Goal: Answer question/provide support: Share knowledge or assist other users

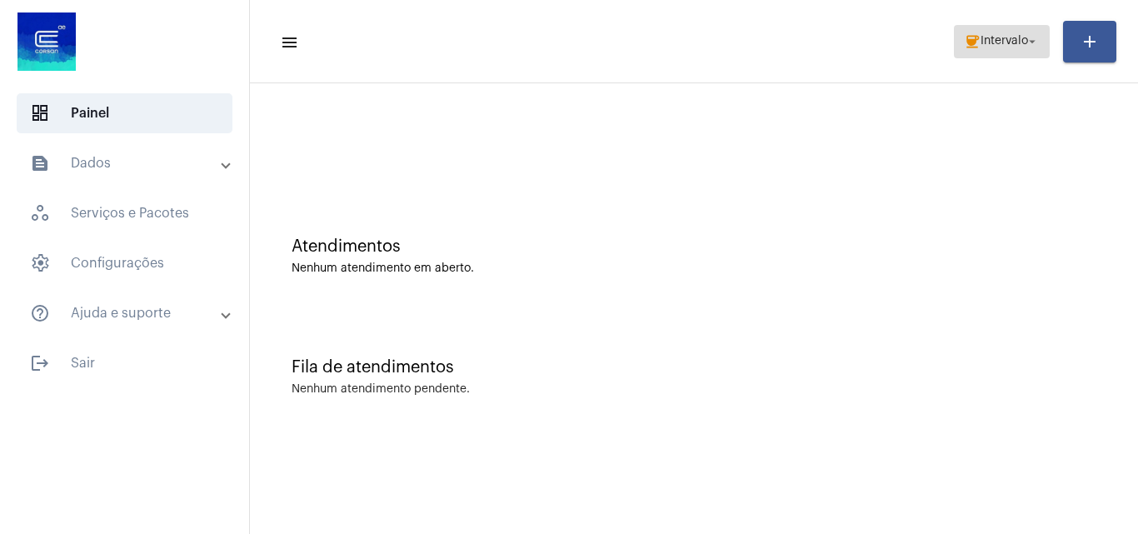
click at [987, 41] on span "Intervalo" at bounding box center [1004, 42] width 47 height 12
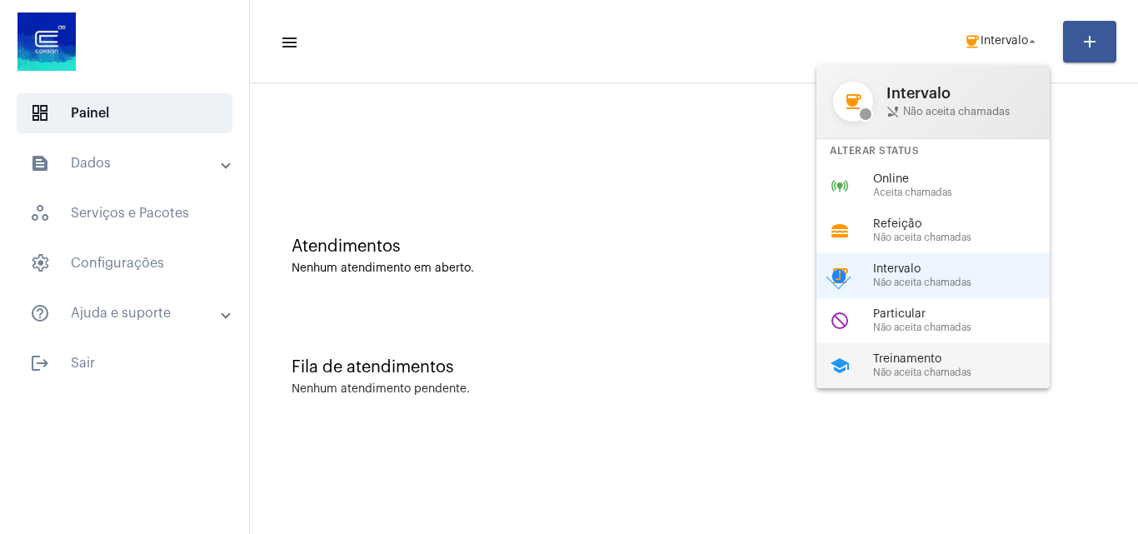
click at [943, 362] on span "Treinamento" at bounding box center [968, 359] width 190 height 12
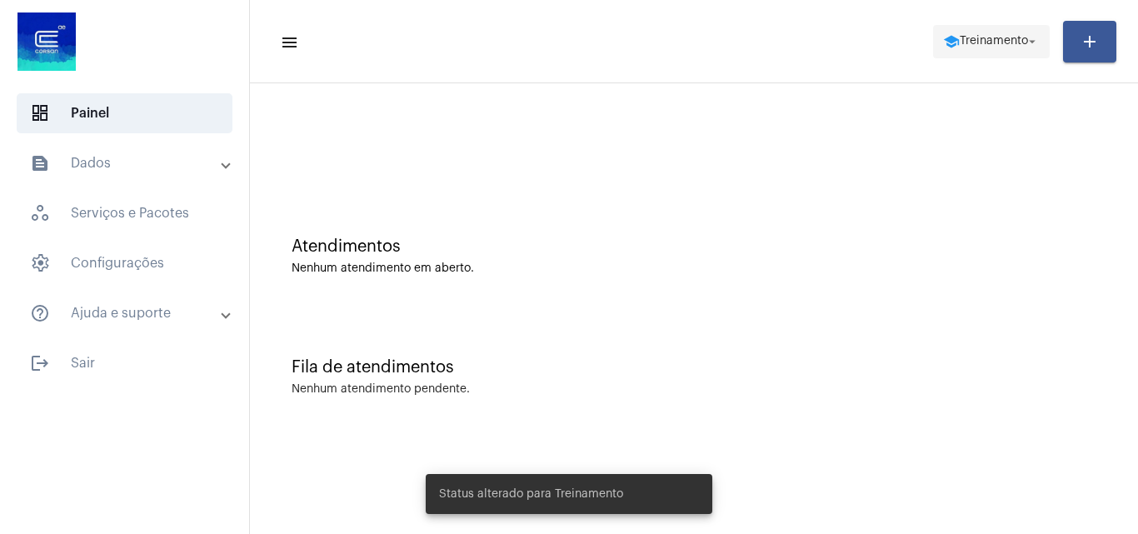
click at [952, 35] on mat-icon "school" at bounding box center [951, 41] width 17 height 17
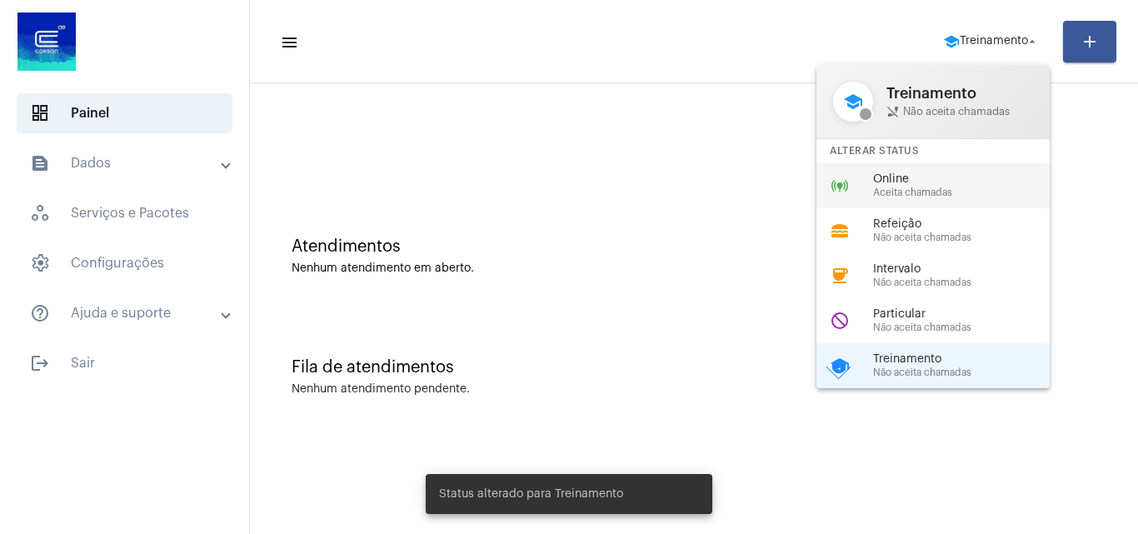
click at [874, 179] on span "Online" at bounding box center [968, 179] width 190 height 12
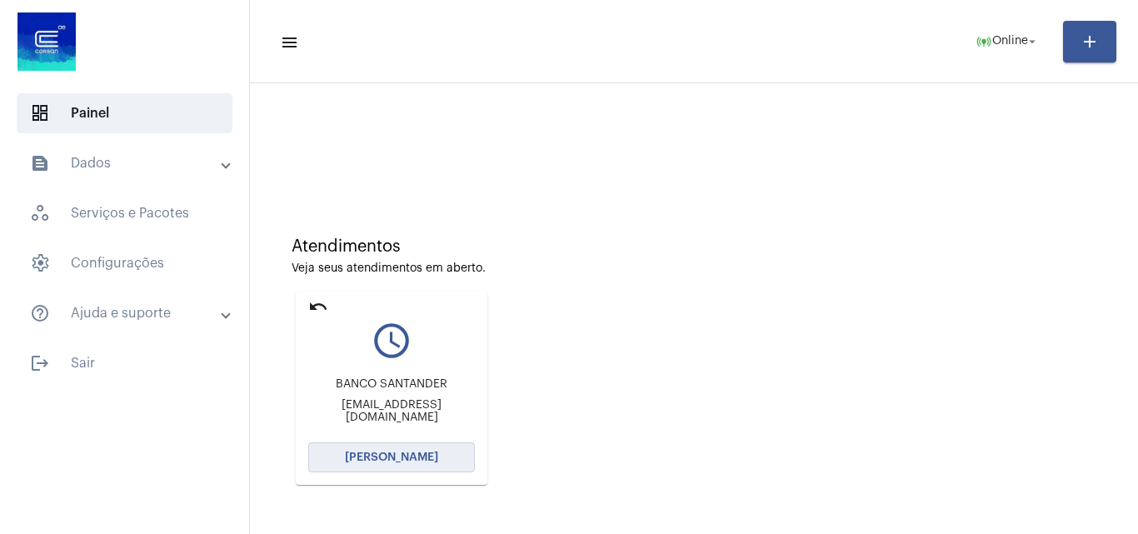
click at [396, 459] on span "[PERSON_NAME]" at bounding box center [391, 458] width 93 height 12
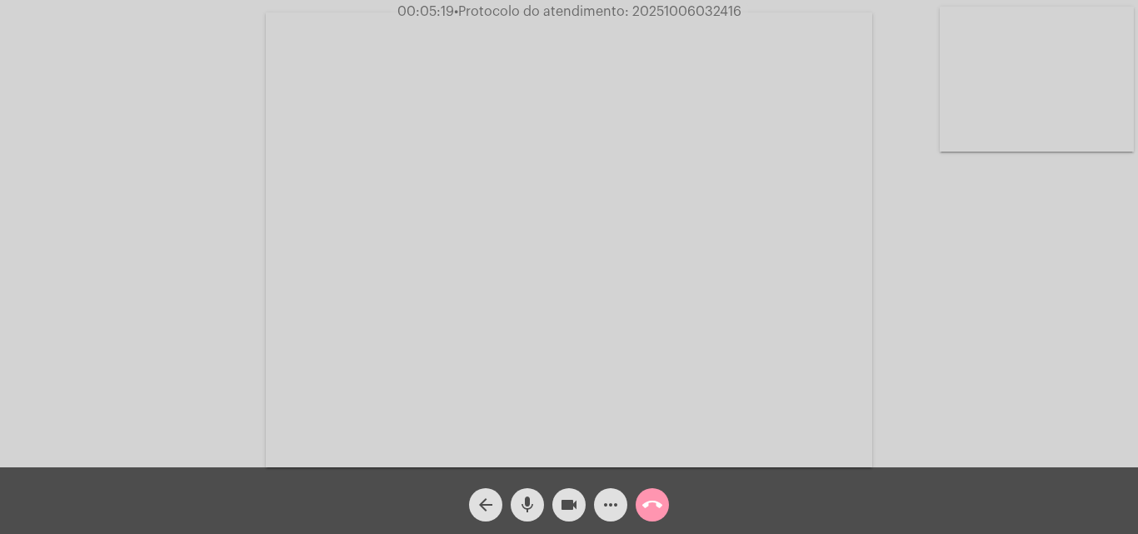
click at [672, 13] on span "• Protocolo do atendimento: 20251006032416" at bounding box center [597, 11] width 287 height 13
copy span "20251006032416"
click at [657, 505] on mat-icon "call_end" at bounding box center [652, 505] width 20 height 20
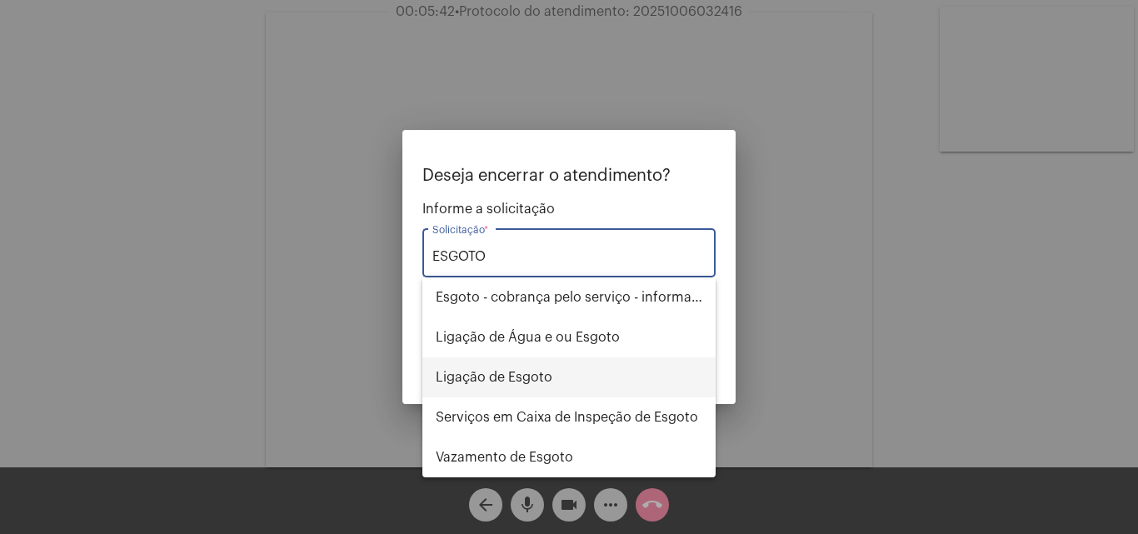
click at [566, 379] on span "Ligação de Esgoto" at bounding box center [569, 377] width 267 height 40
type input "Ligação de Esgoto"
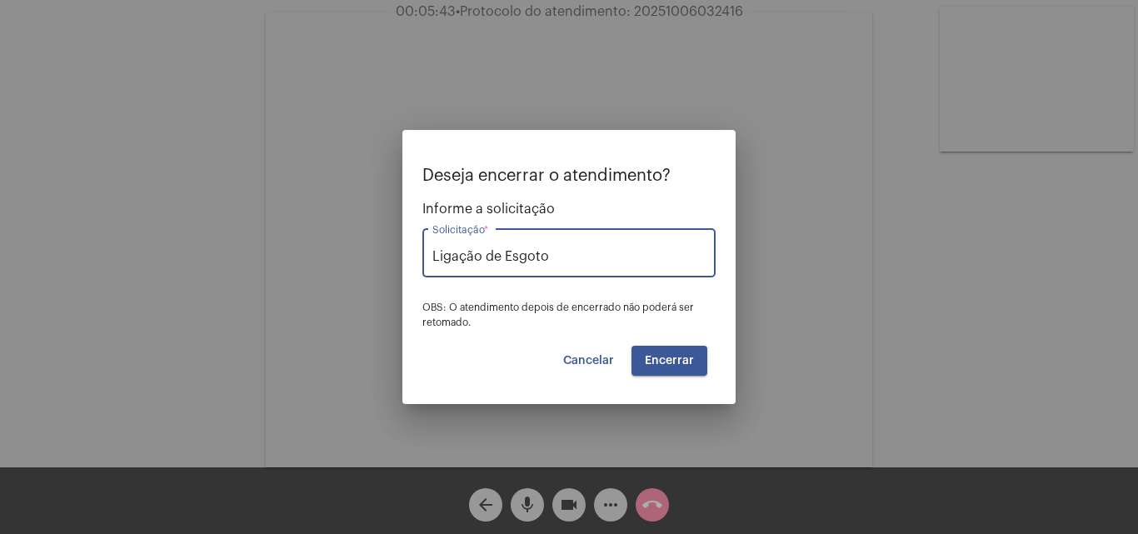
click at [665, 360] on span "Encerrar" at bounding box center [669, 361] width 49 height 12
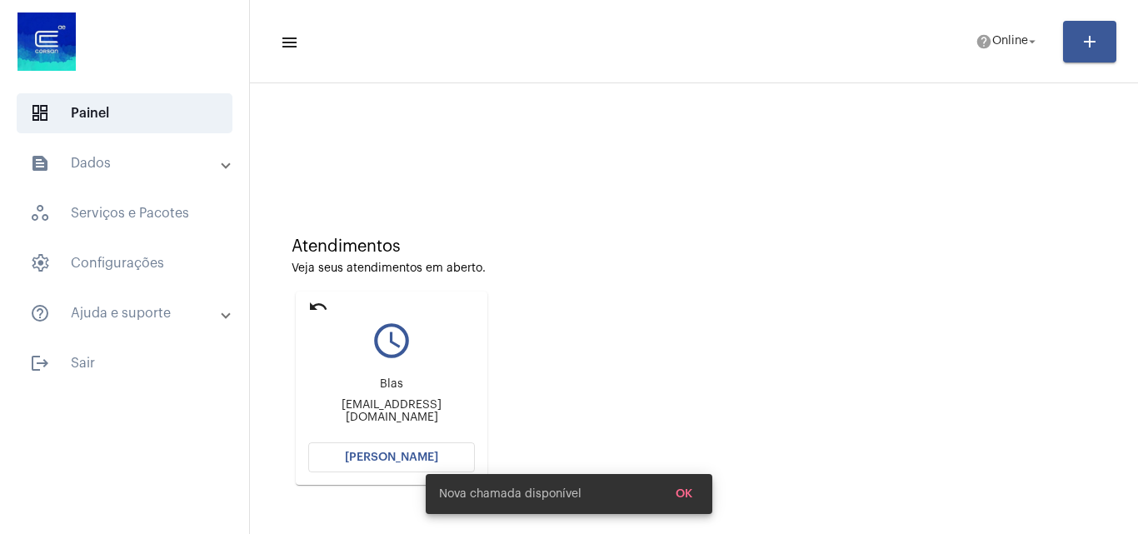
click at [389, 441] on mat-card "undo query_builder Blas pibeconsultor@gmail.com Abrir Chamada" at bounding box center [392, 388] width 192 height 193
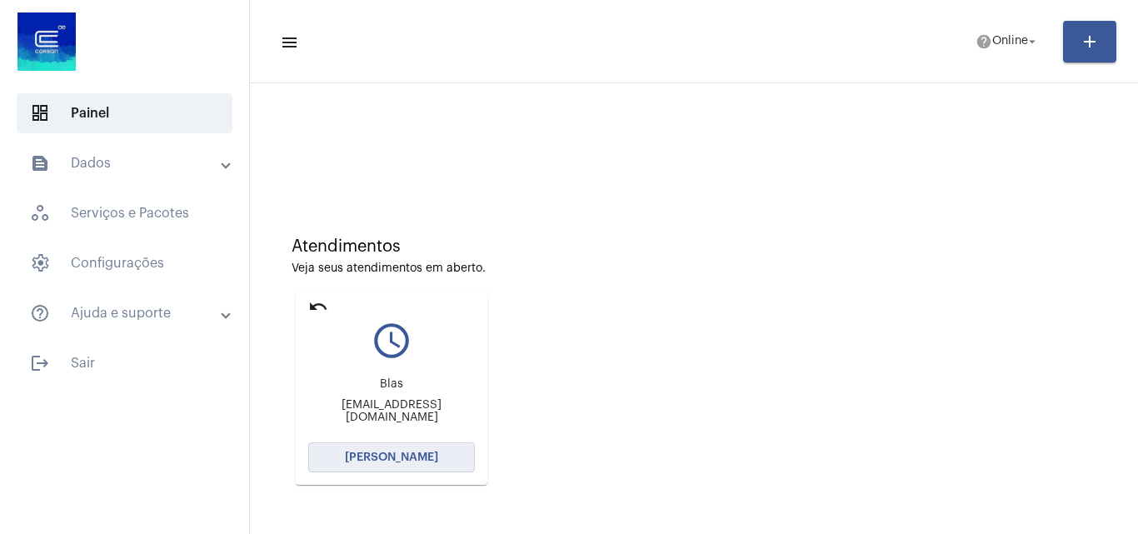
click at [385, 452] on span "[PERSON_NAME]" at bounding box center [391, 458] width 93 height 12
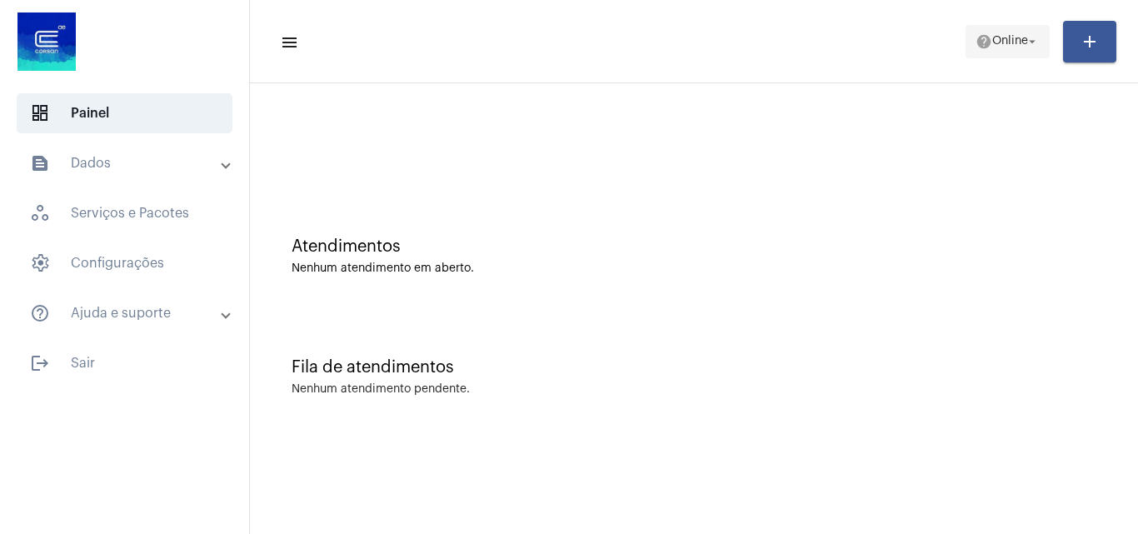
click at [989, 52] on span "help Online arrow_drop_down" at bounding box center [1008, 41] width 64 height 30
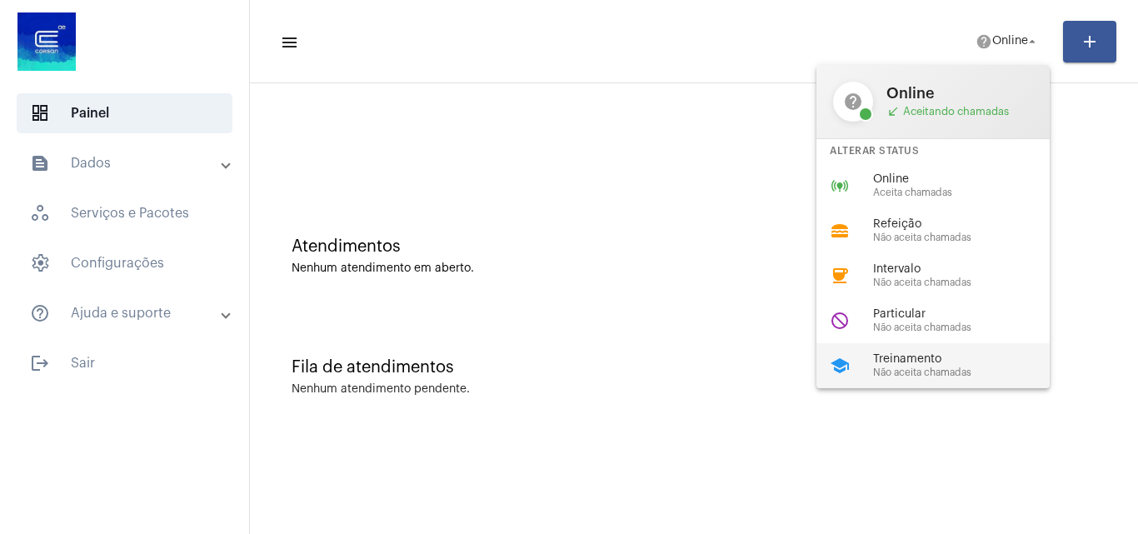
click at [904, 385] on div "school Treinamento Não aceita chamadas" at bounding box center [947, 365] width 260 height 45
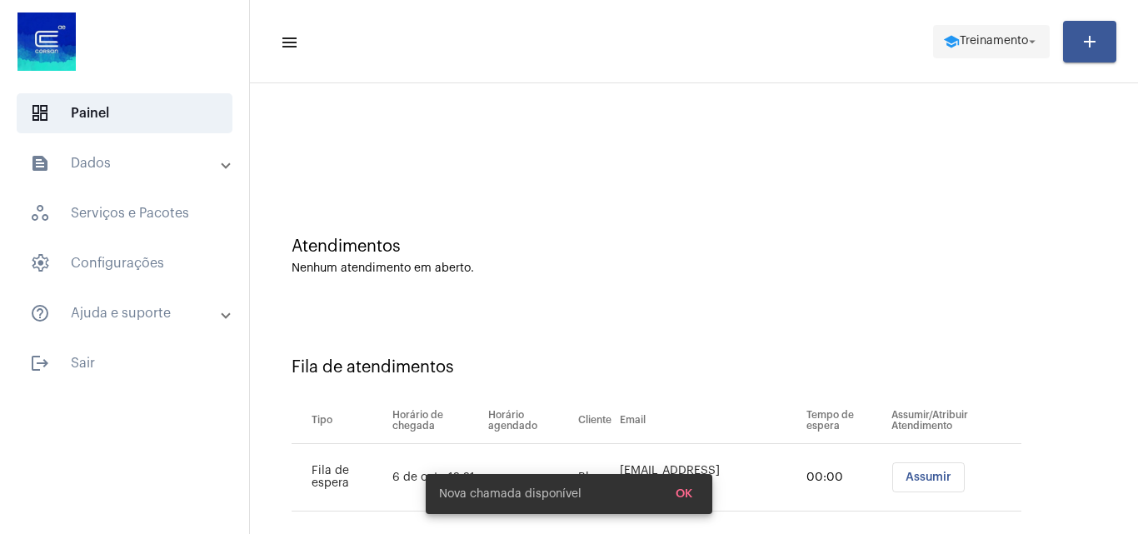
click at [948, 35] on mat-icon "school" at bounding box center [951, 41] width 17 height 17
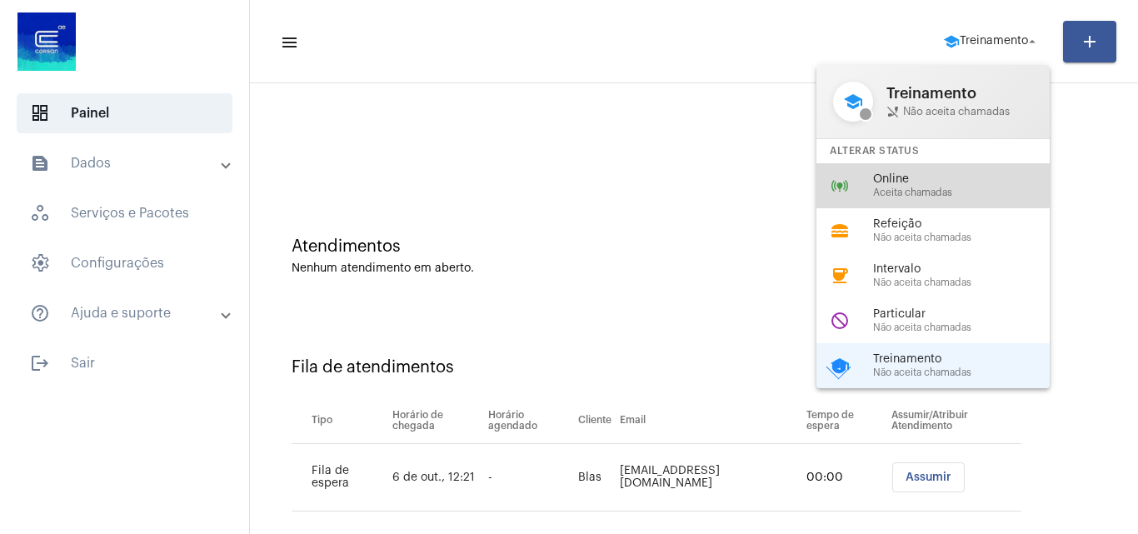
click at [897, 184] on span "Online" at bounding box center [968, 179] width 190 height 12
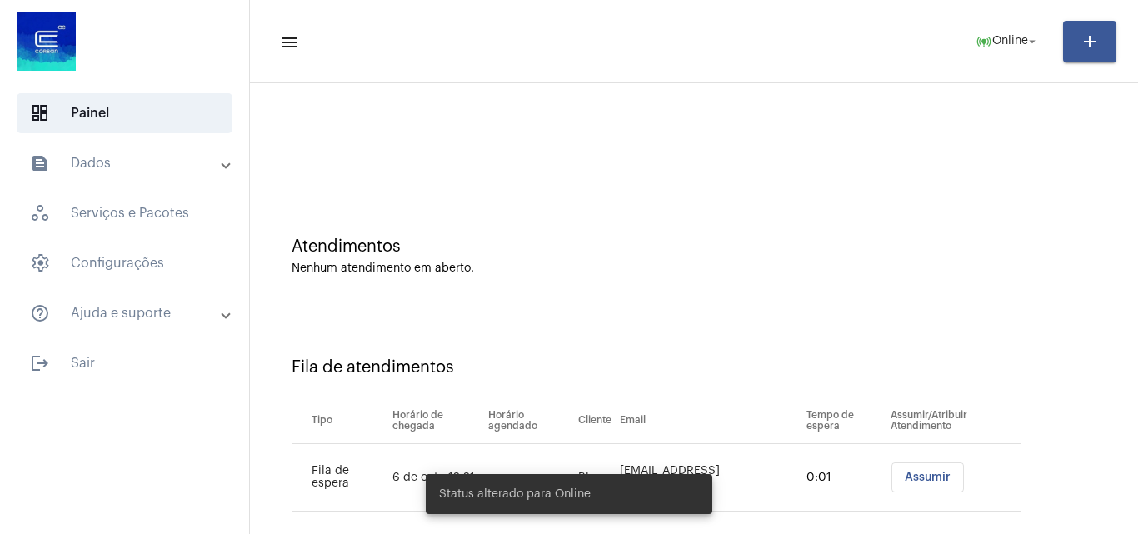
click at [905, 475] on span "Assumir" at bounding box center [928, 478] width 46 height 12
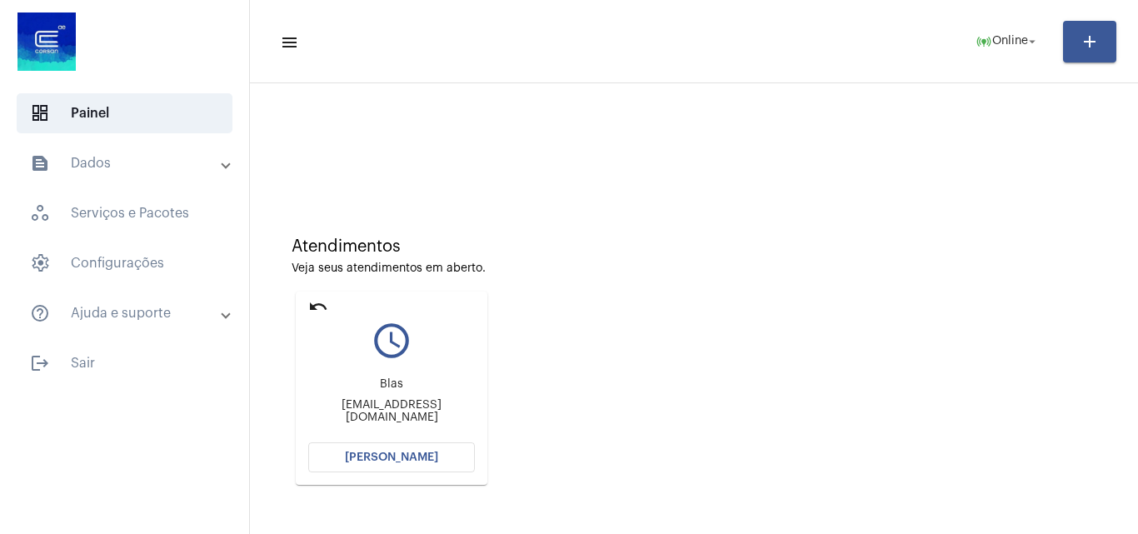
click at [396, 460] on span "[PERSON_NAME]" at bounding box center [391, 458] width 93 height 12
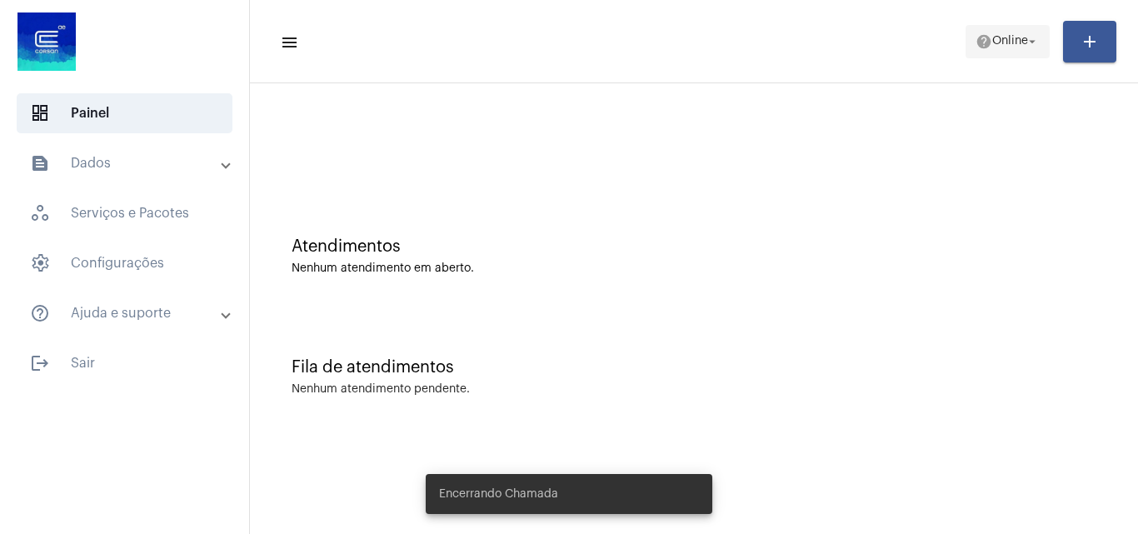
click at [1027, 52] on span "help Online arrow_drop_down" at bounding box center [1008, 41] width 64 height 30
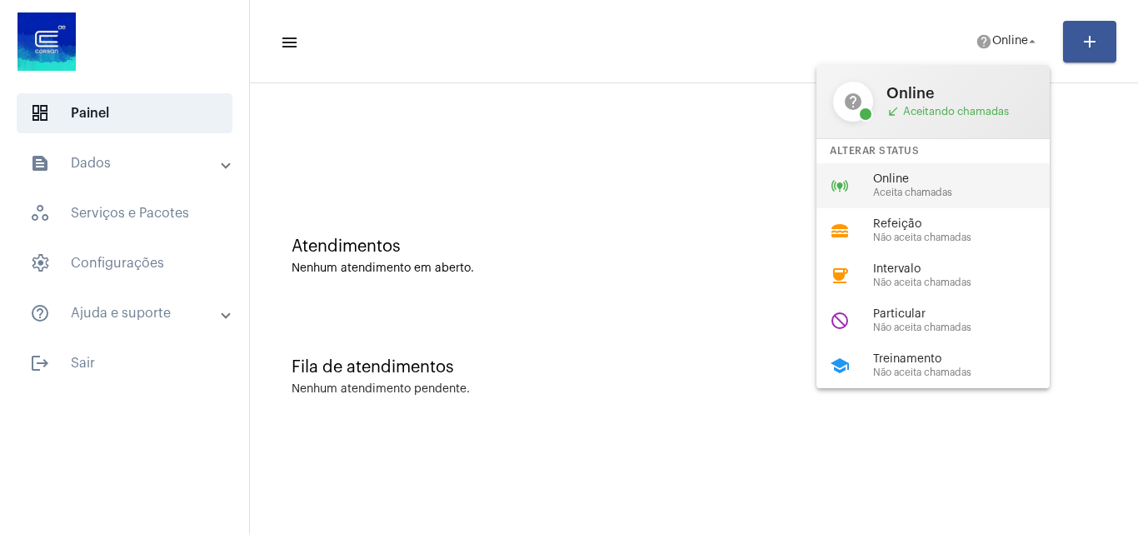
click at [936, 200] on div "online_prediction Online Aceita chamadas" at bounding box center [947, 185] width 260 height 45
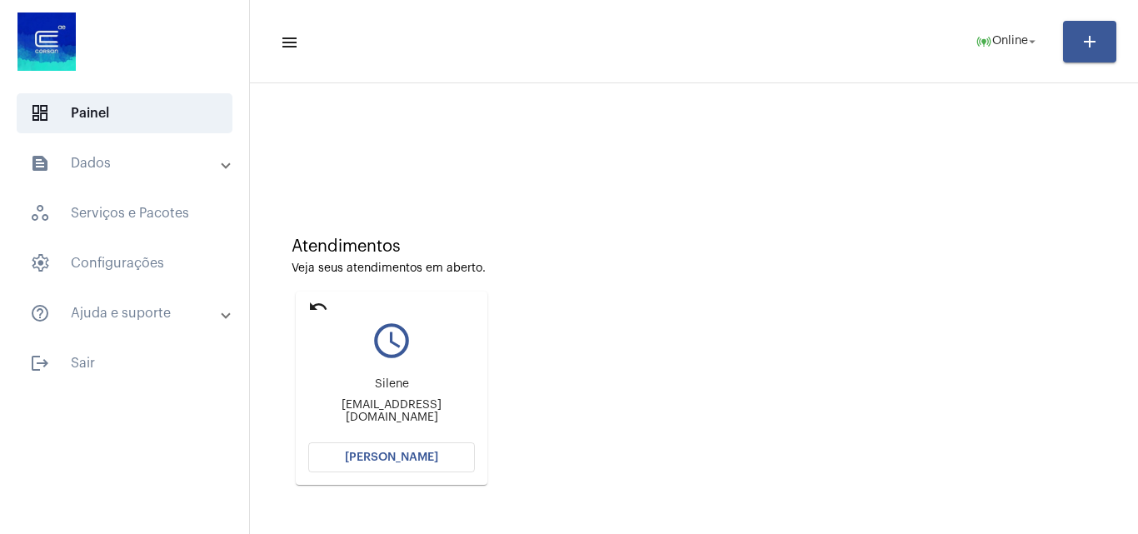
click at [402, 447] on button "[PERSON_NAME]" at bounding box center [391, 457] width 167 height 30
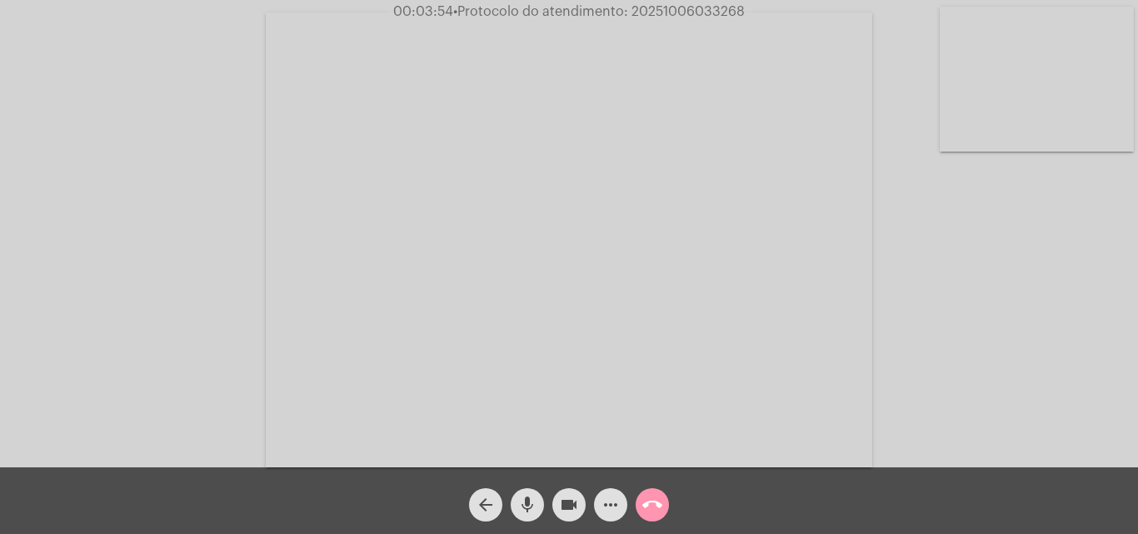
click at [527, 503] on mat-icon "mic" at bounding box center [527, 505] width 20 height 20
click at [520, 505] on mat-icon "mic_off" at bounding box center [527, 505] width 20 height 20
click at [612, 494] on span "more_horiz" at bounding box center [611, 504] width 20 height 33
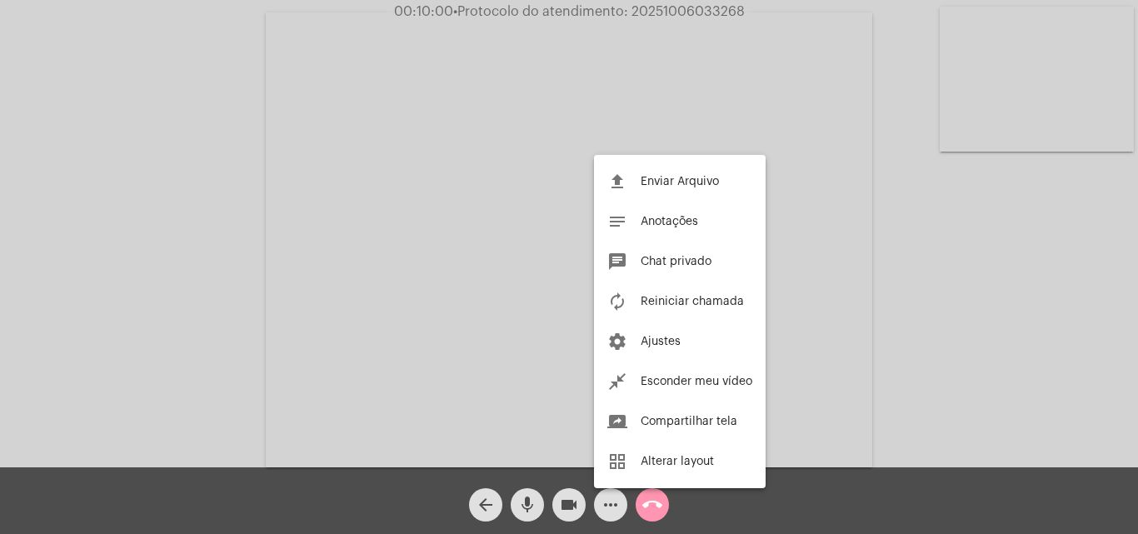
click at [251, 273] on div at bounding box center [569, 267] width 1138 height 534
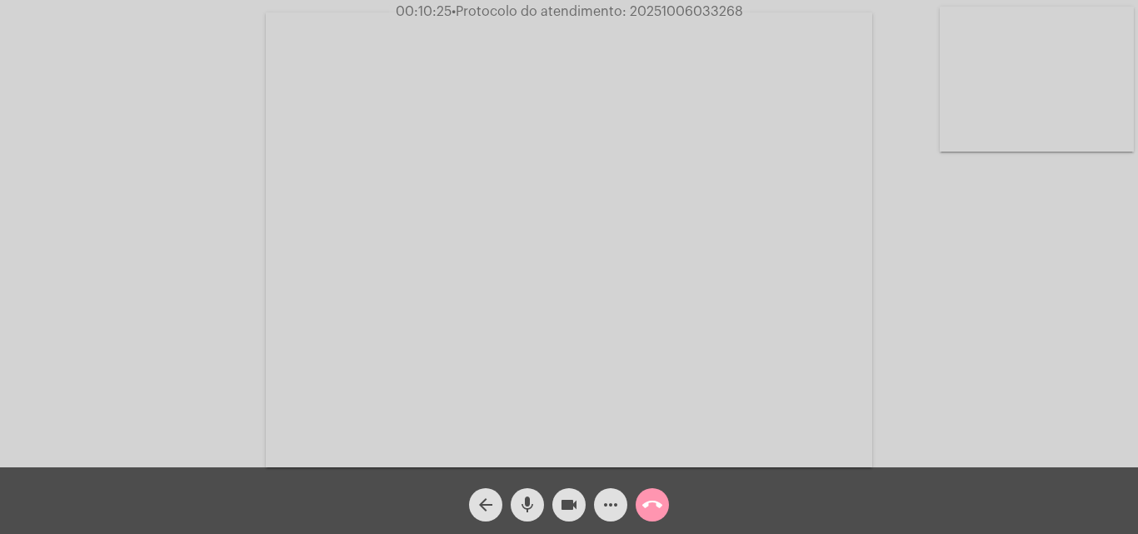
click at [620, 512] on button "more_horiz" at bounding box center [610, 504] width 33 height 33
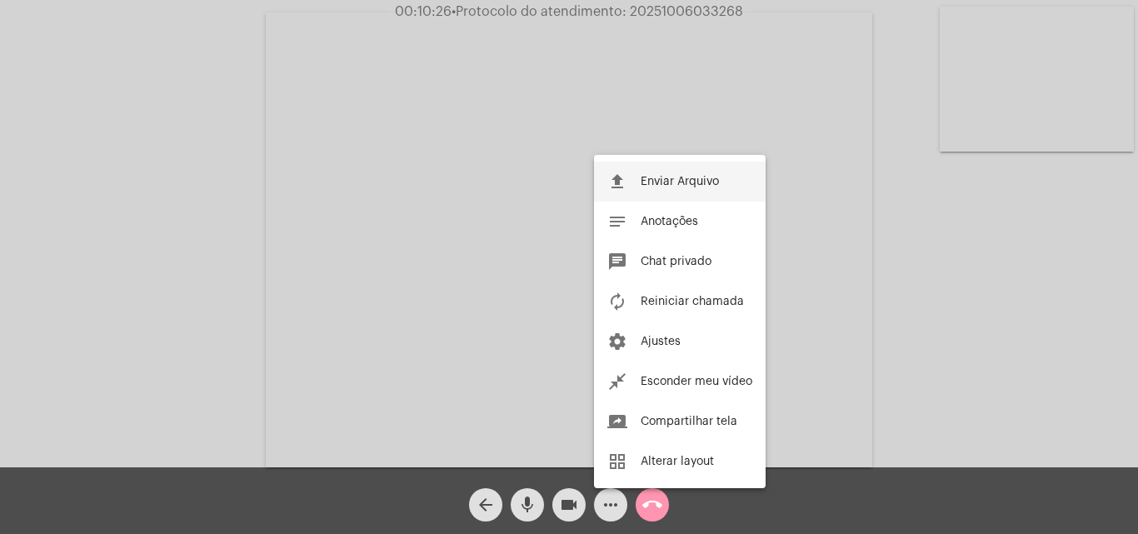
click at [658, 181] on span "Enviar Arquivo" at bounding box center [680, 182] width 78 height 12
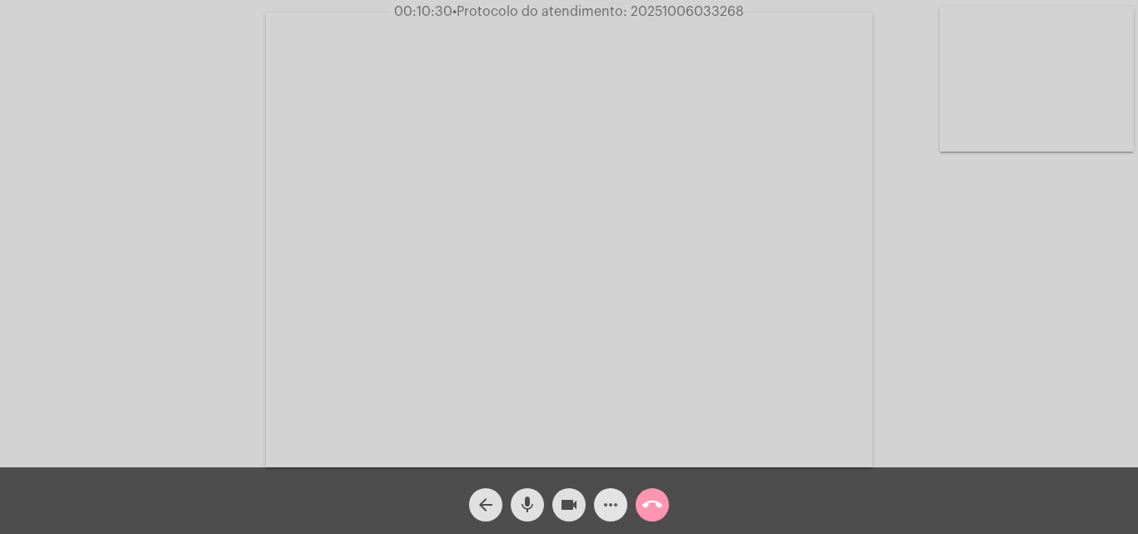
click at [609, 504] on mat-icon "more_horiz" at bounding box center [611, 505] width 20 height 20
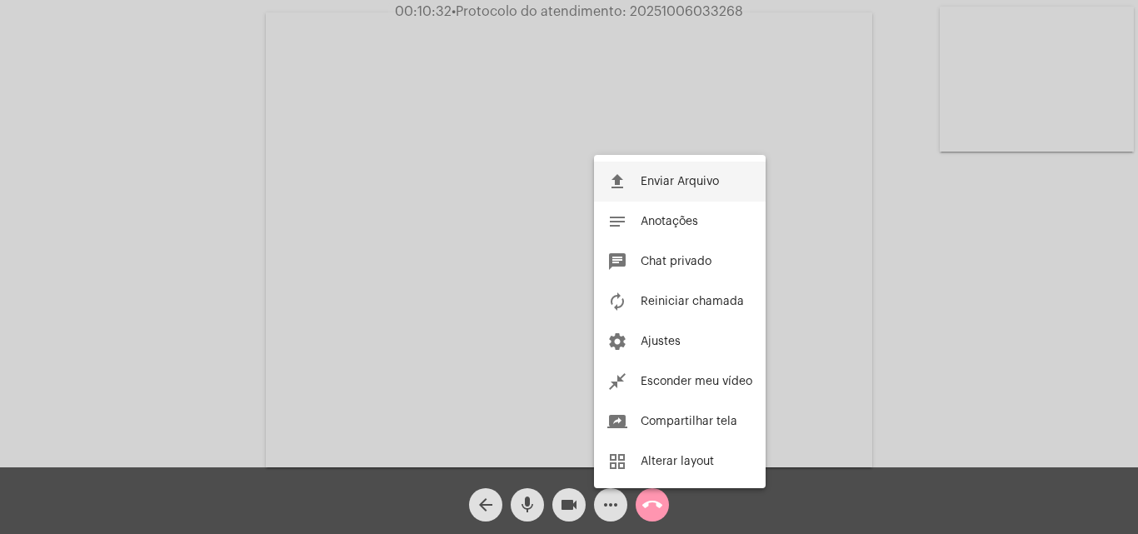
click at [667, 181] on span "Enviar Arquivo" at bounding box center [680, 182] width 78 height 12
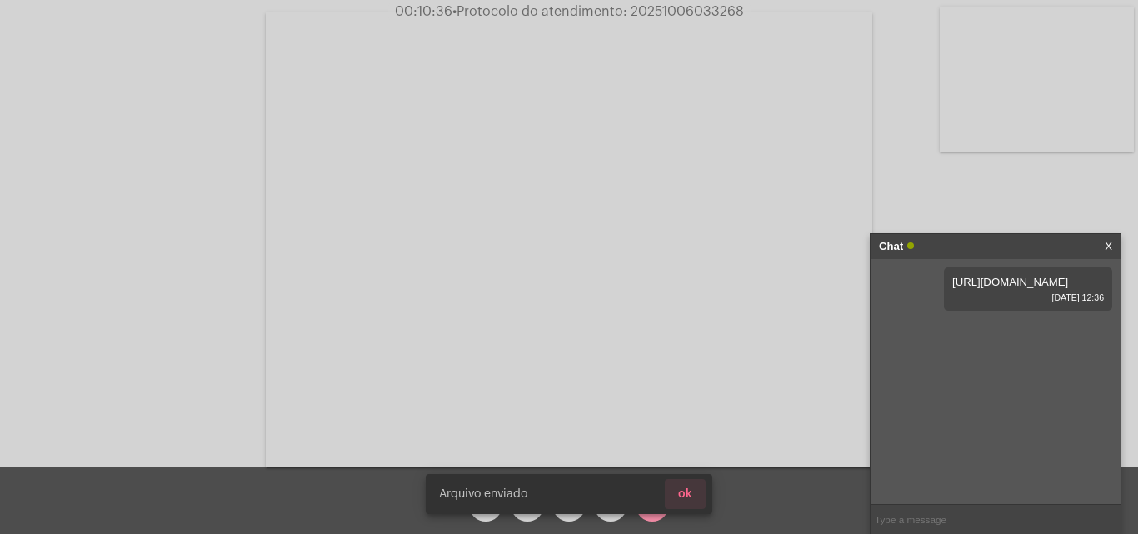
click at [692, 493] on span "ok" at bounding box center [685, 494] width 14 height 12
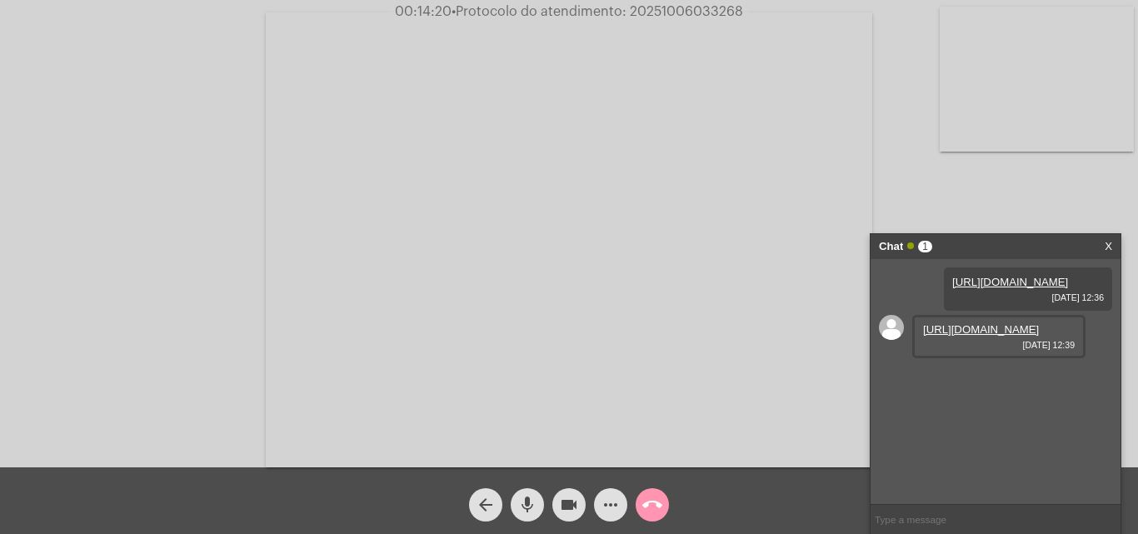
click at [1004, 336] on link "https://neft-transfer-bucket.s3.amazonaws.com/temp-a9feeb4b-6e61-e86b-fbd5-bd2e…" at bounding box center [981, 329] width 116 height 12
click at [128, 196] on div "Acessando Câmera e Microfone..." at bounding box center [569, 237] width 1135 height 467
click at [1000, 383] on link "https://neft-transfer-bucket.s3.amazonaws.com/temp-e70f7ead-b7d3-60b1-5f49-78c6…" at bounding box center [981, 377] width 116 height 12
click at [652, 12] on span "• Protocolo do atendimento: 20251006033268" at bounding box center [595, 11] width 292 height 13
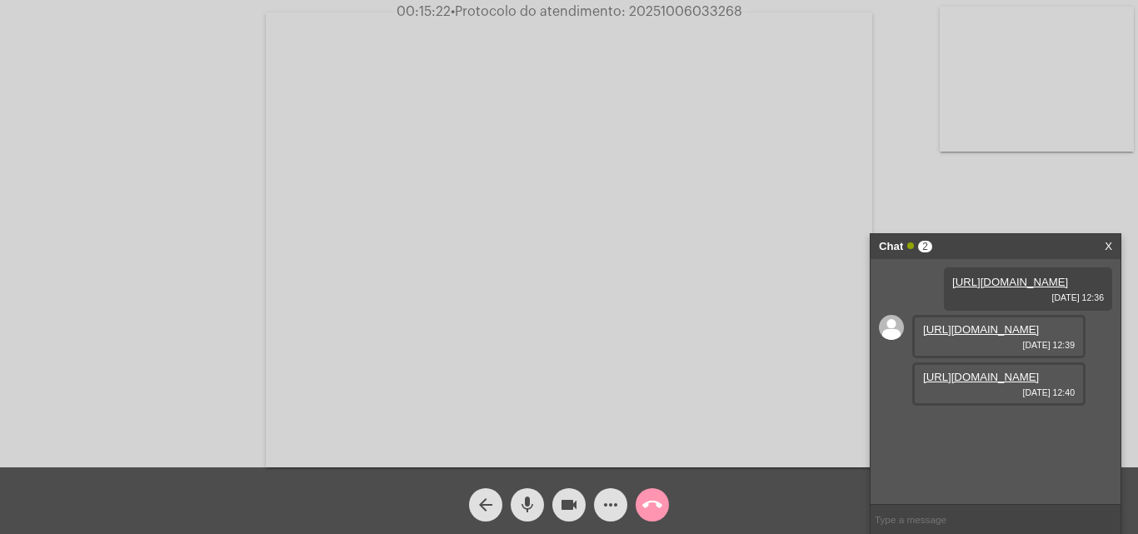
copy span "20251006033268"
click at [979, 288] on link "https://neft-transfer-bucket.s3.amazonaws.com/temp-a074a958-7f19-2918-a8d7-24a0…" at bounding box center [1010, 282] width 116 height 12
click at [1108, 245] on link "X" at bounding box center [1108, 246] width 7 height 25
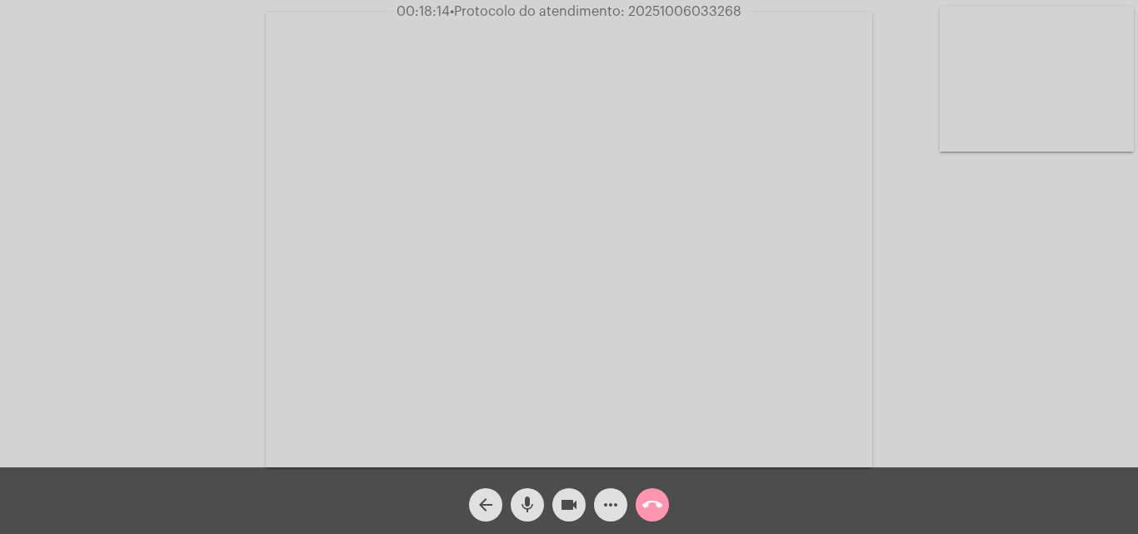
copy span "20251006033268"
click at [651, 496] on mat-icon "call_end" at bounding box center [652, 505] width 20 height 20
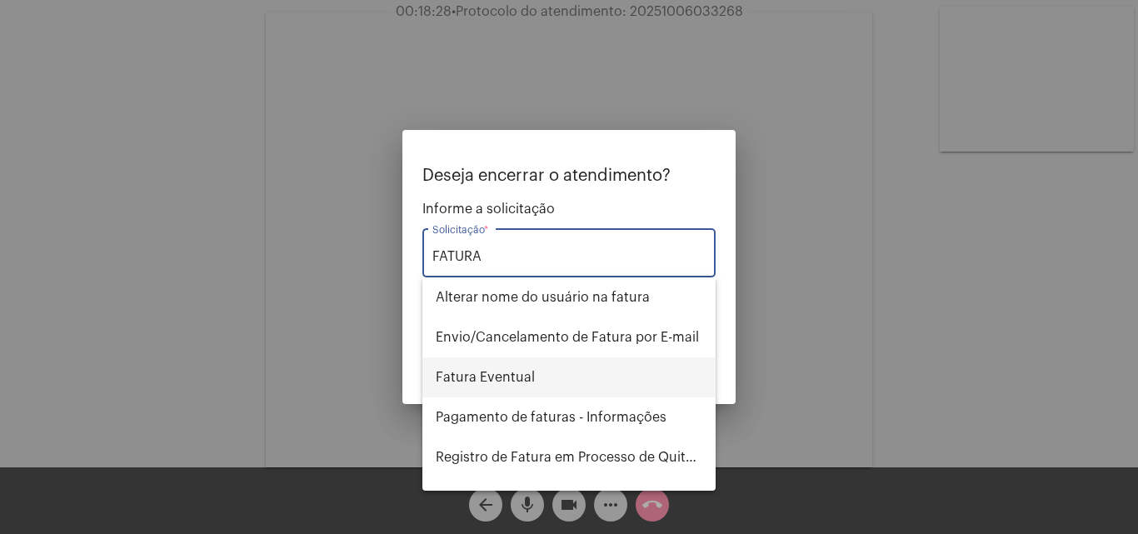
click at [517, 368] on span "Fatura Eventual" at bounding box center [569, 377] width 267 height 40
type input "Fatura Eventual"
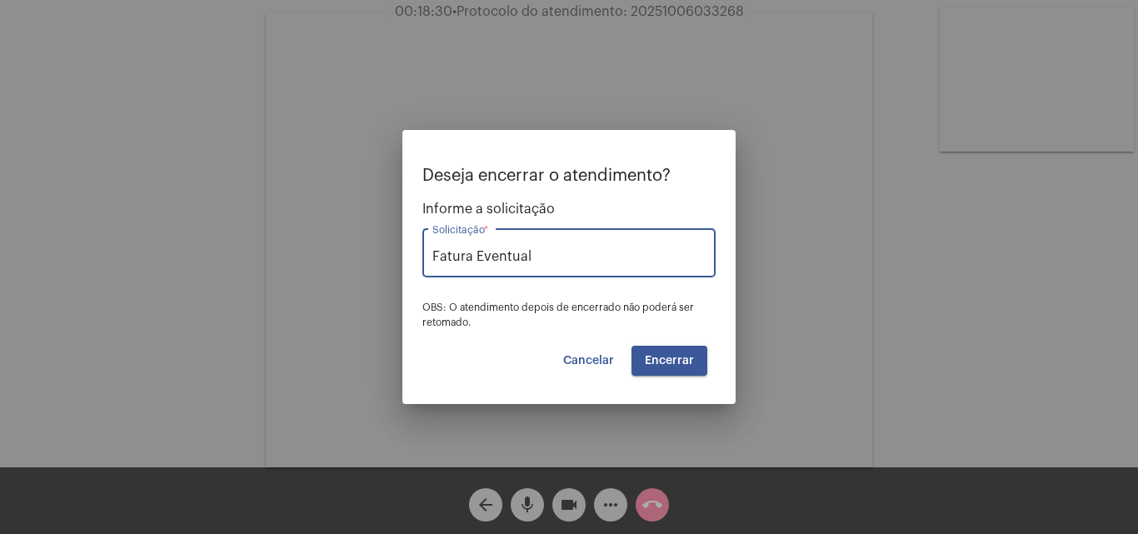
click at [660, 358] on span "Encerrar" at bounding box center [669, 361] width 49 height 12
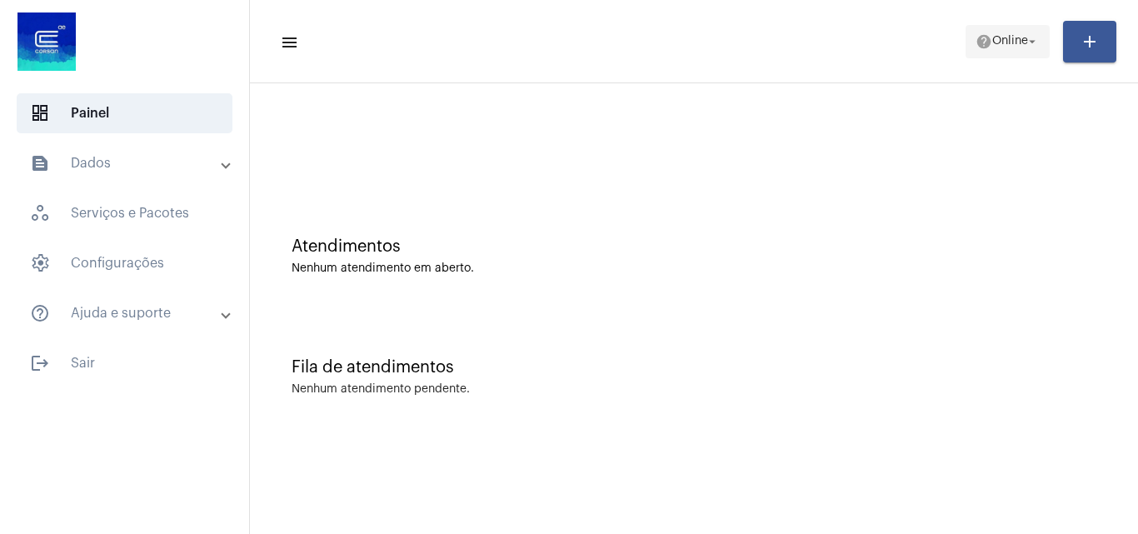
click at [992, 43] on span "Online" at bounding box center [1010, 42] width 36 height 12
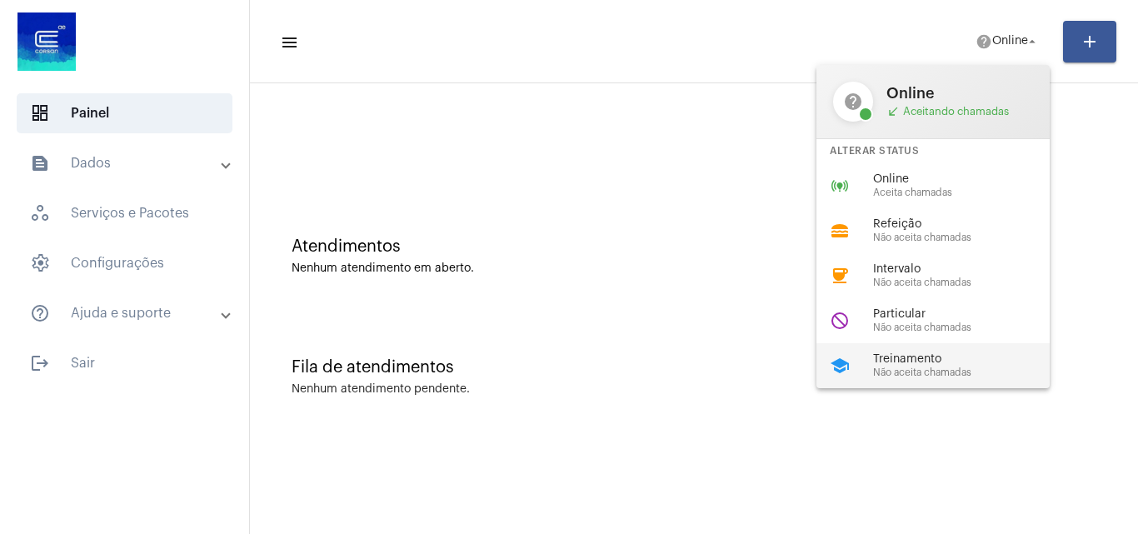
click at [909, 362] on span "Treinamento" at bounding box center [968, 359] width 190 height 12
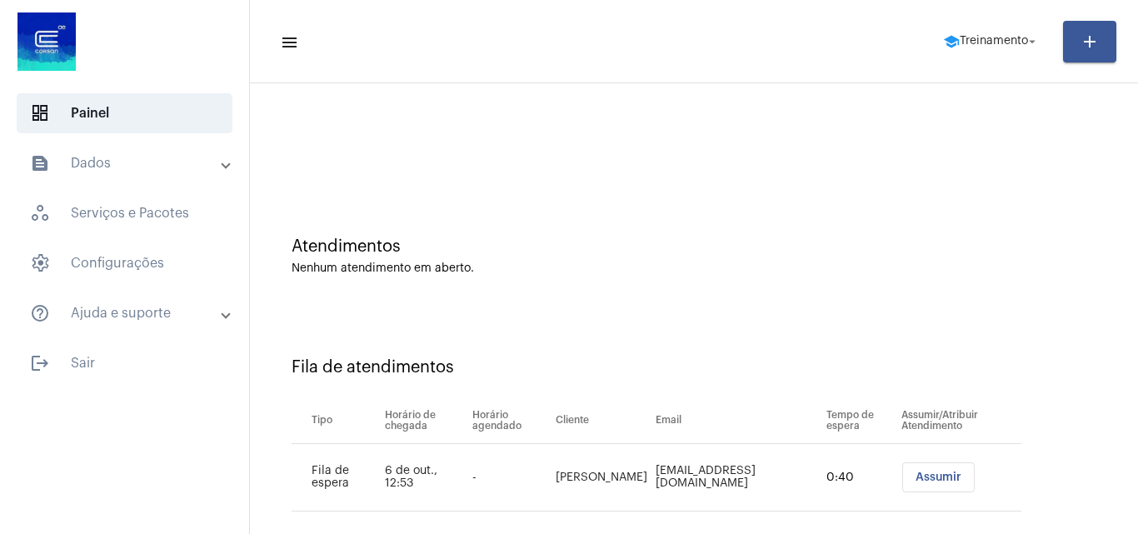
click at [930, 477] on span "Assumir" at bounding box center [939, 478] width 46 height 12
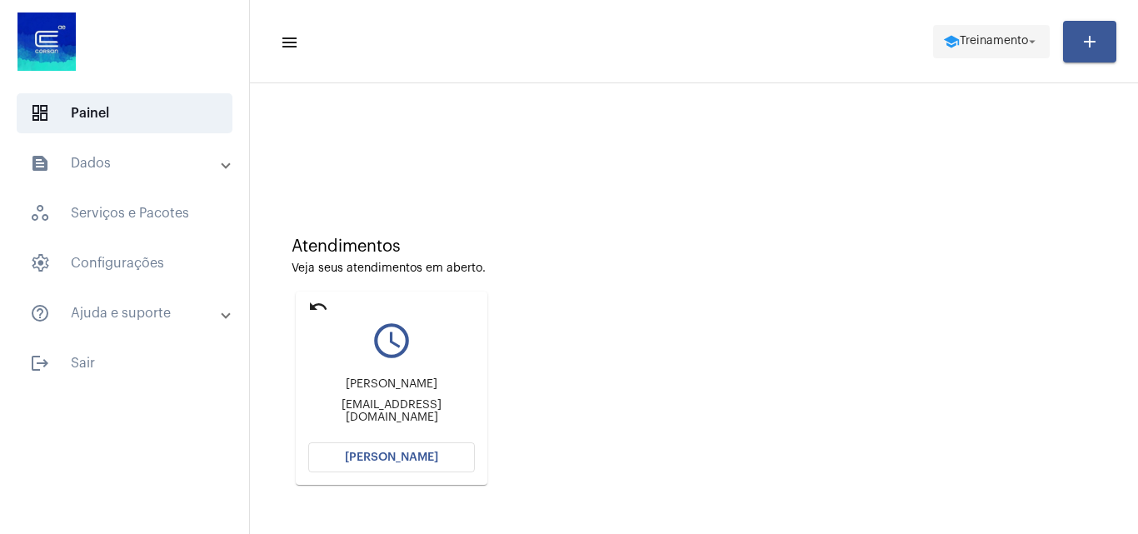
click at [981, 39] on span "Treinamento" at bounding box center [994, 42] width 68 height 12
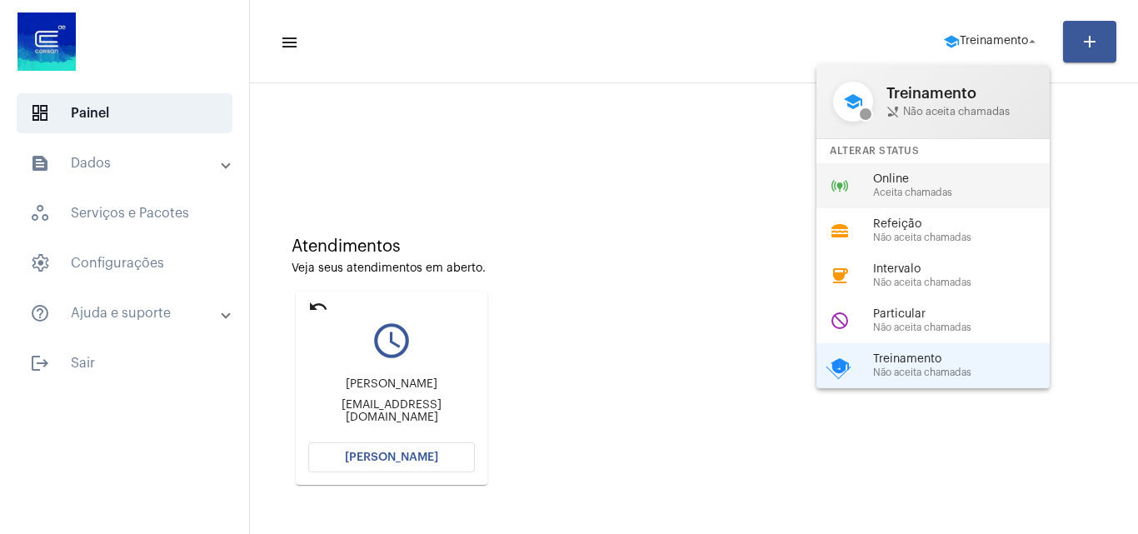
click at [886, 184] on span "Online" at bounding box center [968, 179] width 190 height 12
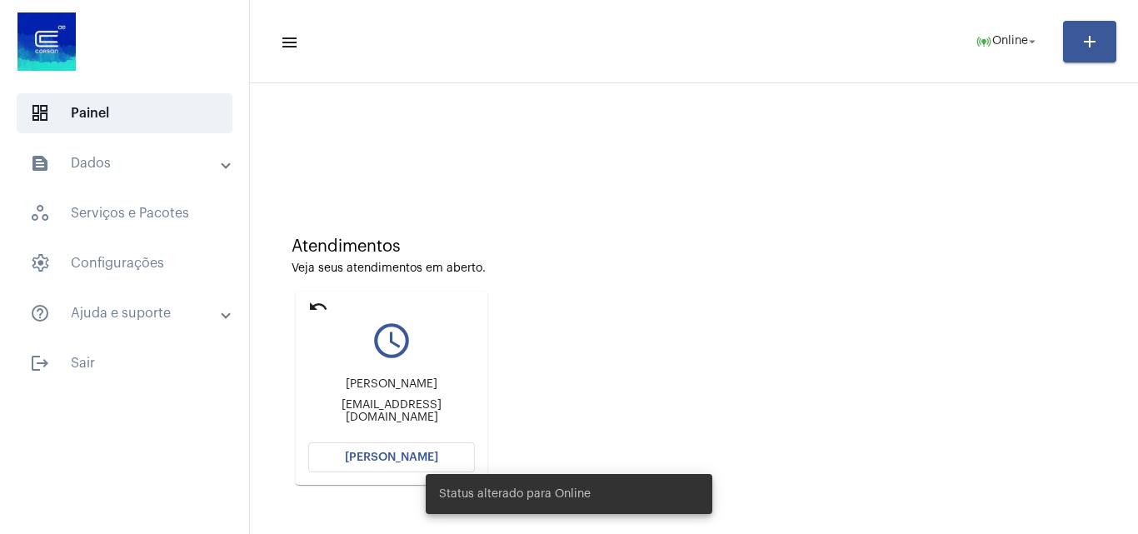
click at [367, 451] on button "[PERSON_NAME]" at bounding box center [391, 457] width 167 height 30
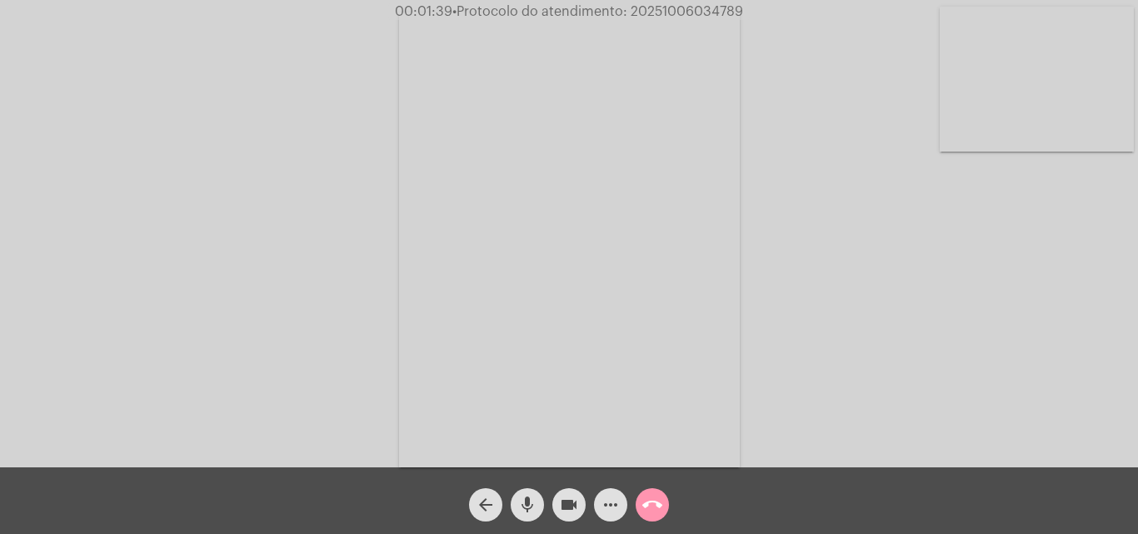
click at [562, 497] on mat-icon "videocam" at bounding box center [569, 505] width 20 height 20
click at [531, 501] on mat-icon "mic" at bounding box center [527, 505] width 20 height 20
click at [535, 498] on mat-icon "mic_off" at bounding box center [527, 505] width 20 height 20
click at [568, 500] on mat-icon "videocam_off" at bounding box center [569, 505] width 20 height 20
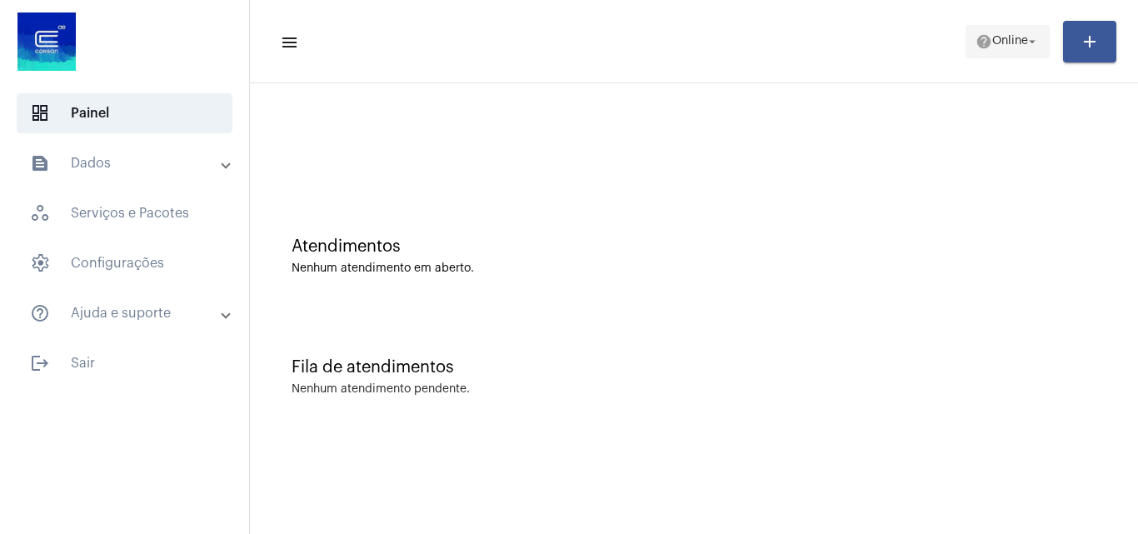
click at [994, 42] on span "Online" at bounding box center [1010, 42] width 36 height 12
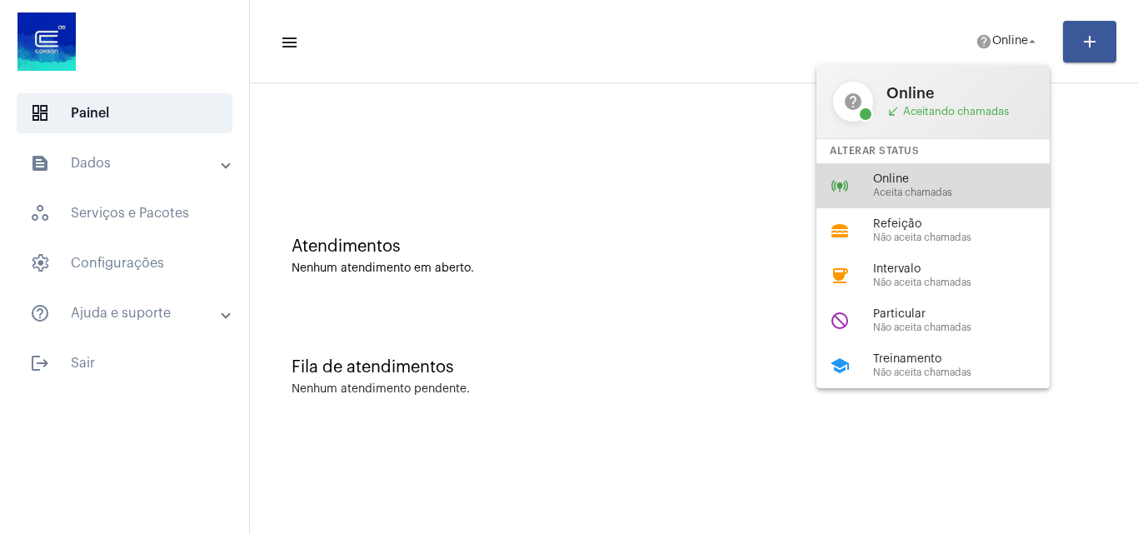
click at [891, 188] on span "Aceita chamadas" at bounding box center [968, 192] width 190 height 11
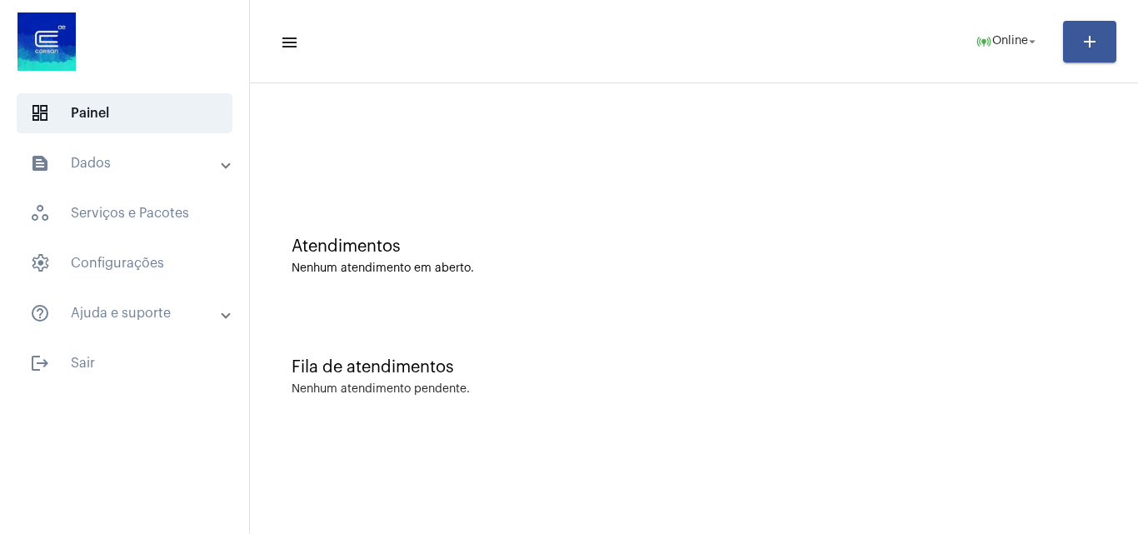
click at [996, 10] on mat-toolbar "menu online_prediction Online arrow_drop_down add" at bounding box center [694, 41] width 888 height 83
click at [1009, 22] on mat-toolbar-row "menu online_prediction Online arrow_drop_down add" at bounding box center [694, 41] width 888 height 53
click at [1020, 45] on span "Online" at bounding box center [1010, 42] width 36 height 12
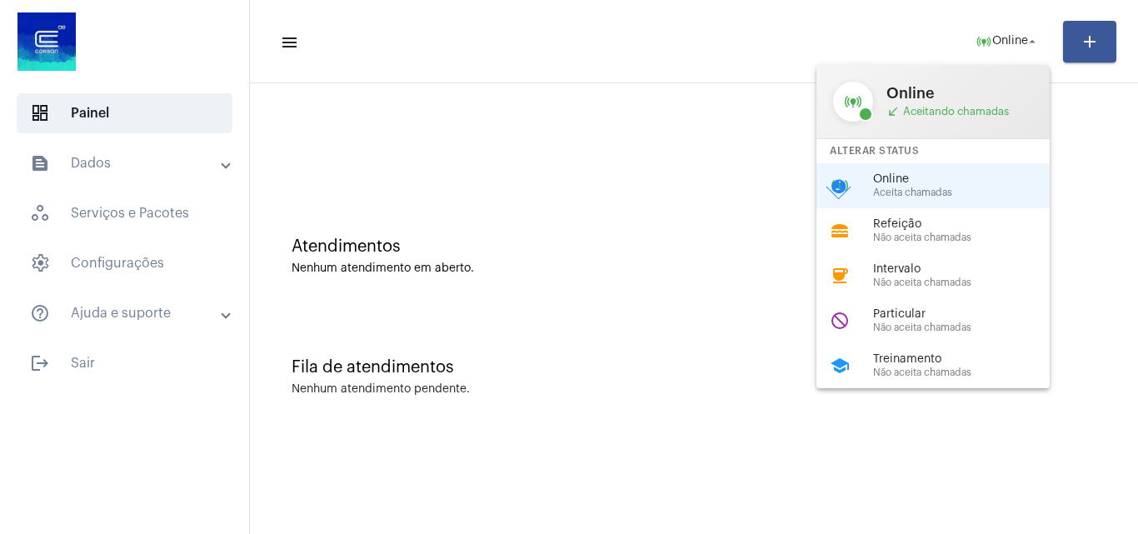
click at [872, 332] on div "do_not_disturb Particular Não aceita chamadas" at bounding box center [947, 320] width 260 height 45
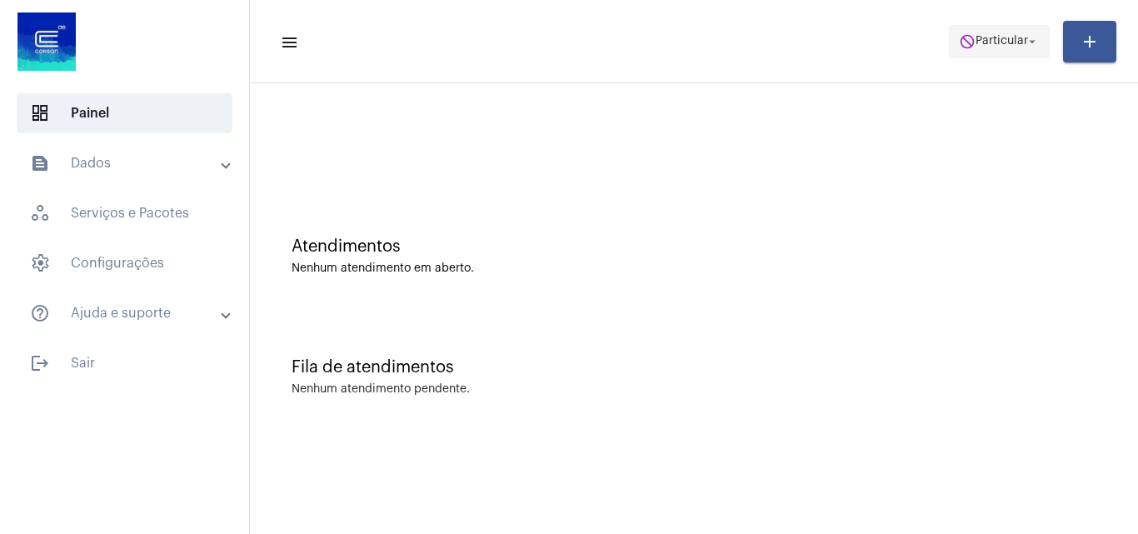
click at [973, 25] on button "do_not_disturb Particular arrow_drop_down" at bounding box center [999, 41] width 101 height 33
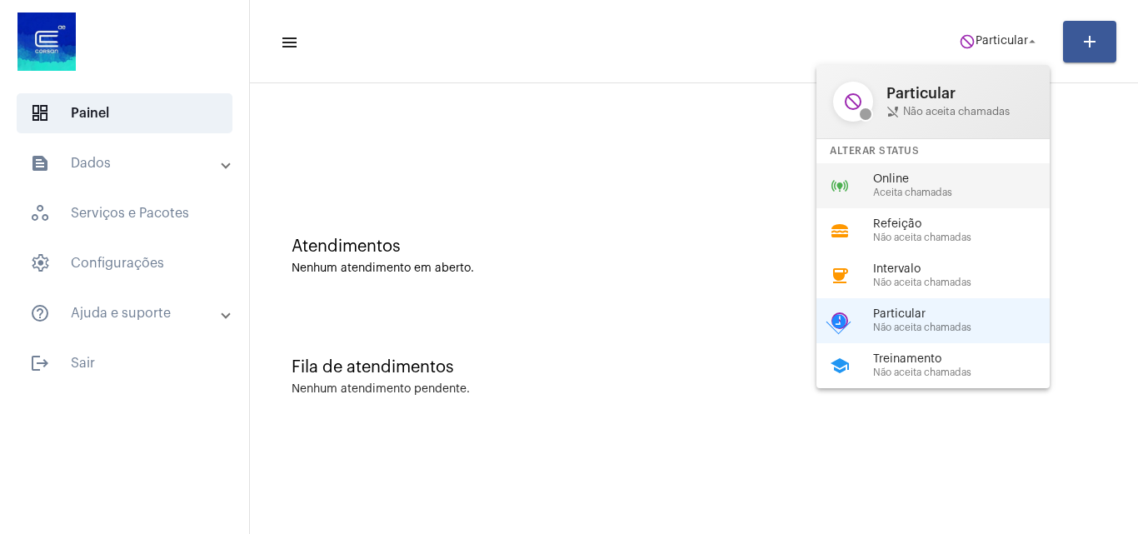
click at [939, 194] on span "Aceita chamadas" at bounding box center [968, 192] width 190 height 11
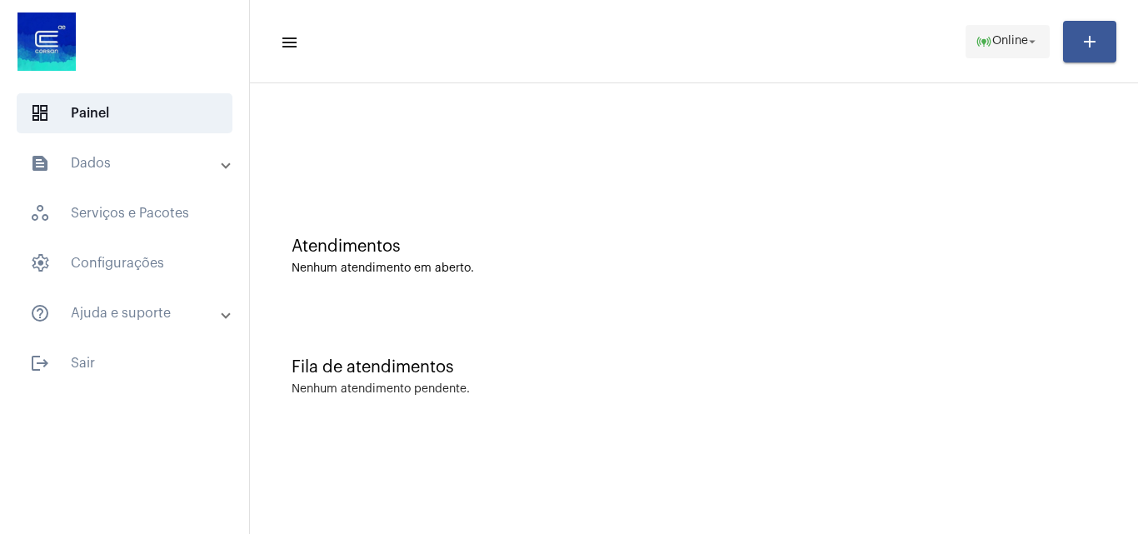
click at [1004, 36] on span "Online" at bounding box center [1010, 42] width 36 height 12
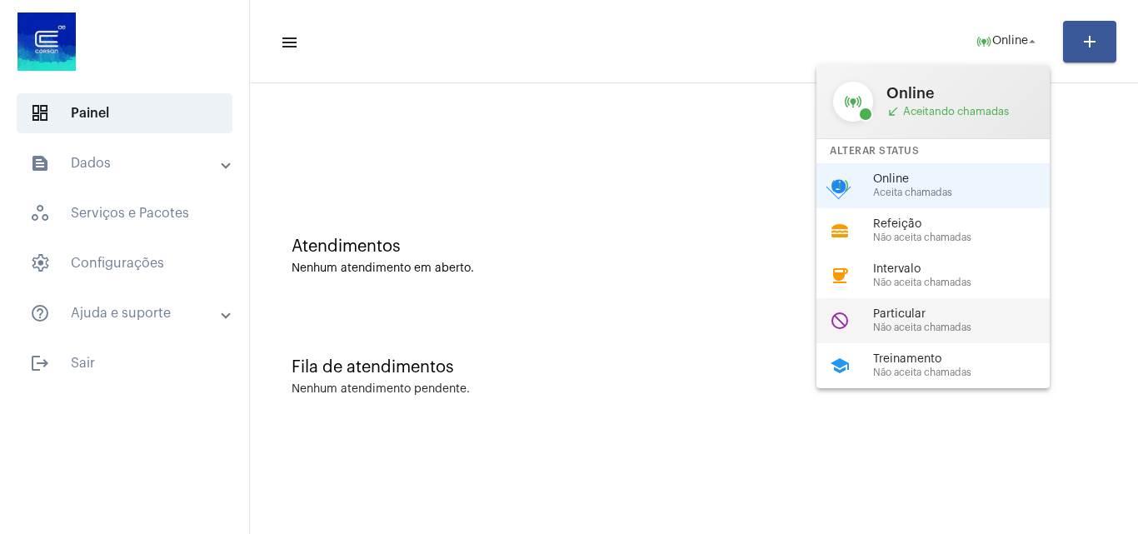
click at [928, 337] on div "do_not_disturb Particular Não aceita chamadas" at bounding box center [947, 320] width 260 height 45
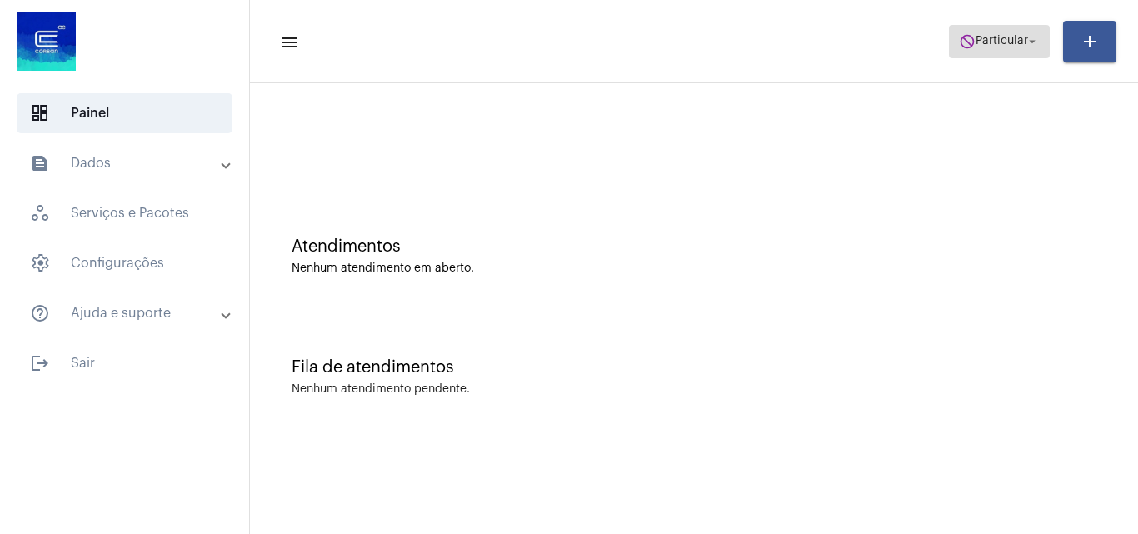
click at [970, 52] on span "do_not_disturb Particular arrow_drop_down" at bounding box center [999, 41] width 81 height 30
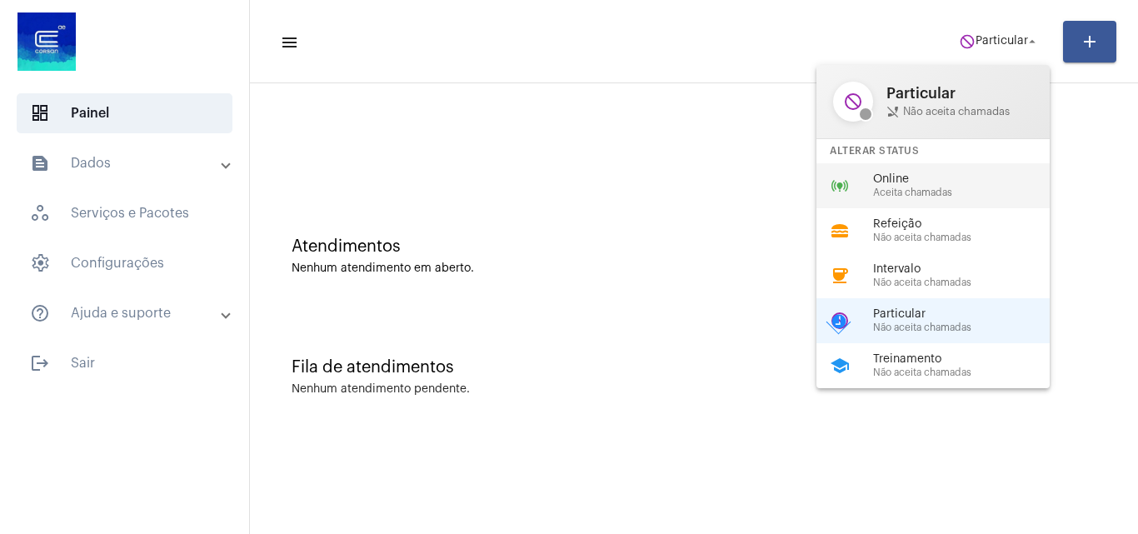
click at [892, 185] on span "Online" at bounding box center [968, 179] width 190 height 12
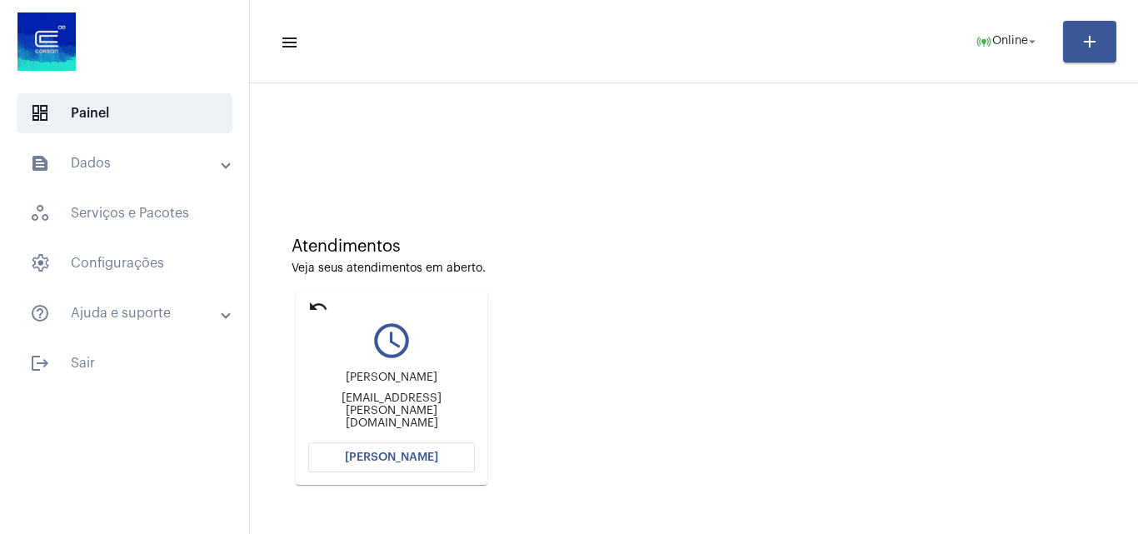
click at [372, 458] on span "[PERSON_NAME]" at bounding box center [391, 458] width 93 height 12
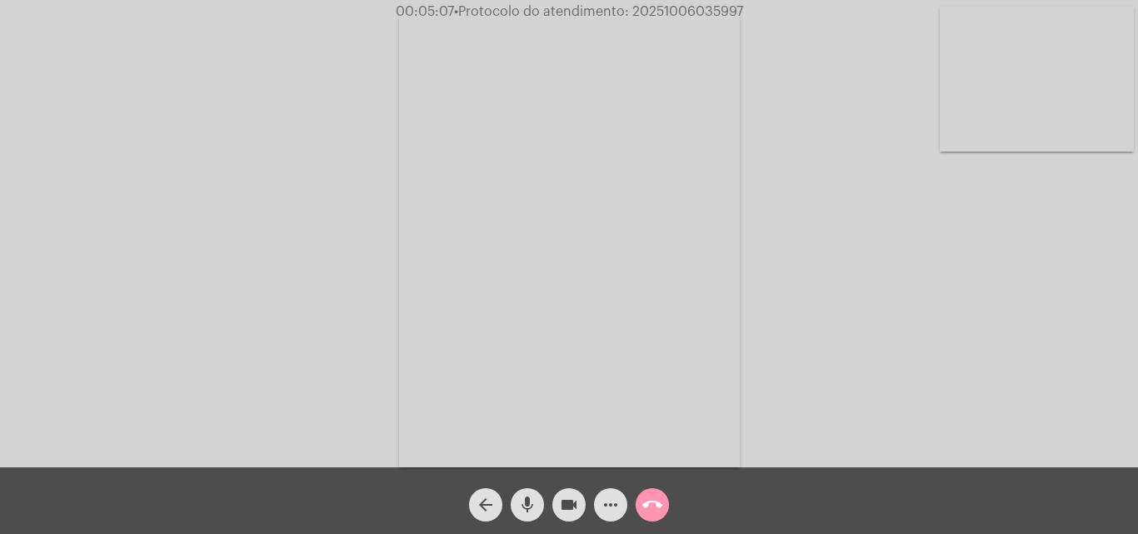
click at [608, 507] on mat-icon "more_horiz" at bounding box center [611, 505] width 20 height 20
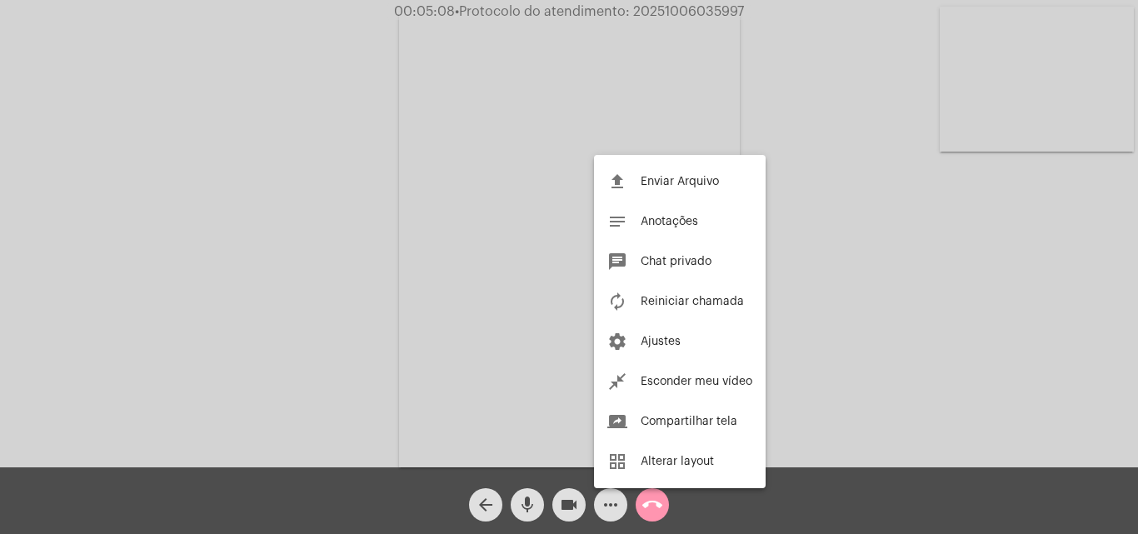
click at [324, 244] on div at bounding box center [569, 267] width 1138 height 534
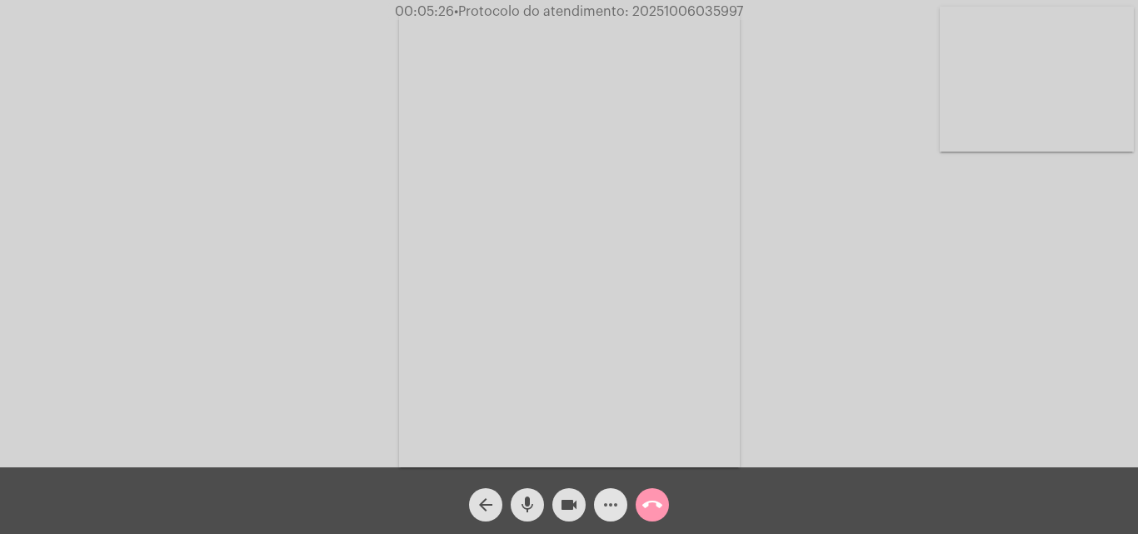
click at [610, 497] on mat-icon "more_horiz" at bounding box center [611, 505] width 20 height 20
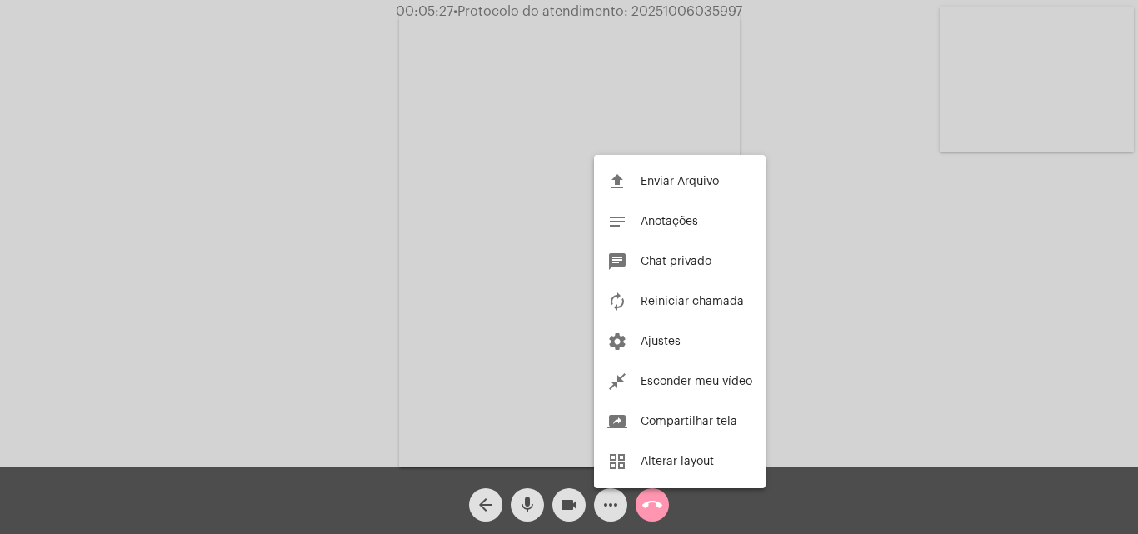
click at [358, 263] on div at bounding box center [569, 267] width 1138 height 534
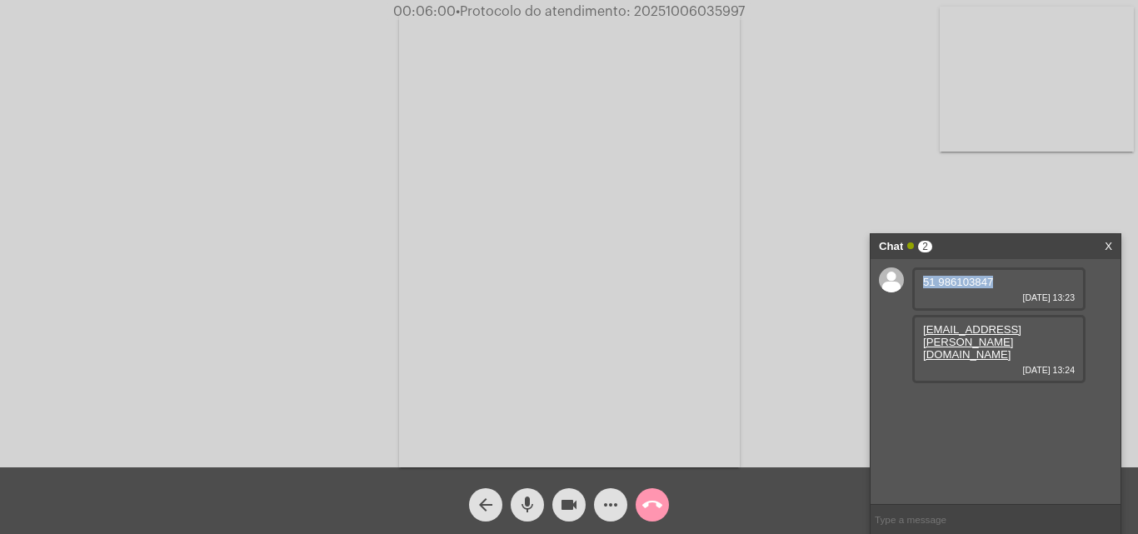
drag, startPoint x: 922, startPoint y: 279, endPoint x: 995, endPoint y: 283, distance: 72.6
click at [995, 283] on div "51 986103847 [DATE] 13:23" at bounding box center [998, 288] width 173 height 43
copy span "51 986103847"
click at [825, 167] on div "Acessando Câmera e Microfone..." at bounding box center [569, 237] width 1135 height 467
click at [674, 12] on span "• Protocolo do atendimento: 20251006035997" at bounding box center [597, 11] width 289 height 13
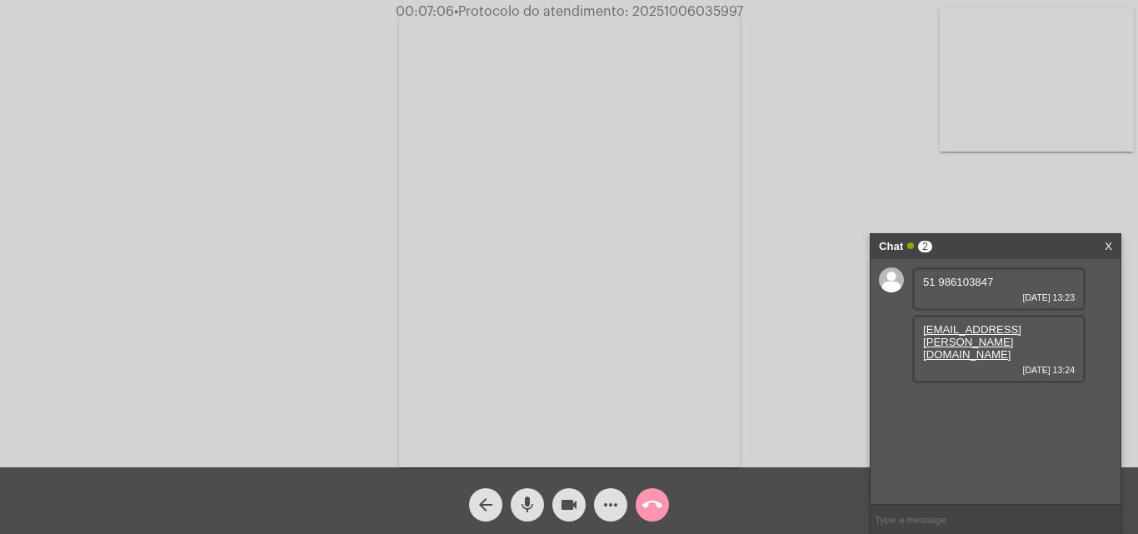
click at [674, 12] on span "• Protocolo do atendimento: 20251006035997" at bounding box center [598, 11] width 289 height 13
copy span "20251006035997"
click at [647, 506] on mat-icon "call_end" at bounding box center [652, 505] width 20 height 20
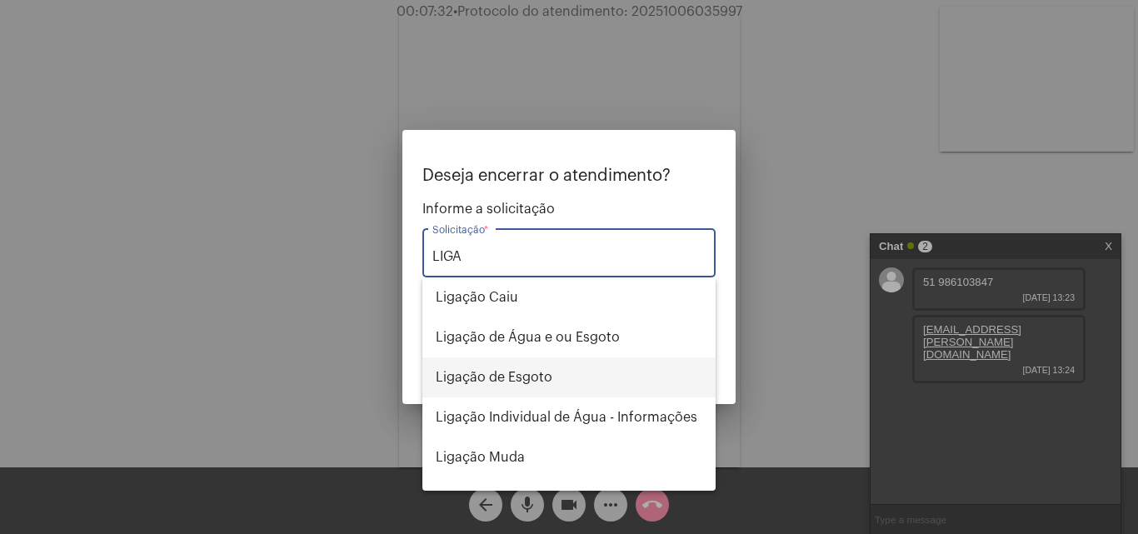
click at [525, 372] on span "Ligação de Esgoto" at bounding box center [569, 377] width 267 height 40
type input "Ligação de Esgoto"
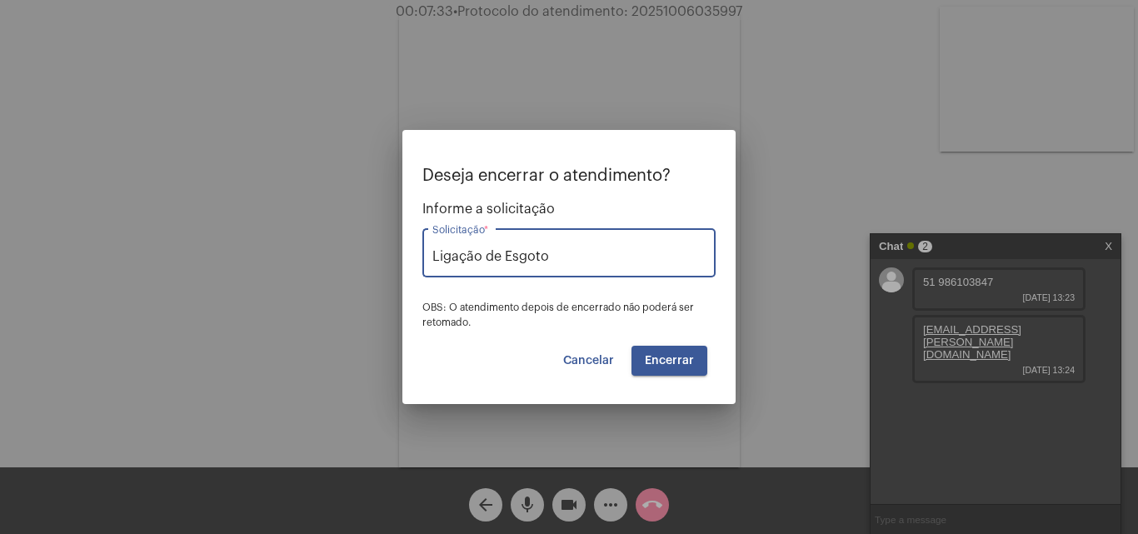
click at [659, 352] on button "Encerrar" at bounding box center [670, 361] width 76 height 30
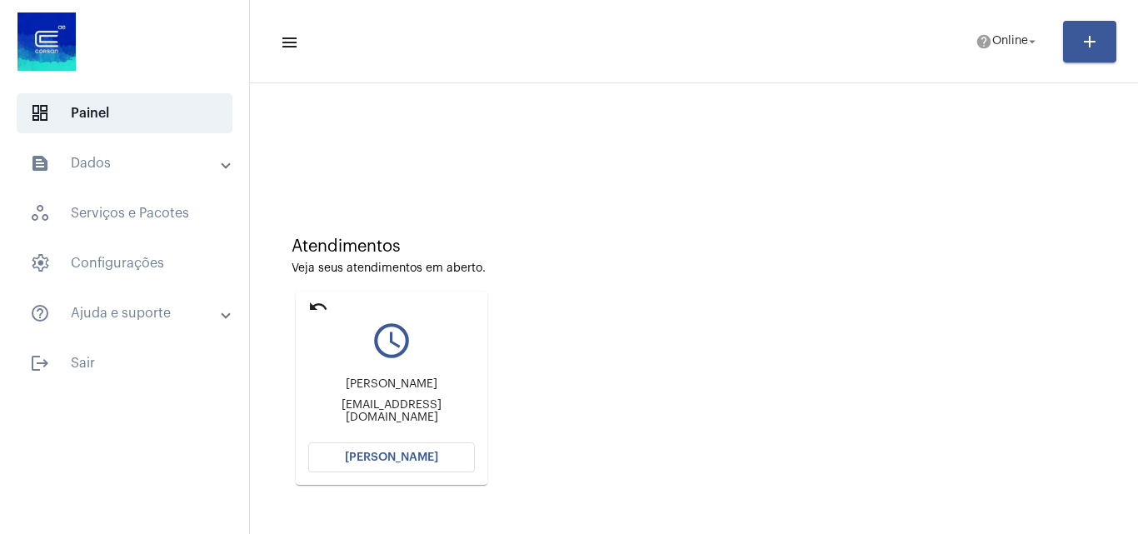
click at [351, 452] on span "[PERSON_NAME]" at bounding box center [391, 458] width 93 height 12
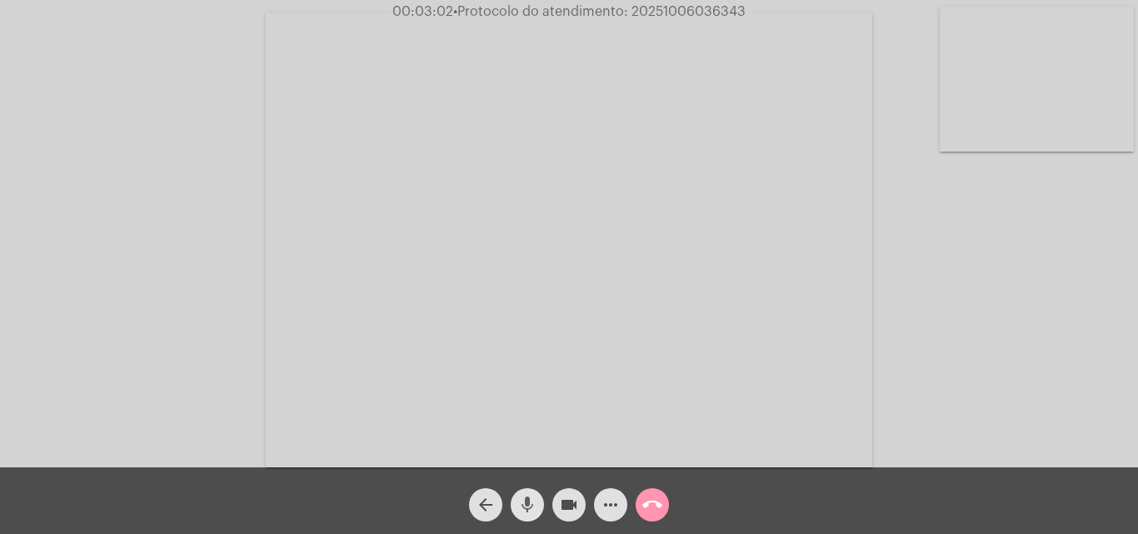
click at [537, 501] on button "mic" at bounding box center [527, 504] width 33 height 33
click at [562, 506] on mat-icon "videocam" at bounding box center [569, 505] width 20 height 20
click at [531, 499] on mat-icon "mic_off" at bounding box center [527, 505] width 20 height 20
click at [575, 491] on span "videocam_off" at bounding box center [569, 504] width 20 height 33
click at [678, 8] on span "• Protocolo do atendimento: 20251006036343" at bounding box center [598, 11] width 292 height 13
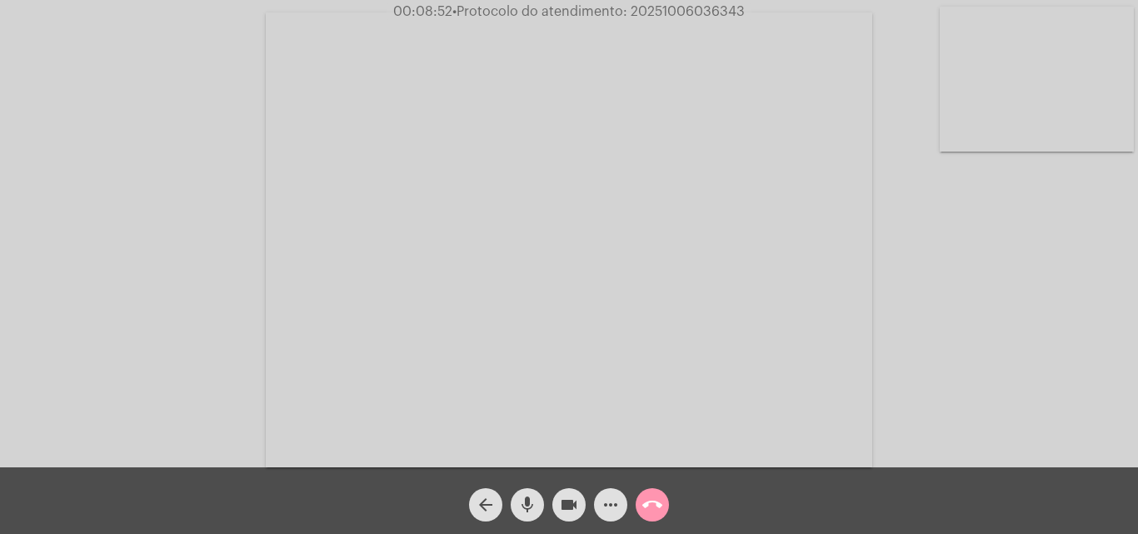
click at [678, 8] on span "• Protocolo do atendimento: 20251006036343" at bounding box center [598, 11] width 292 height 13
copy span "20251006036343"
click at [655, 499] on mat-icon "call_end" at bounding box center [652, 505] width 20 height 20
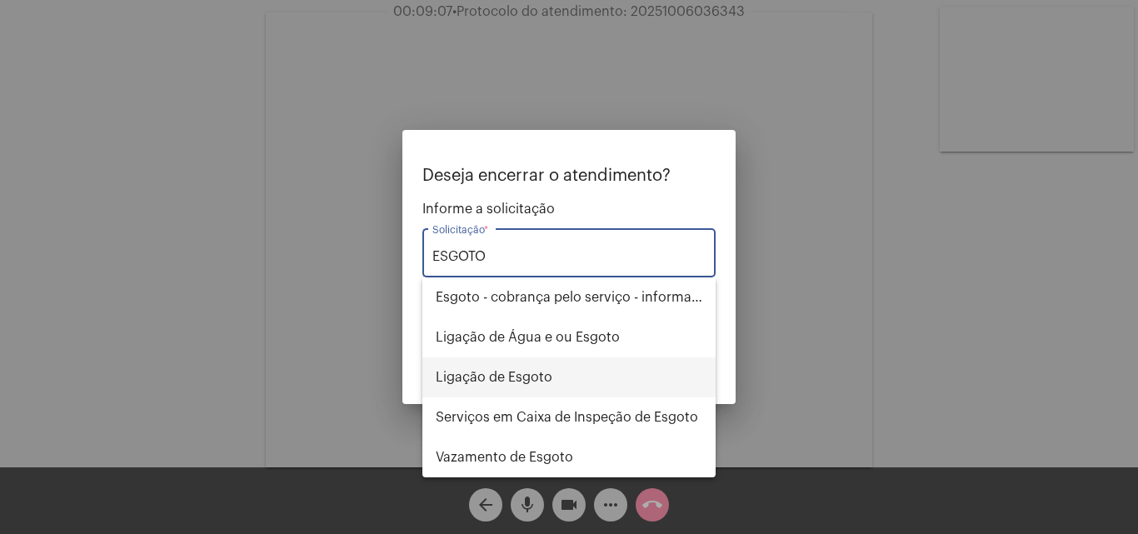
click at [566, 379] on span "Ligação de Esgoto" at bounding box center [569, 377] width 267 height 40
type input "Ligação de Esgoto"
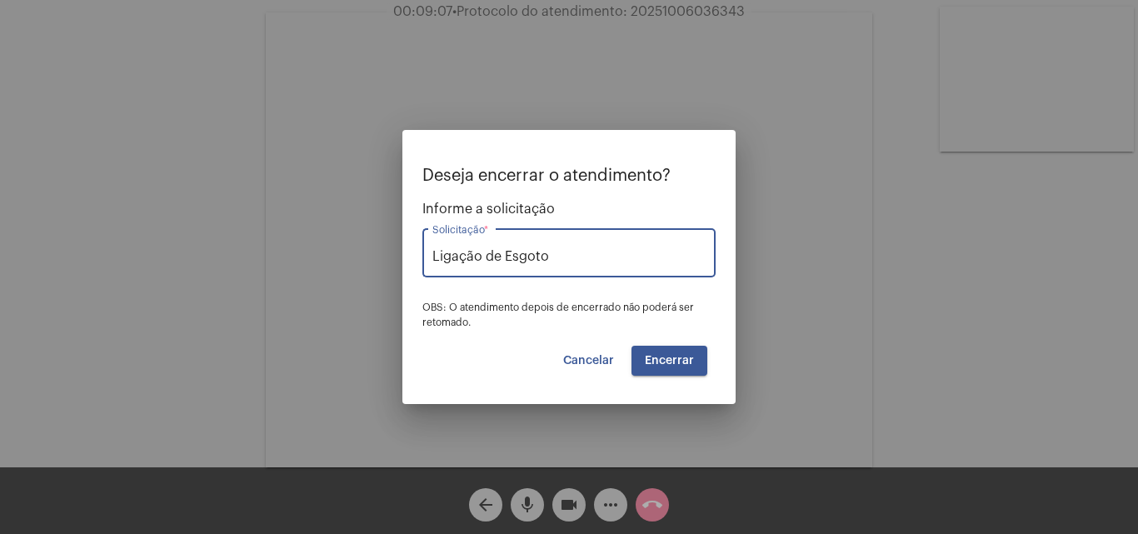
click at [659, 362] on span "Encerrar" at bounding box center [669, 361] width 49 height 12
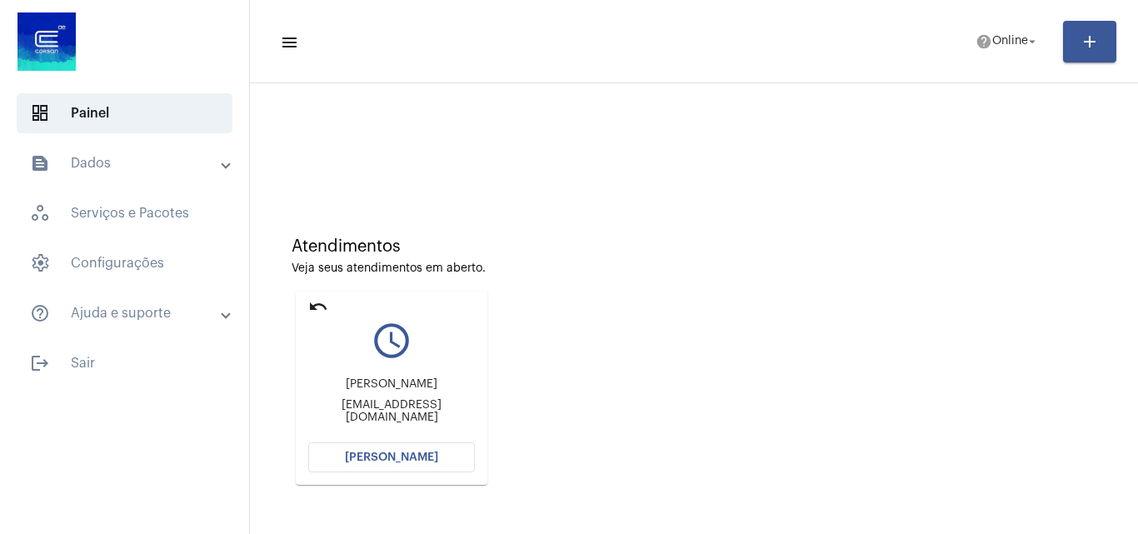
click at [413, 460] on span "[PERSON_NAME]" at bounding box center [391, 458] width 93 height 12
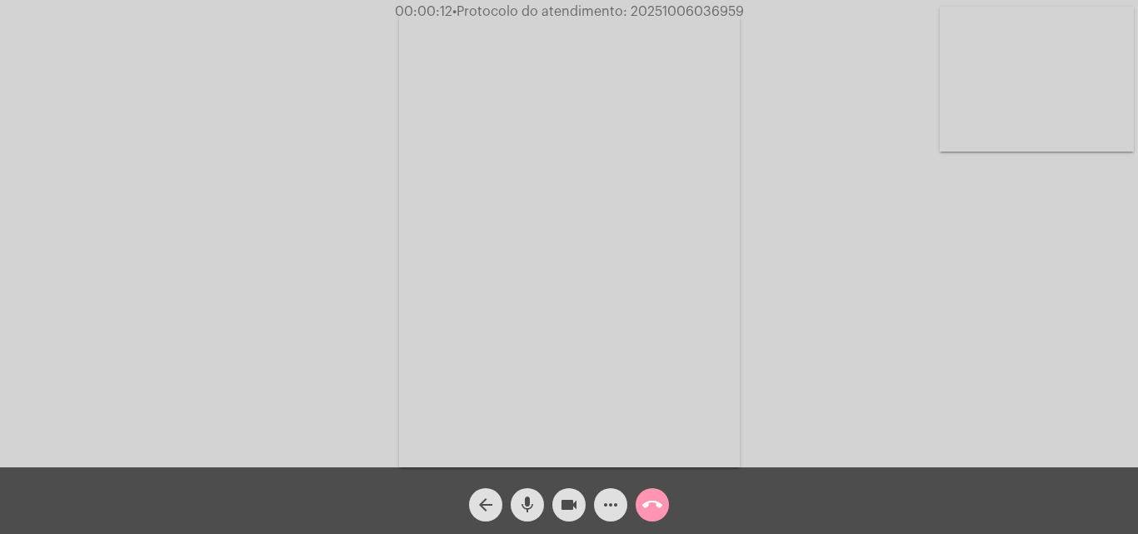
click at [529, 502] on mat-icon "mic" at bounding box center [527, 505] width 20 height 20
click at [568, 502] on mat-icon "videocam" at bounding box center [569, 505] width 20 height 20
click at [577, 512] on mat-icon "videocam_off" at bounding box center [569, 505] width 20 height 20
click at [523, 496] on mat-icon "mic_off" at bounding box center [527, 505] width 20 height 20
click at [658, 501] on mat-icon "call_end" at bounding box center [652, 505] width 20 height 20
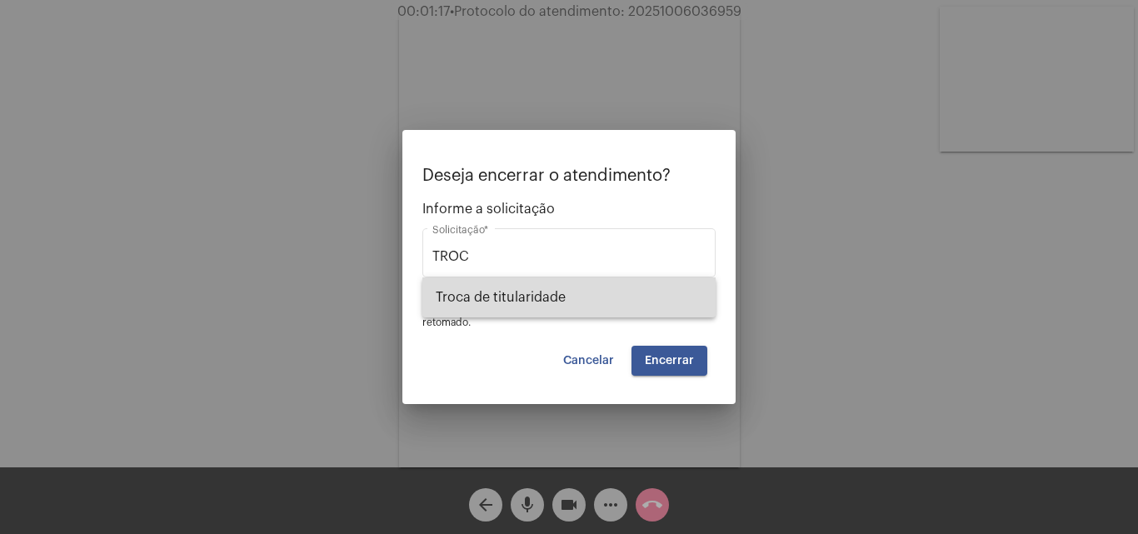
click at [567, 298] on span "Troca de titularidade" at bounding box center [569, 297] width 267 height 40
type input "Troca de titularidade"
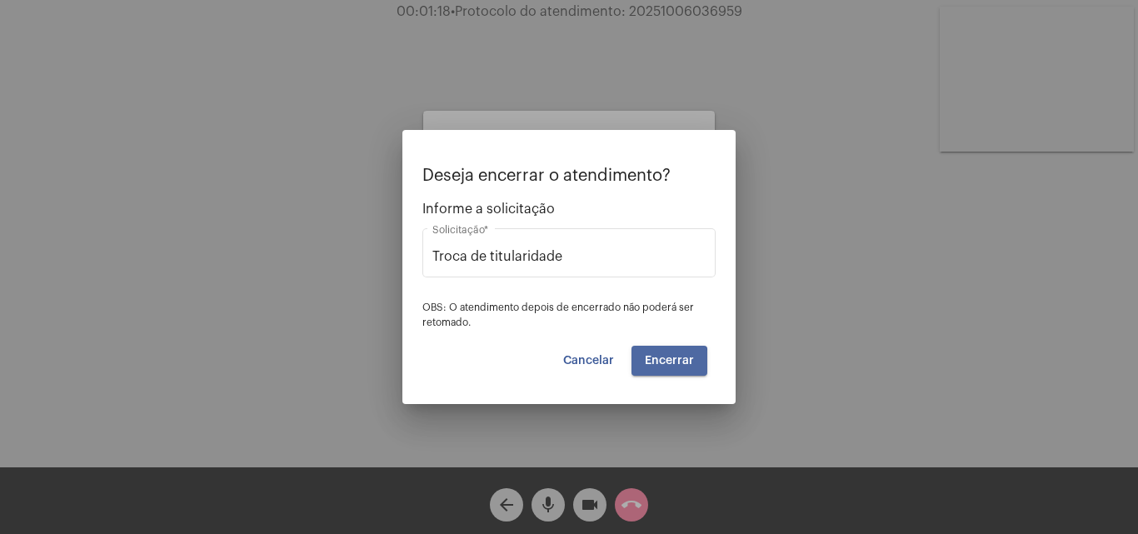
click at [659, 364] on span "Encerrar" at bounding box center [669, 361] width 49 height 12
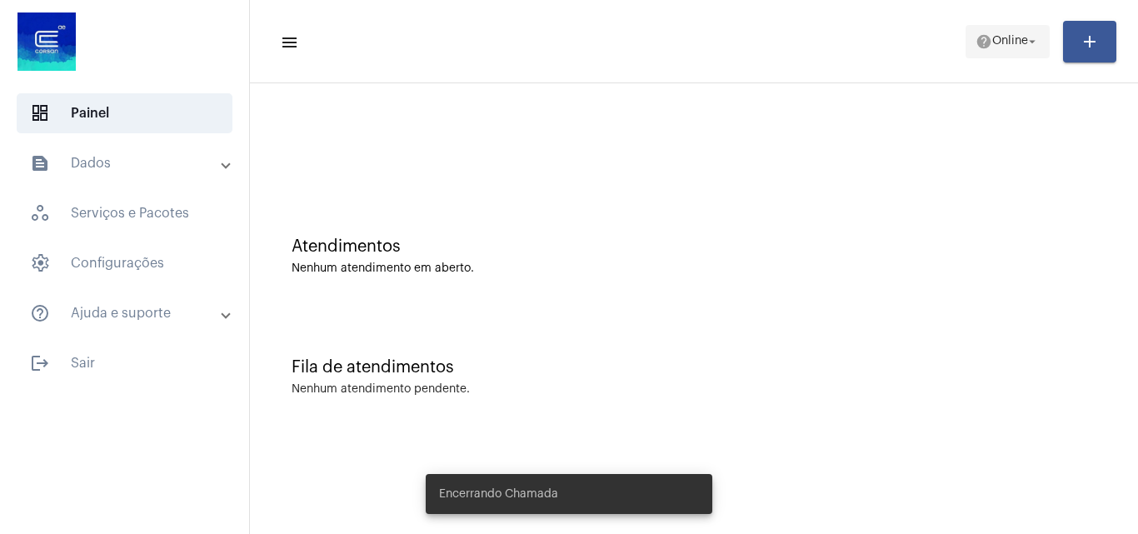
click at [1006, 51] on span "help Online arrow_drop_down" at bounding box center [1008, 41] width 64 height 30
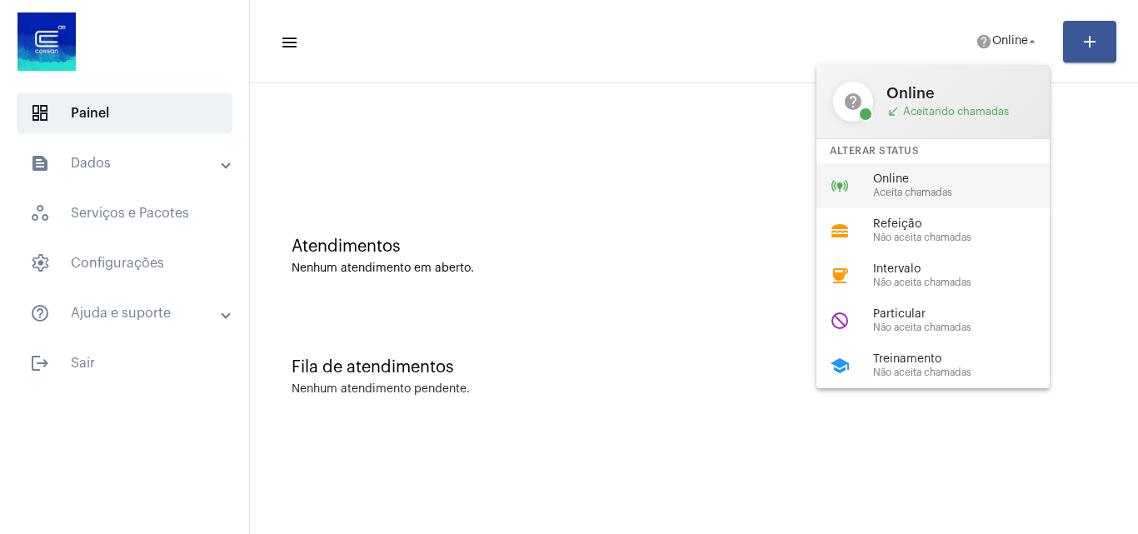
click at [952, 181] on span "Online" at bounding box center [968, 179] width 190 height 12
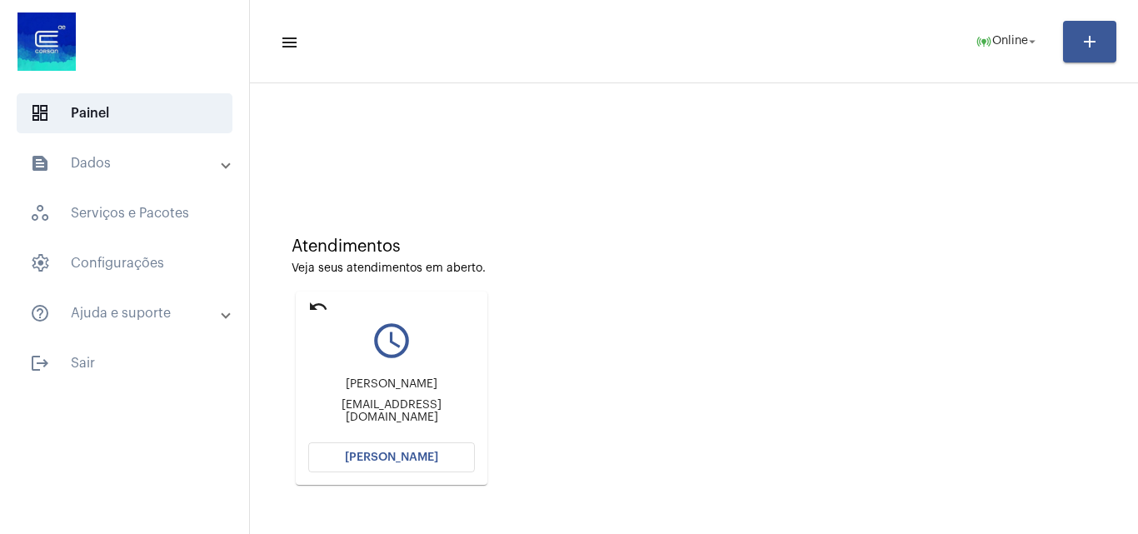
click at [390, 458] on span "[PERSON_NAME]" at bounding box center [391, 458] width 93 height 12
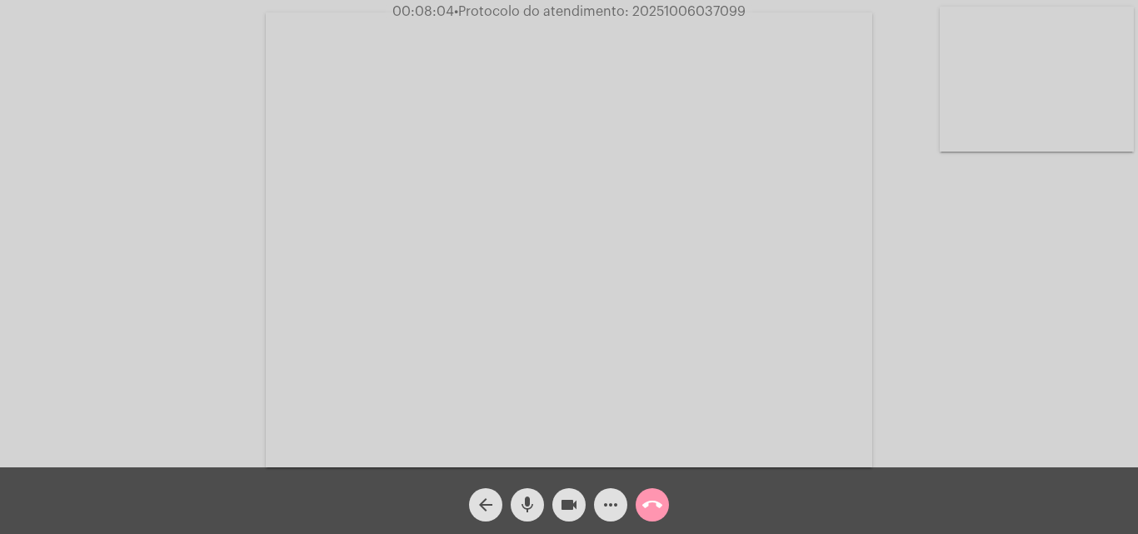
click at [682, 11] on span "• Protocolo do atendimento: 20251006037099" at bounding box center [600, 11] width 292 height 13
copy span "20251006037099"
click at [607, 507] on mat-icon "more_horiz" at bounding box center [611, 505] width 20 height 20
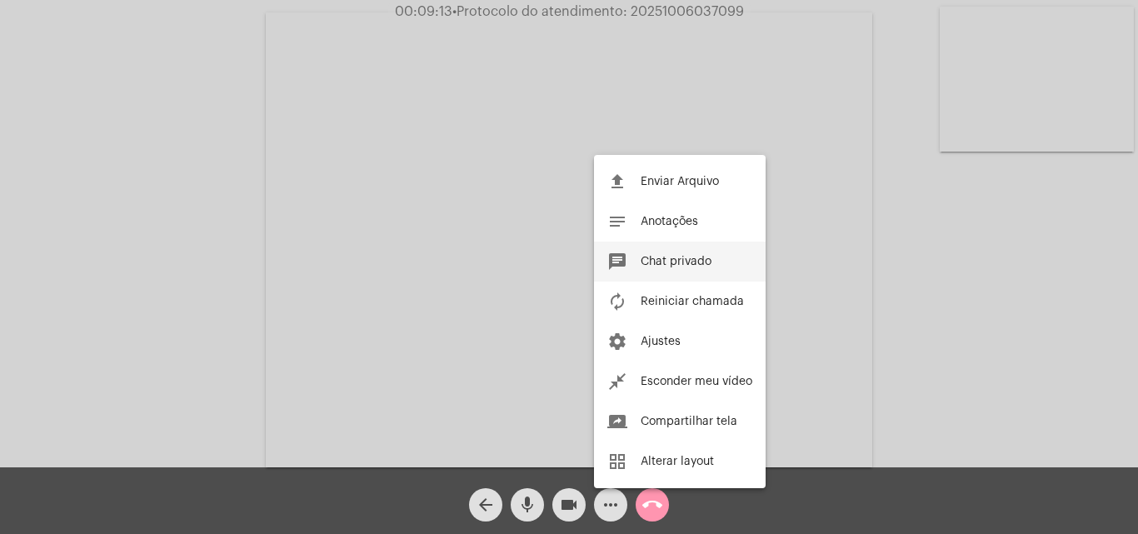
click at [623, 249] on button "chat Chat privado" at bounding box center [680, 262] width 172 height 40
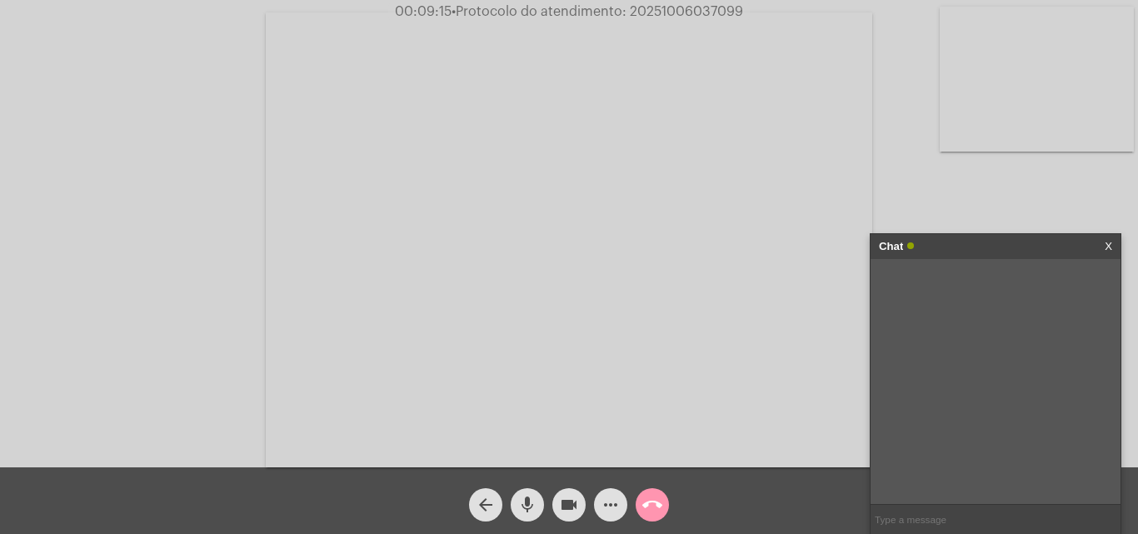
paste input "3727992"
type input "3727992"
click at [671, 2] on div "Acessando Câmera e Microfone..." at bounding box center [569, 233] width 1138 height 467
click at [672, 9] on span "• Protocolo do atendimento: 20251006037099" at bounding box center [599, 11] width 292 height 13
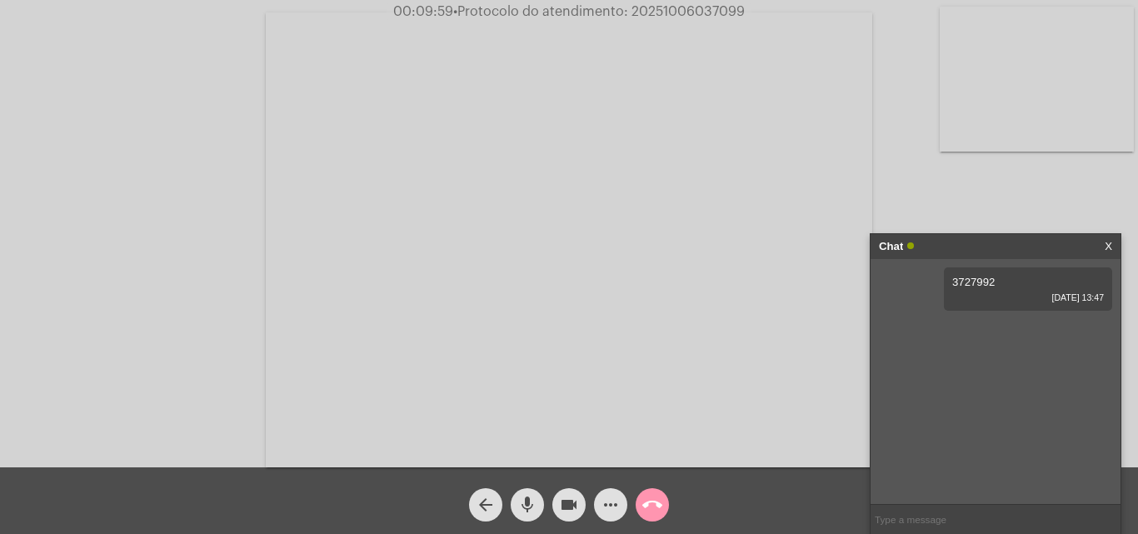
copy span "20251006037099"
click at [906, 518] on input "text" at bounding box center [996, 519] width 250 height 29
paste input "3728063"
type input "3728063"
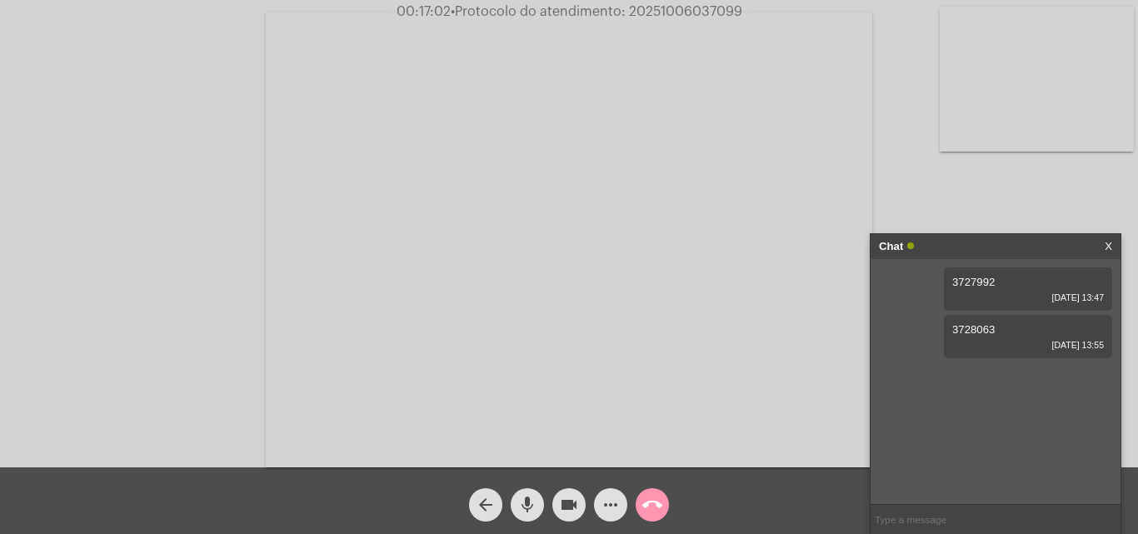
click at [672, 6] on span "• Protocolo do atendimento: 20251006037099" at bounding box center [597, 11] width 292 height 13
copy span "20251006037099"
click at [647, 506] on mat-icon "call_end" at bounding box center [652, 505] width 20 height 20
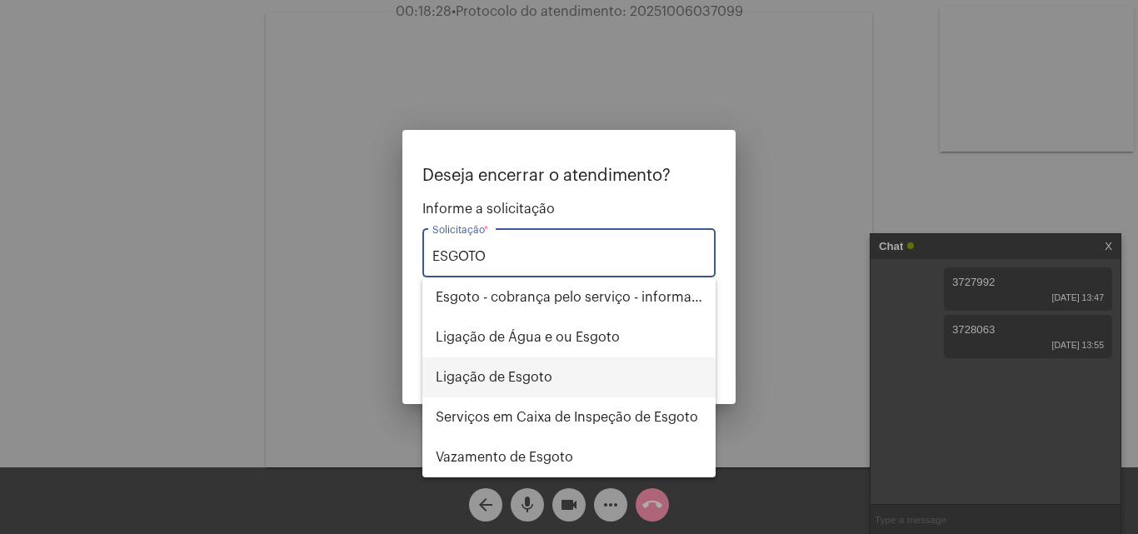
click at [553, 382] on span "Ligação de Esgoto" at bounding box center [569, 377] width 267 height 40
type input "Ligação de Esgoto"
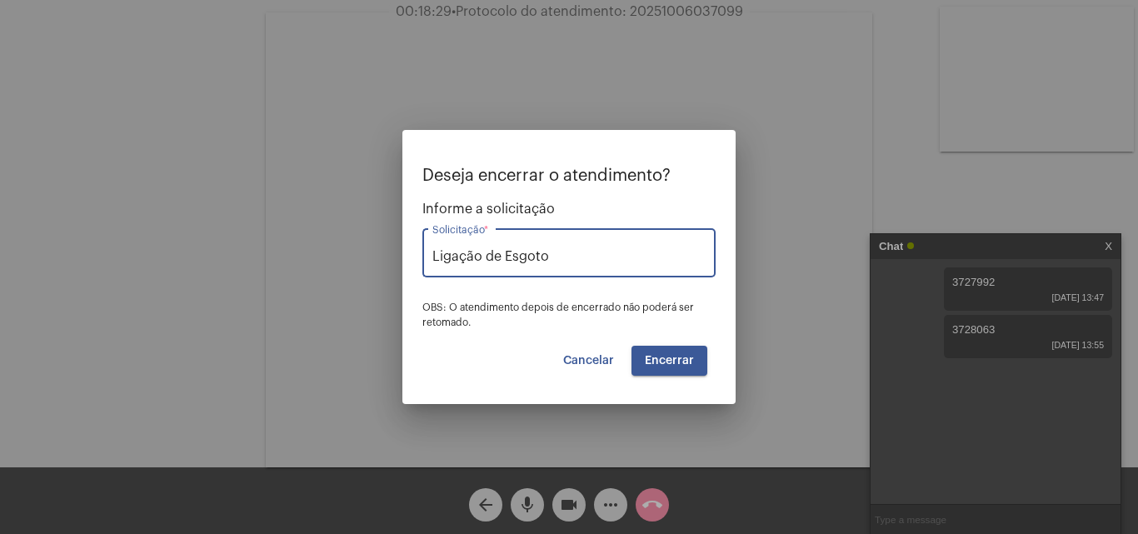
click at [679, 347] on button "Encerrar" at bounding box center [670, 361] width 76 height 30
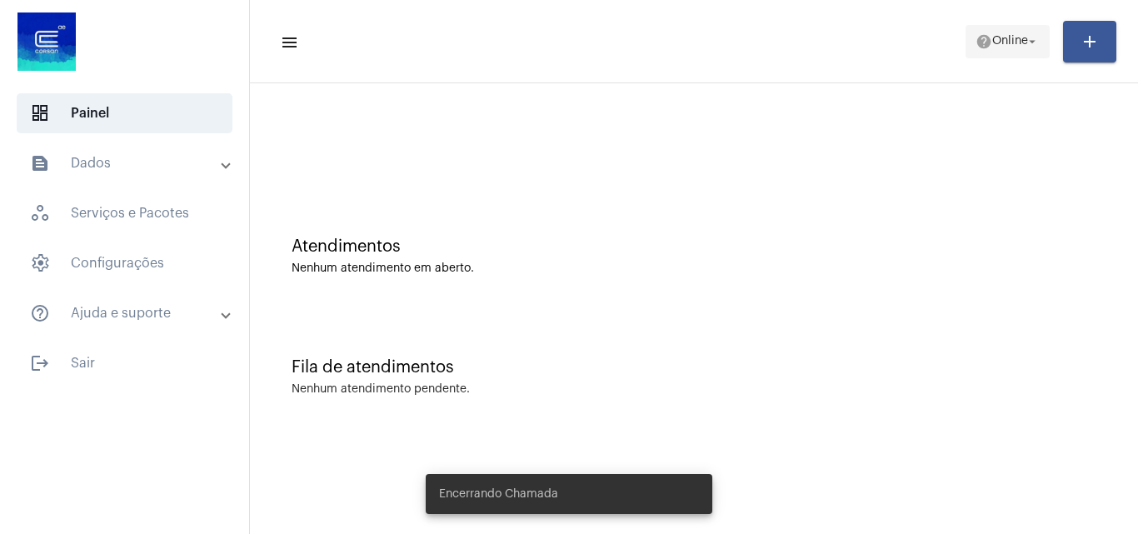
click at [1004, 42] on span "Online" at bounding box center [1010, 42] width 36 height 12
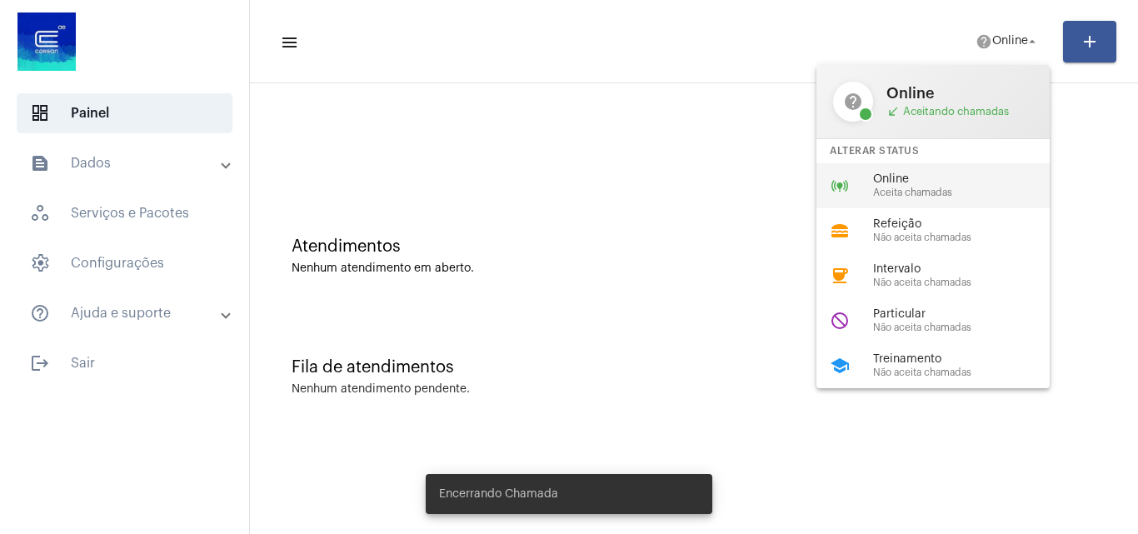
click at [910, 183] on span "Online" at bounding box center [968, 179] width 190 height 12
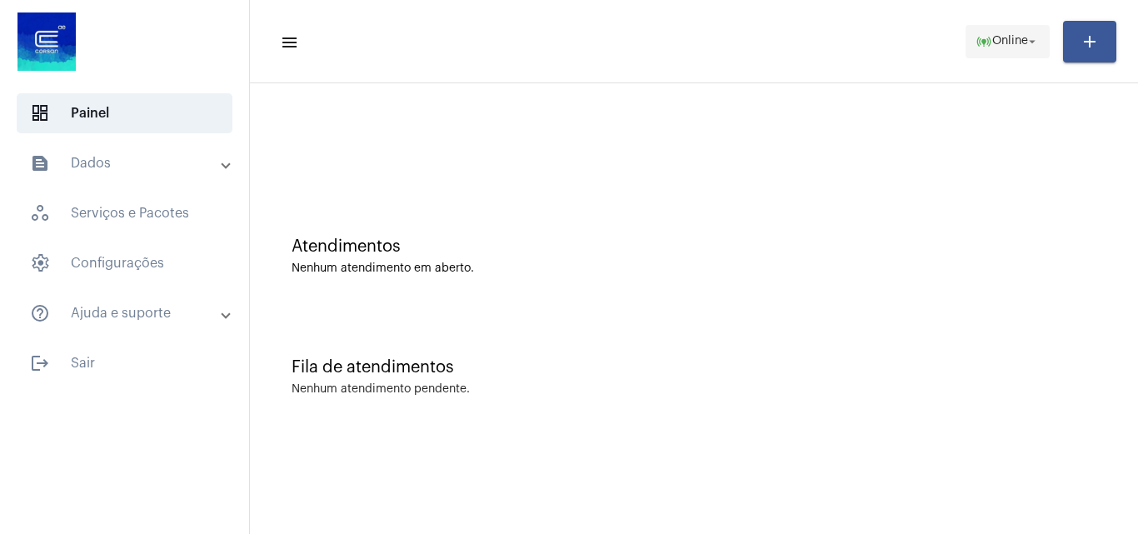
click at [976, 41] on mat-icon "online_prediction" at bounding box center [984, 41] width 17 height 17
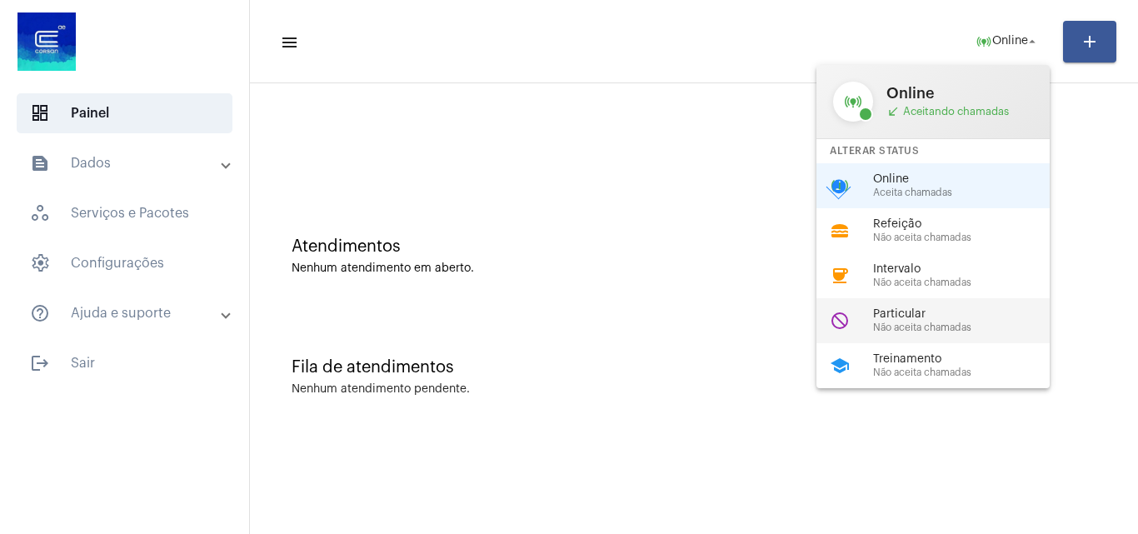
click at [906, 326] on span "Não aceita chamadas" at bounding box center [968, 327] width 190 height 11
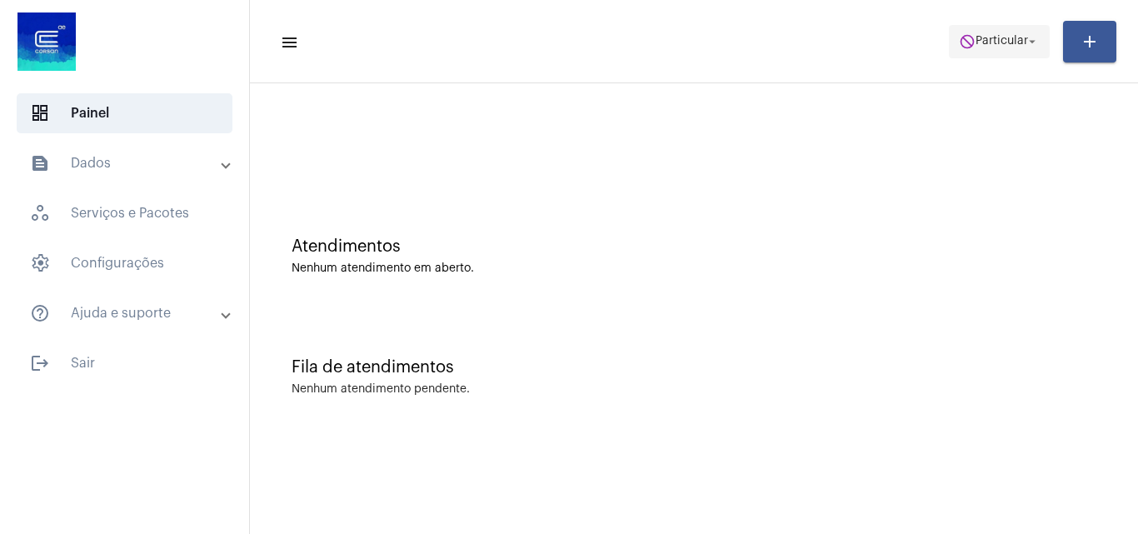
click at [952, 29] on button "do_not_disturb Particular arrow_drop_down" at bounding box center [999, 41] width 101 height 33
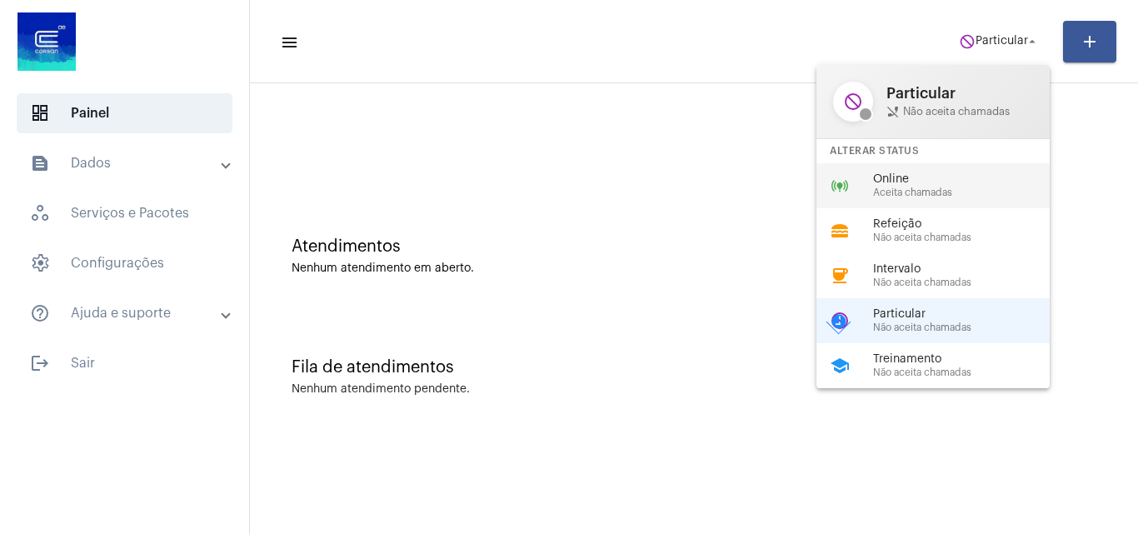
click at [882, 195] on span "Aceita chamadas" at bounding box center [968, 192] width 190 height 11
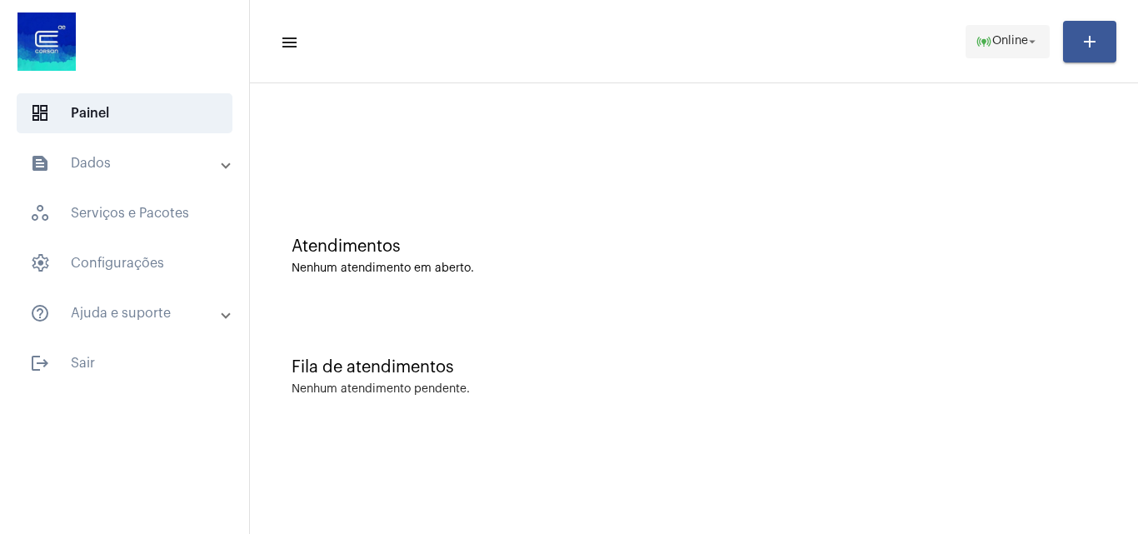
click at [1011, 38] on span "Online" at bounding box center [1010, 42] width 36 height 12
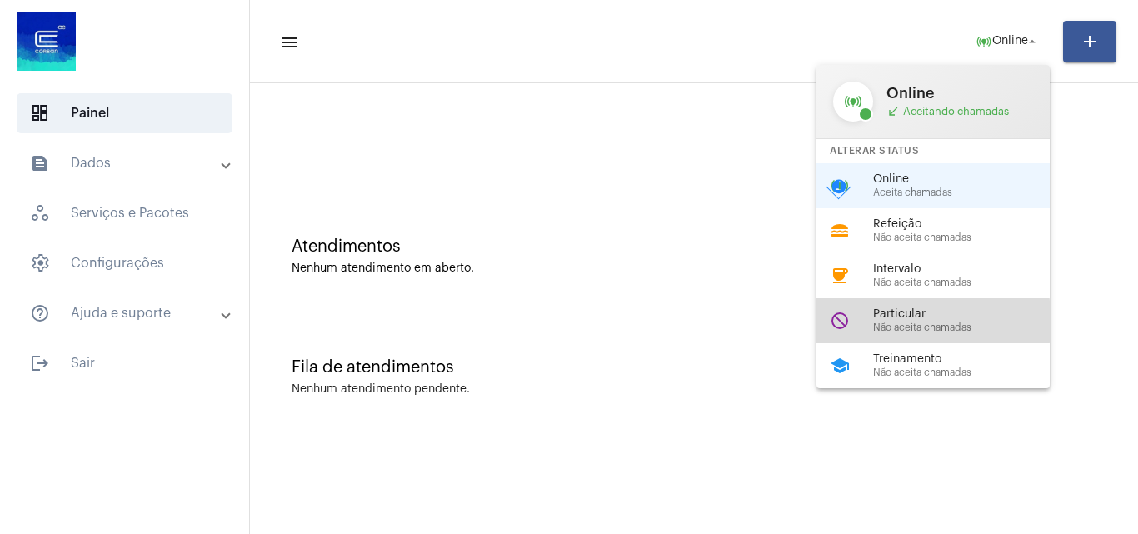
click at [901, 322] on span "Não aceita chamadas" at bounding box center [968, 327] width 190 height 11
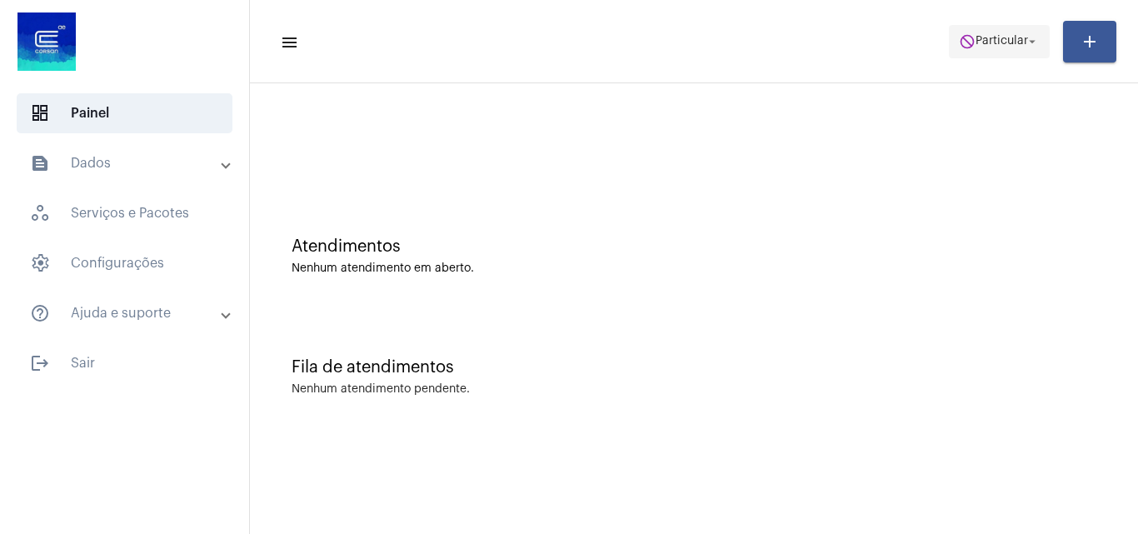
click at [1031, 37] on mat-icon "arrow_drop_down" at bounding box center [1032, 41] width 15 height 15
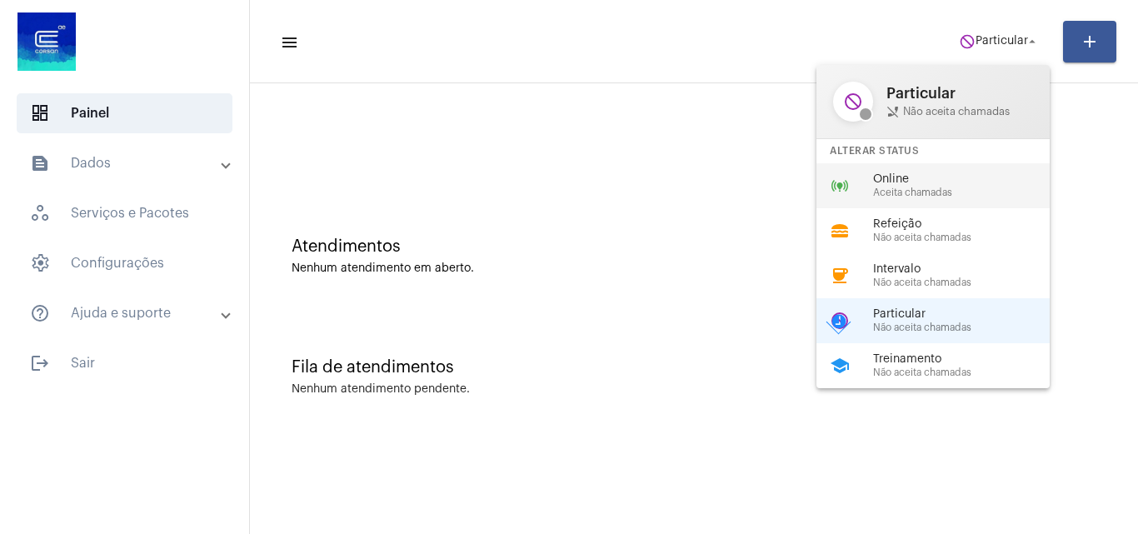
click at [864, 194] on div "online_prediction Online Aceita chamadas" at bounding box center [947, 185] width 260 height 45
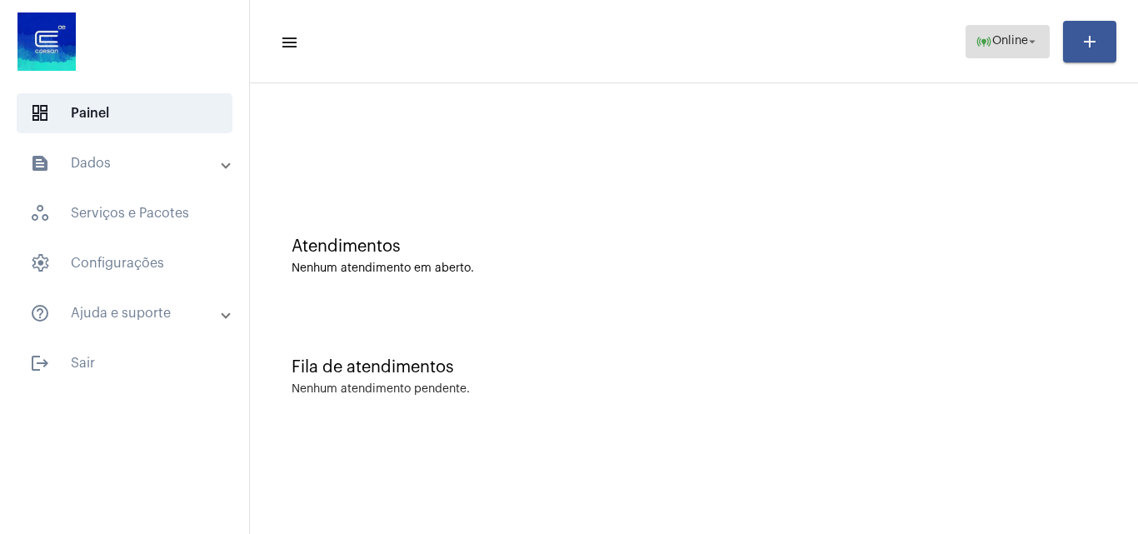
click at [990, 28] on span "online_prediction Online arrow_drop_down" at bounding box center [1008, 41] width 64 height 30
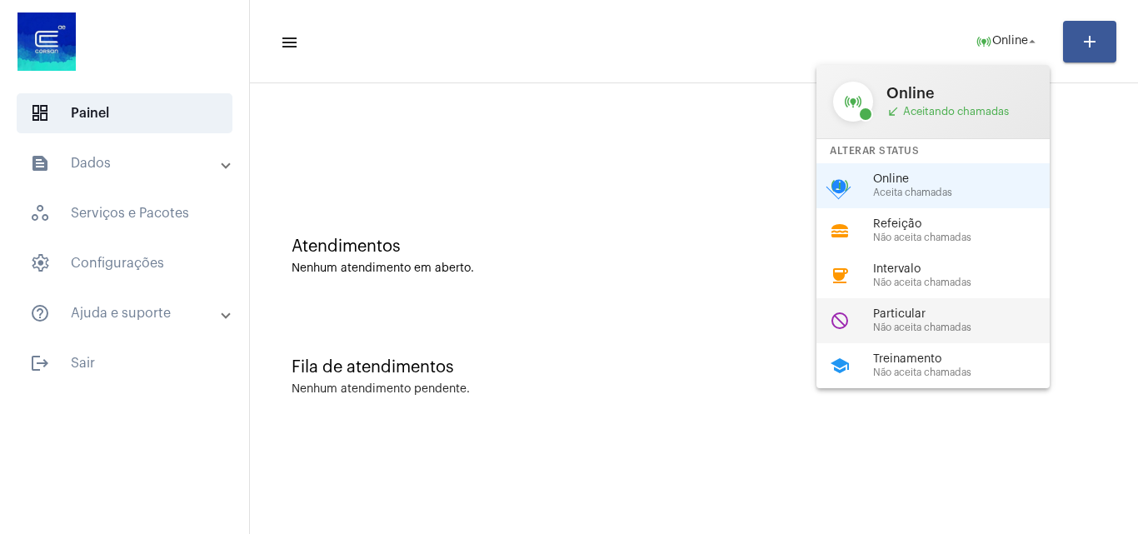
click at [914, 307] on div "do_not_disturb Particular Não aceita chamadas" at bounding box center [947, 320] width 260 height 45
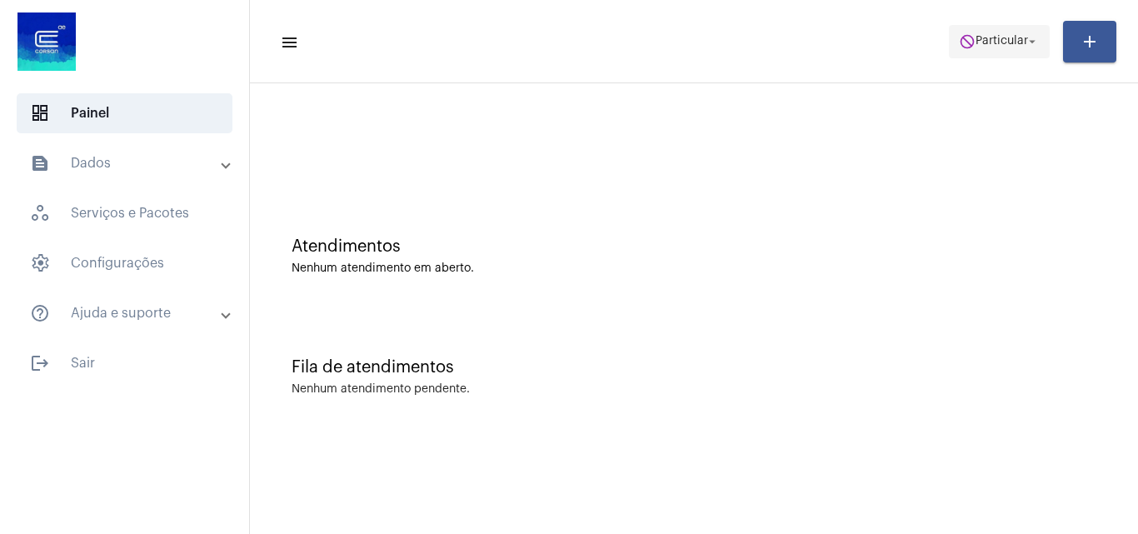
click at [980, 40] on span "Particular" at bounding box center [1002, 42] width 52 height 12
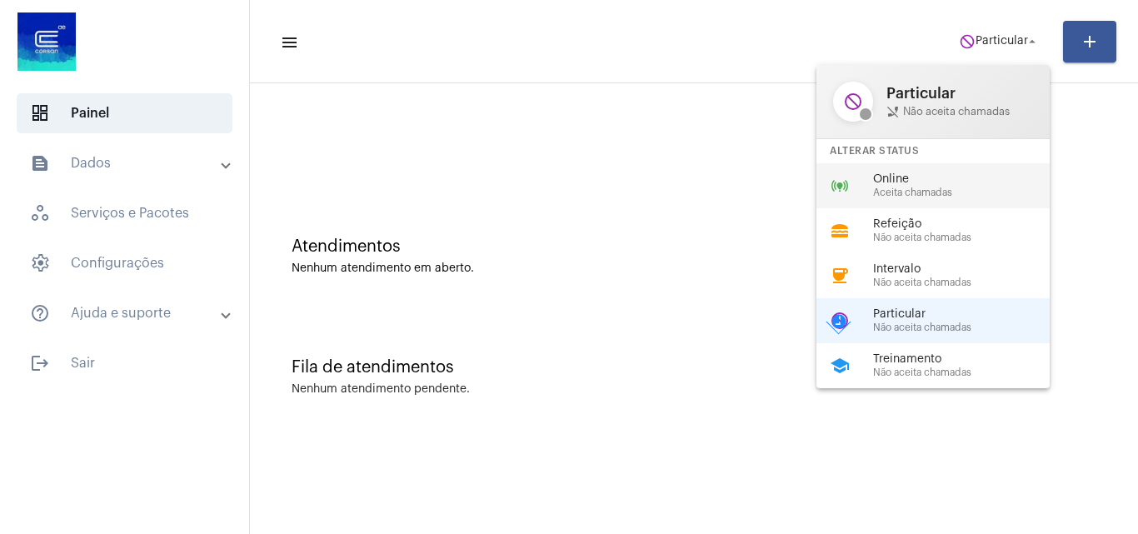
click at [914, 182] on span "Online" at bounding box center [968, 179] width 190 height 12
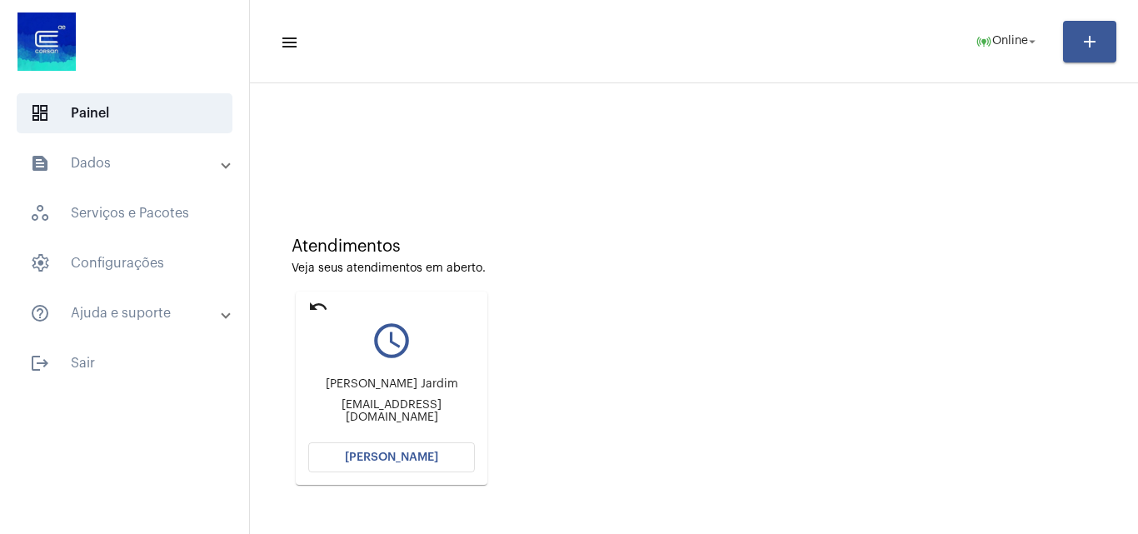
click at [404, 451] on button "[PERSON_NAME]" at bounding box center [391, 457] width 167 height 30
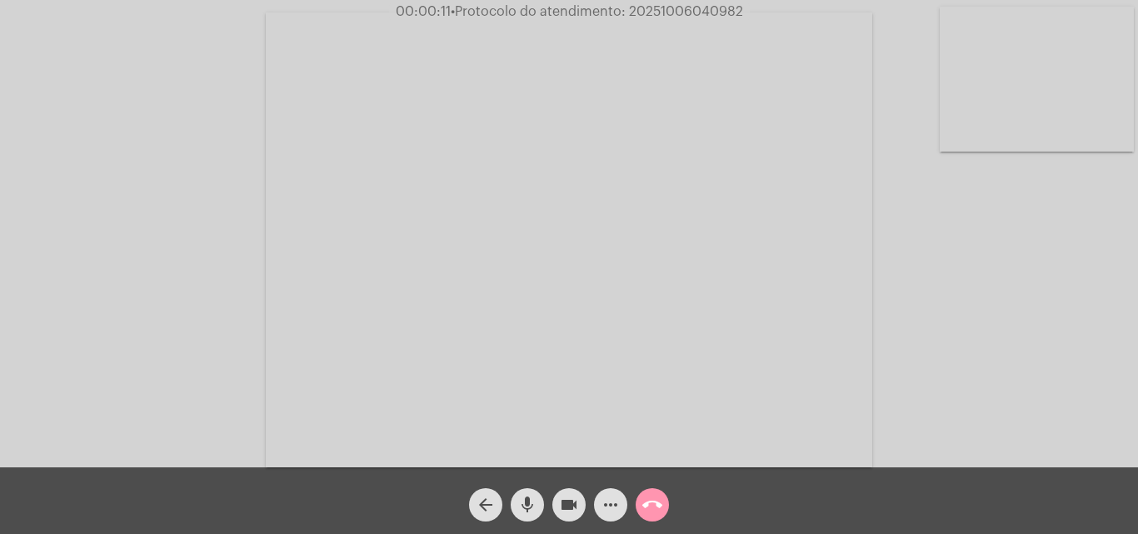
click at [986, 328] on div "Acessando Câmera e Microfone..." at bounding box center [569, 237] width 1135 height 467
click at [615, 505] on mat-icon "more_horiz" at bounding box center [611, 505] width 20 height 20
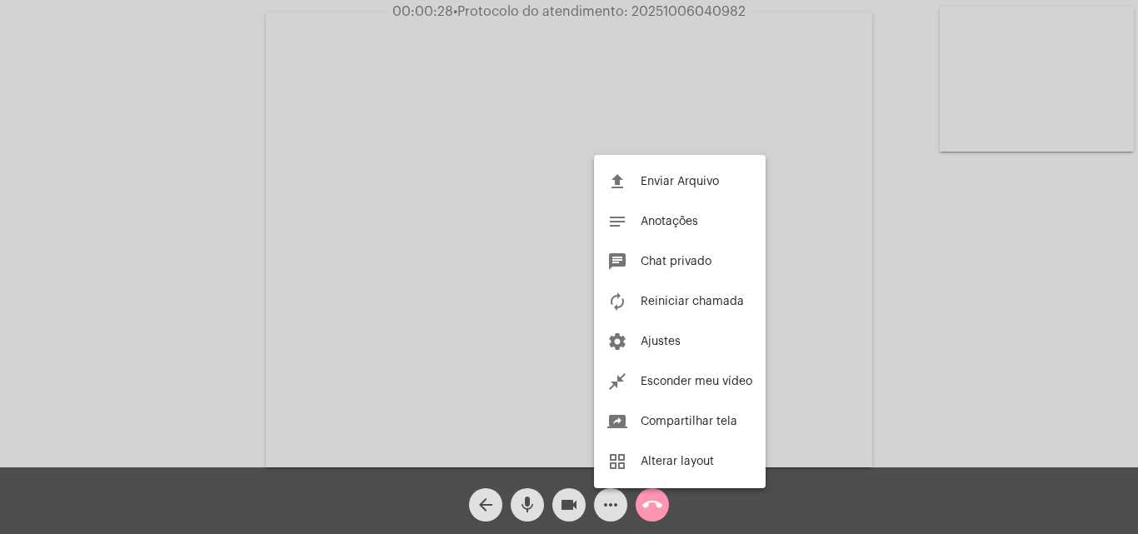
click at [276, 292] on div at bounding box center [569, 267] width 1138 height 534
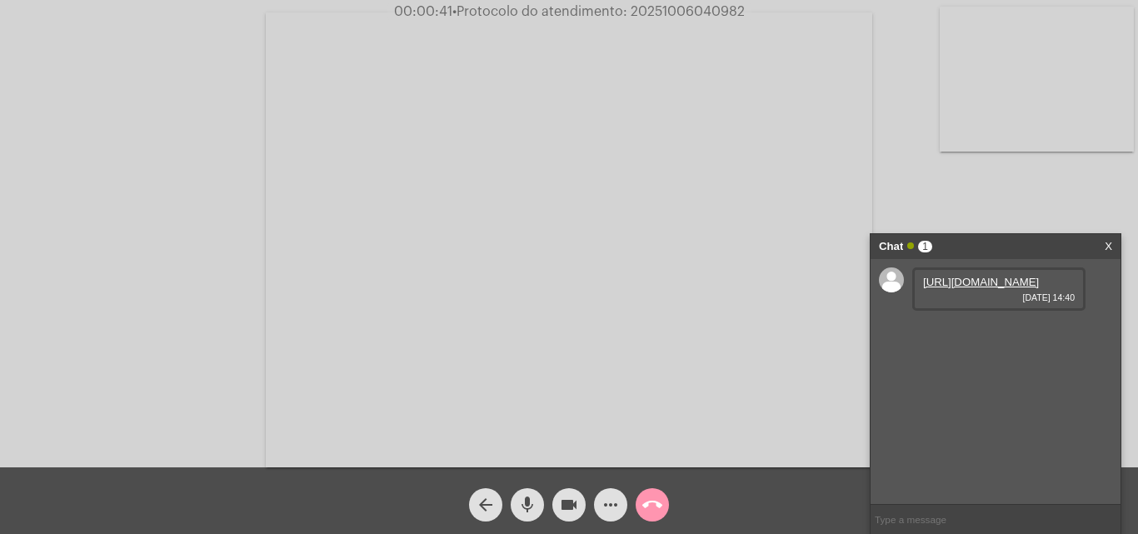
click at [953, 288] on link "[URL][DOMAIN_NAME]" at bounding box center [981, 282] width 116 height 12
click at [976, 336] on link "[URL][DOMAIN_NAME]" at bounding box center [981, 329] width 116 height 12
click at [992, 383] on link "[URL][DOMAIN_NAME]" at bounding box center [981, 377] width 116 height 12
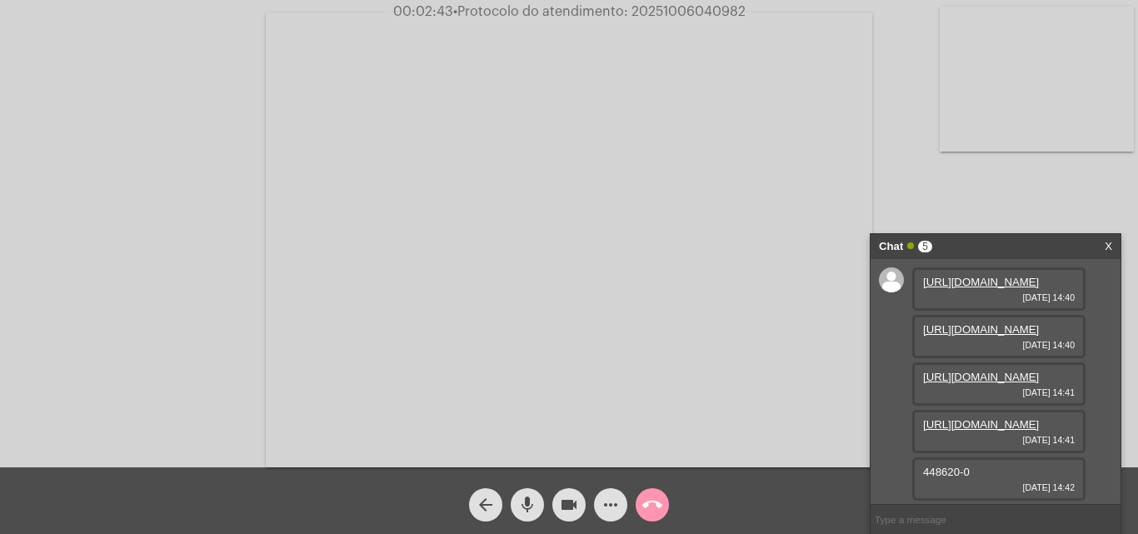
scroll to position [147, 0]
click at [985, 418] on link "[URL][DOMAIN_NAME]" at bounding box center [981, 424] width 116 height 12
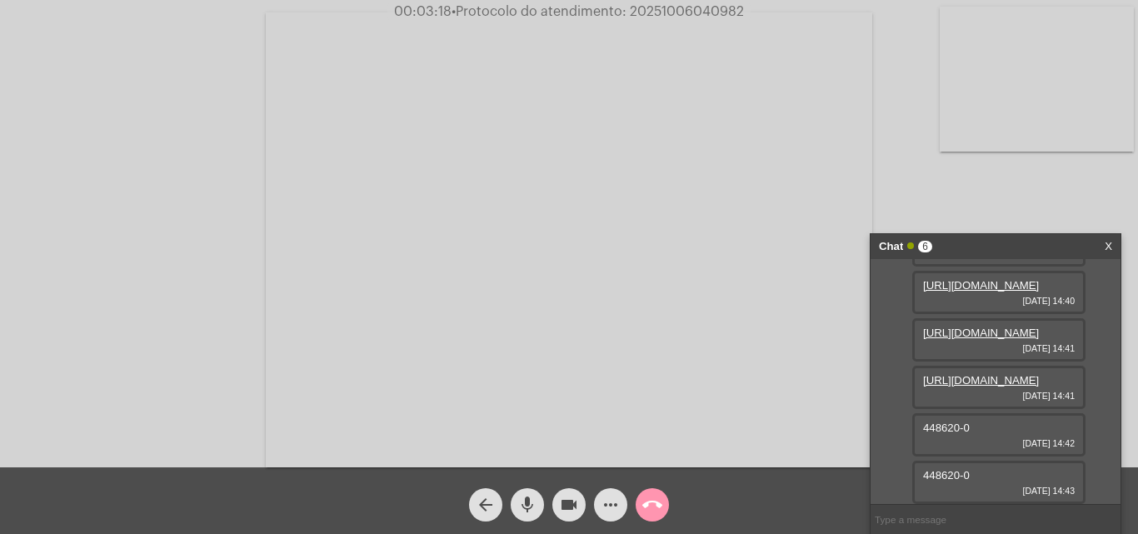
scroll to position [194, 0]
click at [940, 474] on span "448620-0" at bounding box center [946, 475] width 47 height 12
copy span "448620"
click at [612, 505] on mat-icon "more_horiz" at bounding box center [611, 505] width 20 height 20
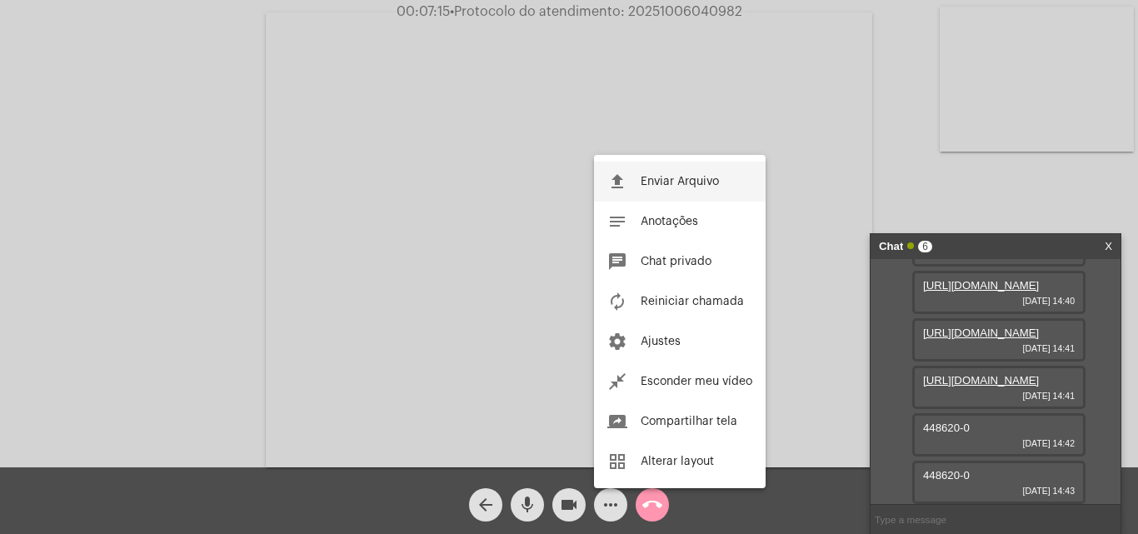
click at [657, 181] on span "Enviar Arquivo" at bounding box center [680, 182] width 78 height 12
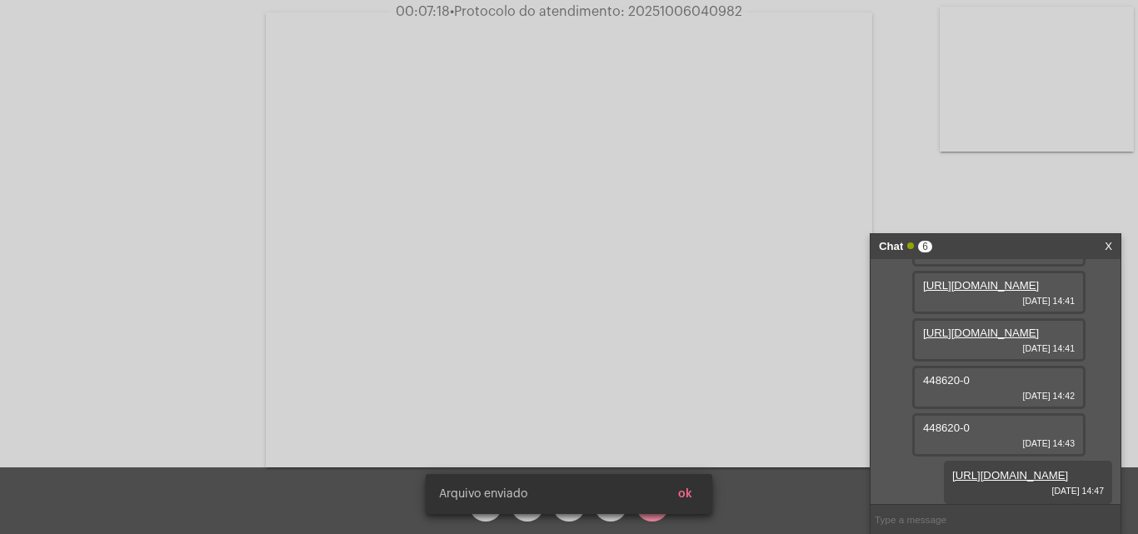
scroll to position [279, 0]
click at [696, 494] on button "ok" at bounding box center [685, 494] width 41 height 30
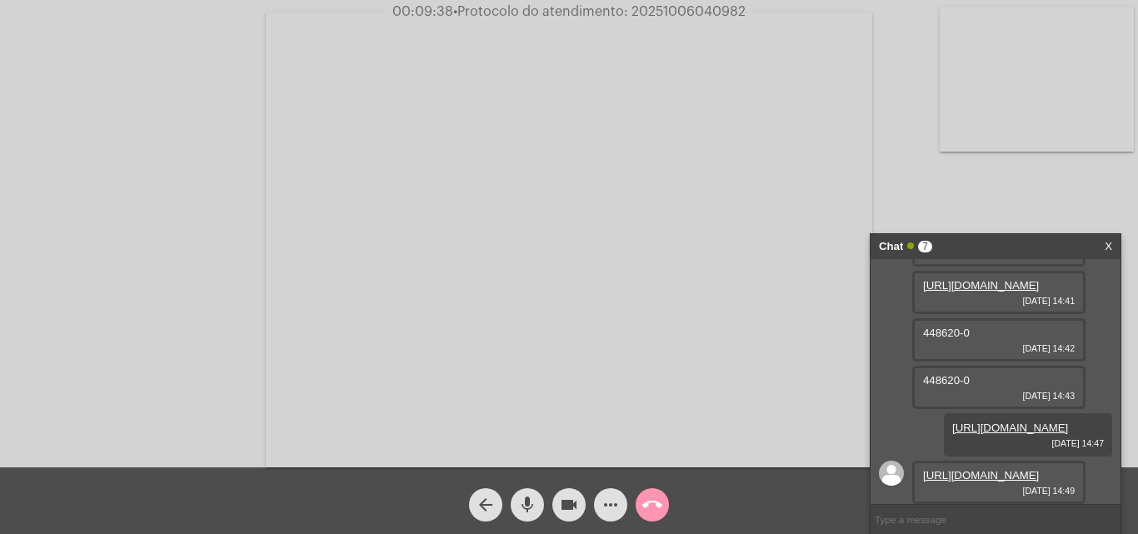
scroll to position [364, 0]
click at [968, 469] on link "[URL][DOMAIN_NAME]" at bounding box center [981, 475] width 116 height 12
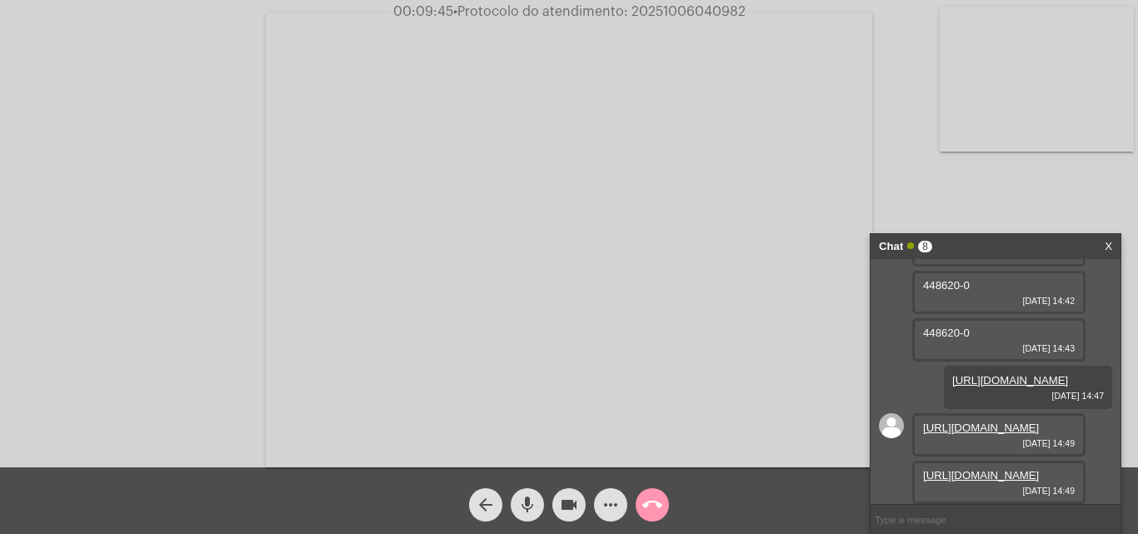
scroll to position [449, 0]
click at [963, 469] on link "[URL][DOMAIN_NAME]" at bounding box center [981, 475] width 116 height 12
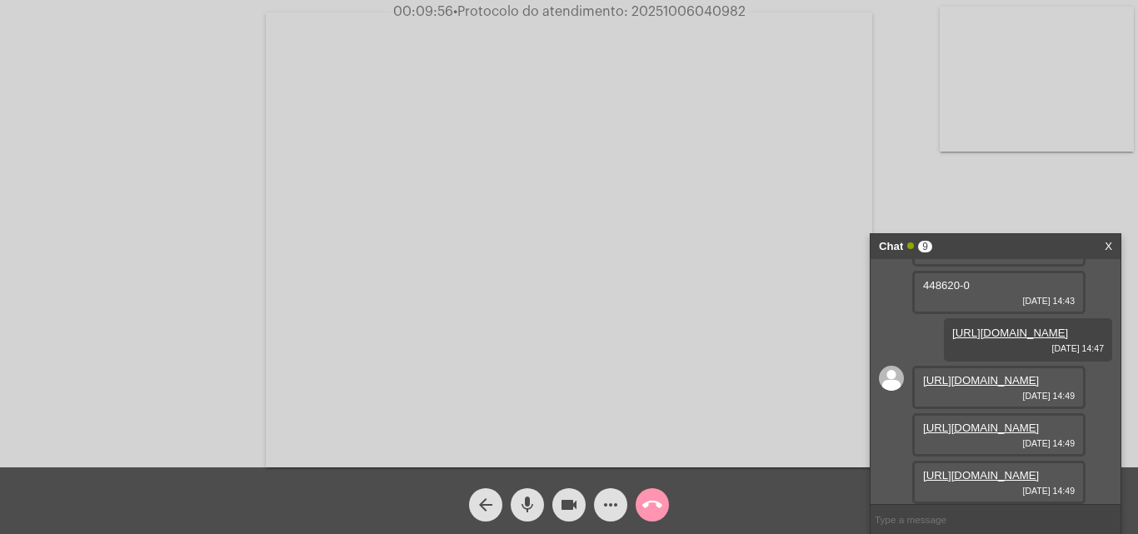
scroll to position [534, 0]
click at [985, 469] on link "[URL][DOMAIN_NAME]" at bounding box center [981, 475] width 116 height 12
click at [670, 9] on span "• Protocolo do atendimento: 20251006040982" at bounding box center [597, 11] width 292 height 13
click at [656, 509] on mat-icon "call_end" at bounding box center [652, 505] width 20 height 20
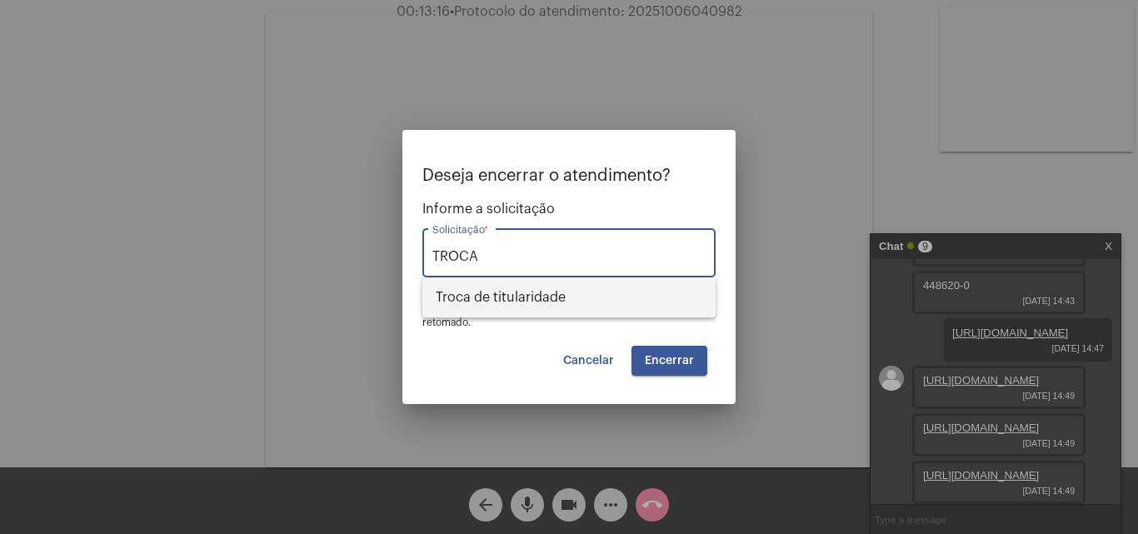
click at [531, 285] on span "Troca de titularidade" at bounding box center [569, 297] width 267 height 40
type input "Troca de titularidade"
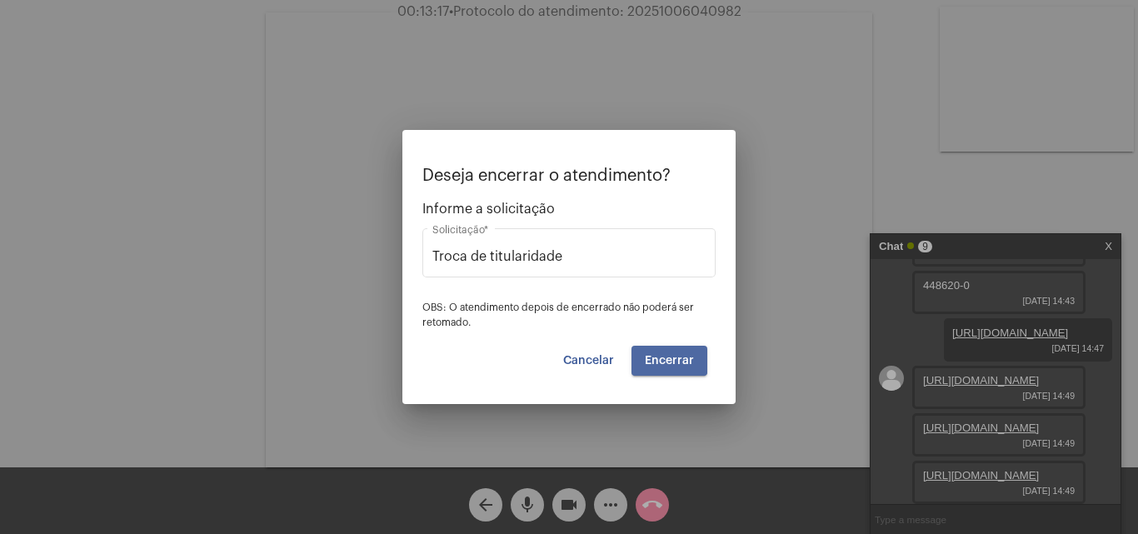
click at [652, 355] on span "Encerrar" at bounding box center [669, 361] width 49 height 12
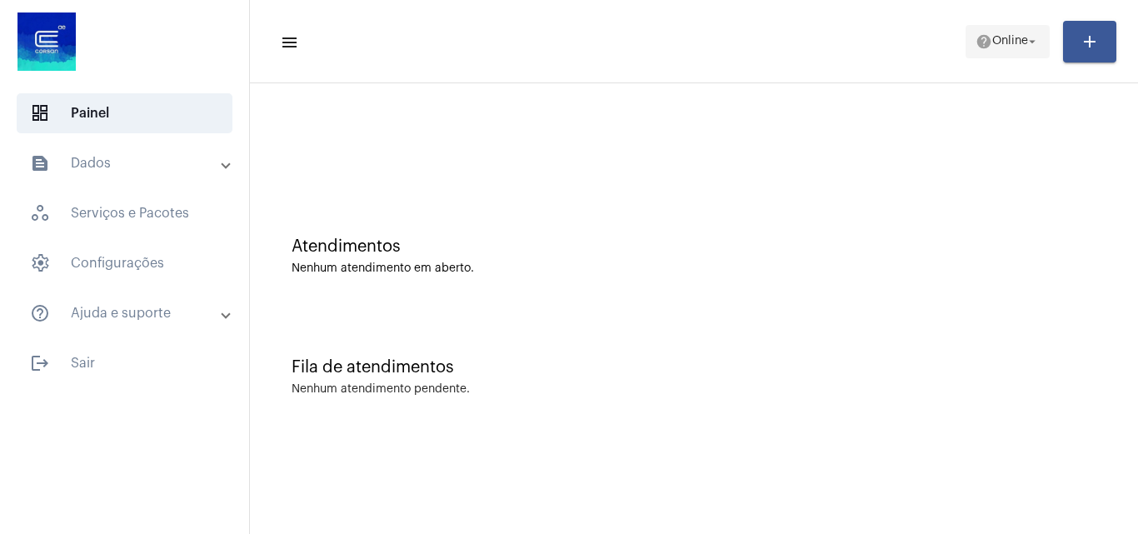
click at [1001, 33] on span "help Online arrow_drop_down" at bounding box center [1008, 41] width 64 height 30
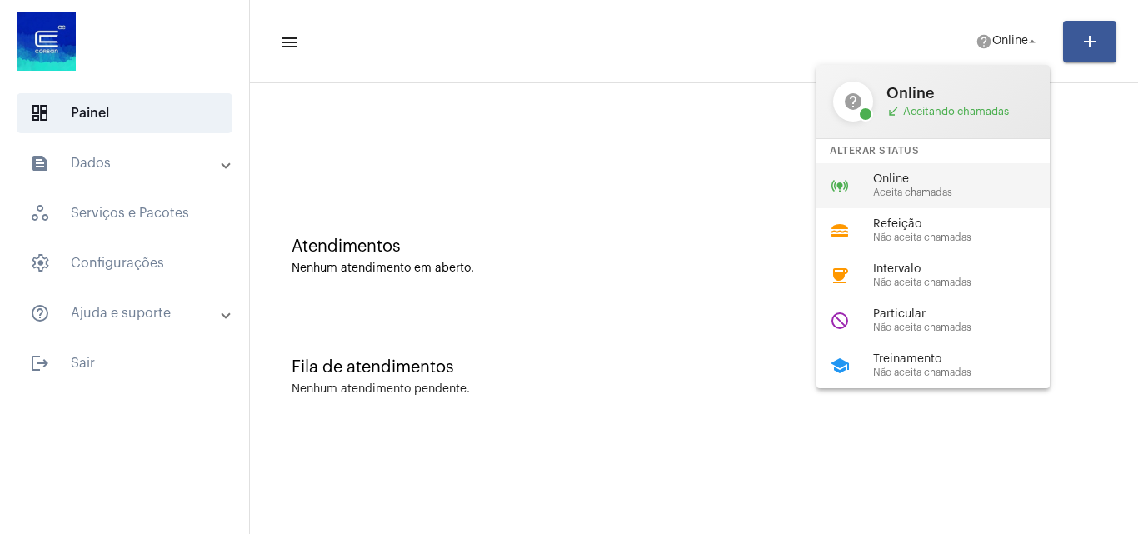
click at [958, 177] on span "Online" at bounding box center [968, 179] width 190 height 12
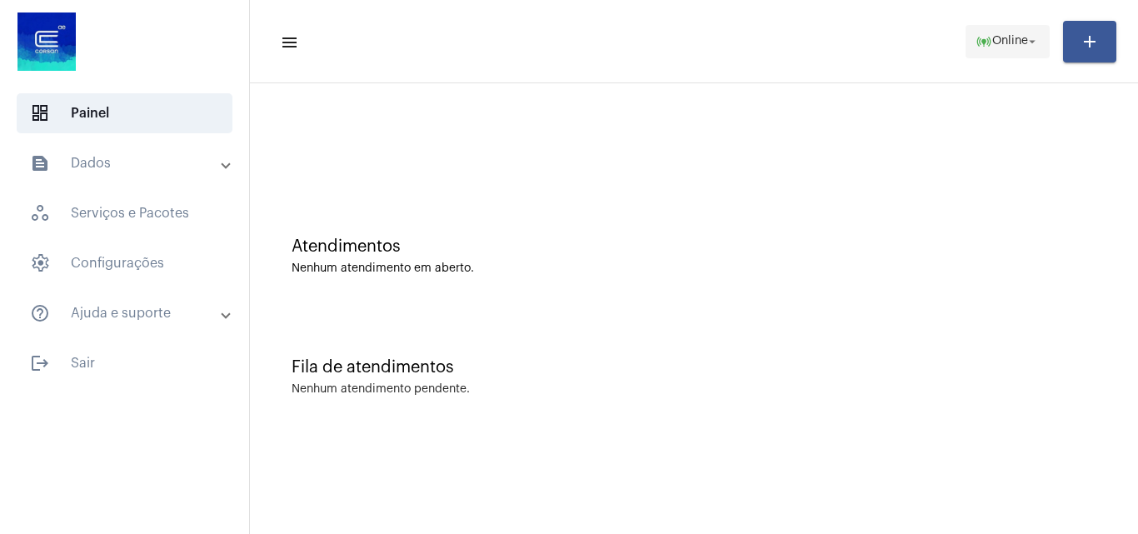
click at [1006, 46] on span "Online" at bounding box center [1010, 42] width 36 height 12
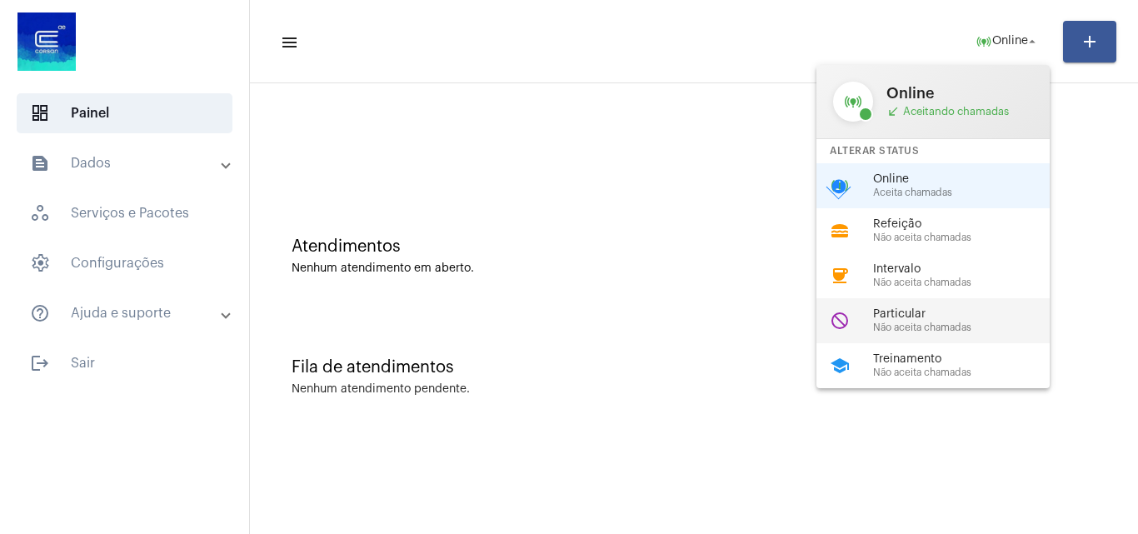
click at [943, 329] on span "Não aceita chamadas" at bounding box center [968, 327] width 190 height 11
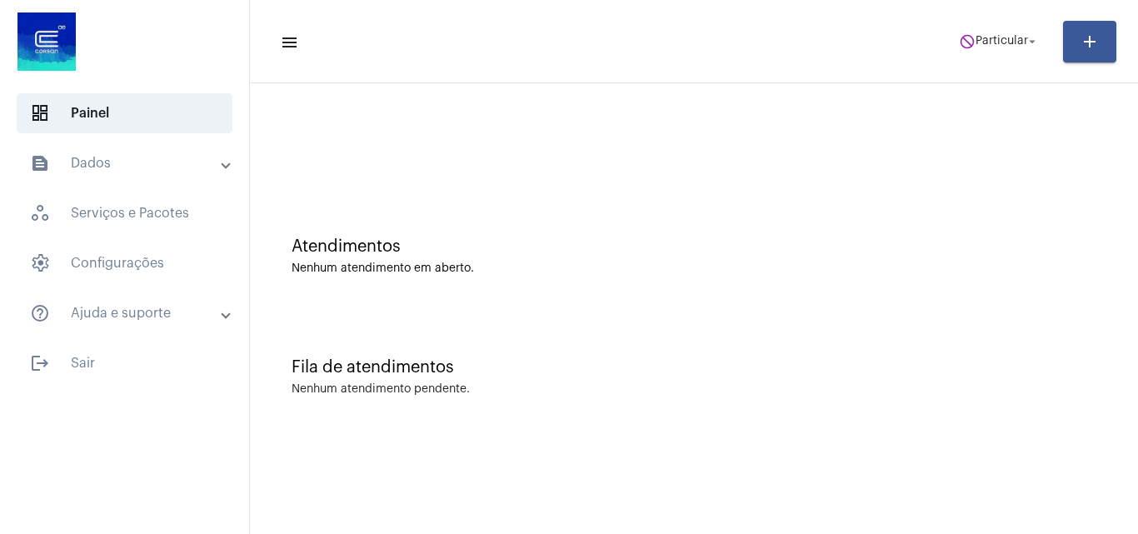
click at [975, 17] on mat-toolbar-row "menu do_not_disturb Particular arrow_drop_down add" at bounding box center [694, 41] width 888 height 53
click at [992, 31] on span "do_not_disturb Particular arrow_drop_down" at bounding box center [999, 41] width 81 height 30
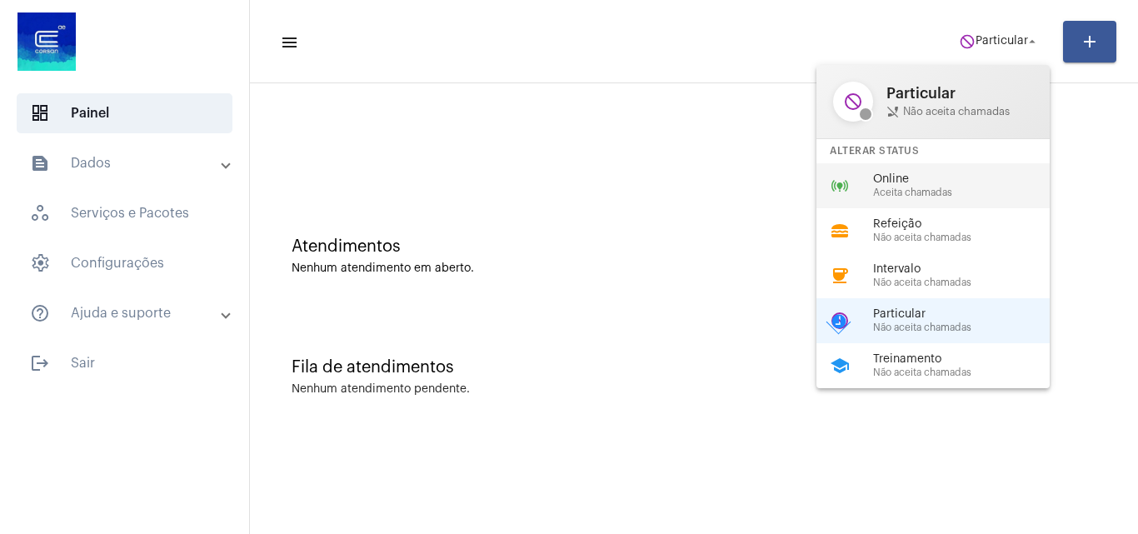
click at [936, 185] on span "Online" at bounding box center [968, 179] width 190 height 12
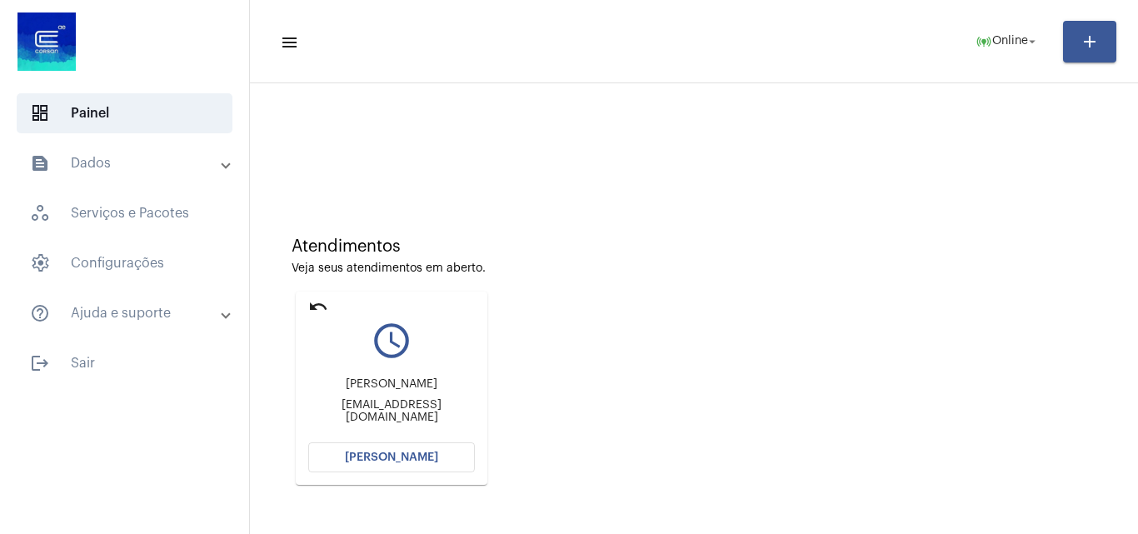
click at [437, 462] on button "[PERSON_NAME]" at bounding box center [391, 457] width 167 height 30
